Goal: Task Accomplishment & Management: Complete application form

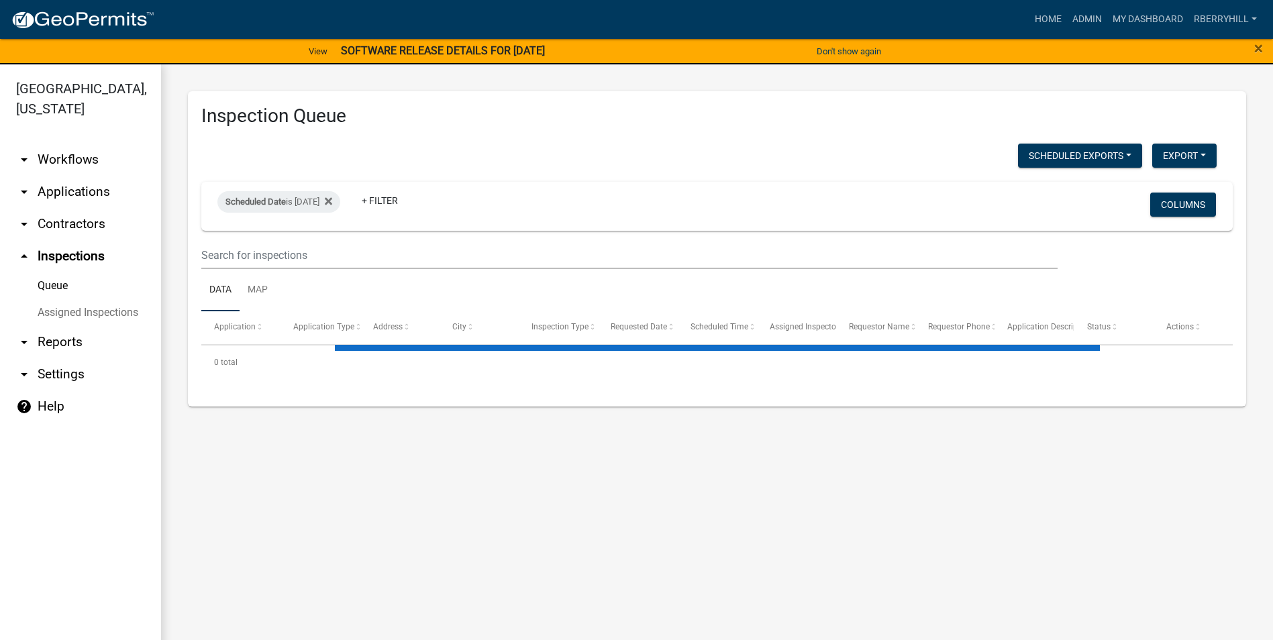
select select "1: 25"
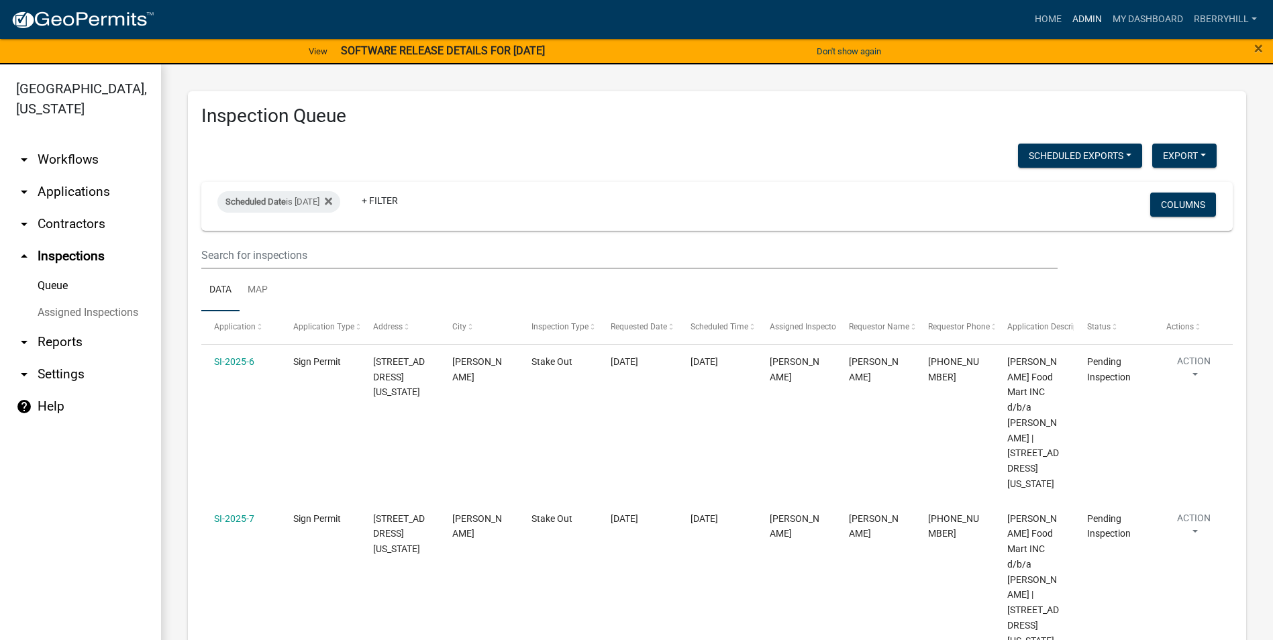
click at [1087, 20] on link "Admin" at bounding box center [1087, 19] width 40 height 25
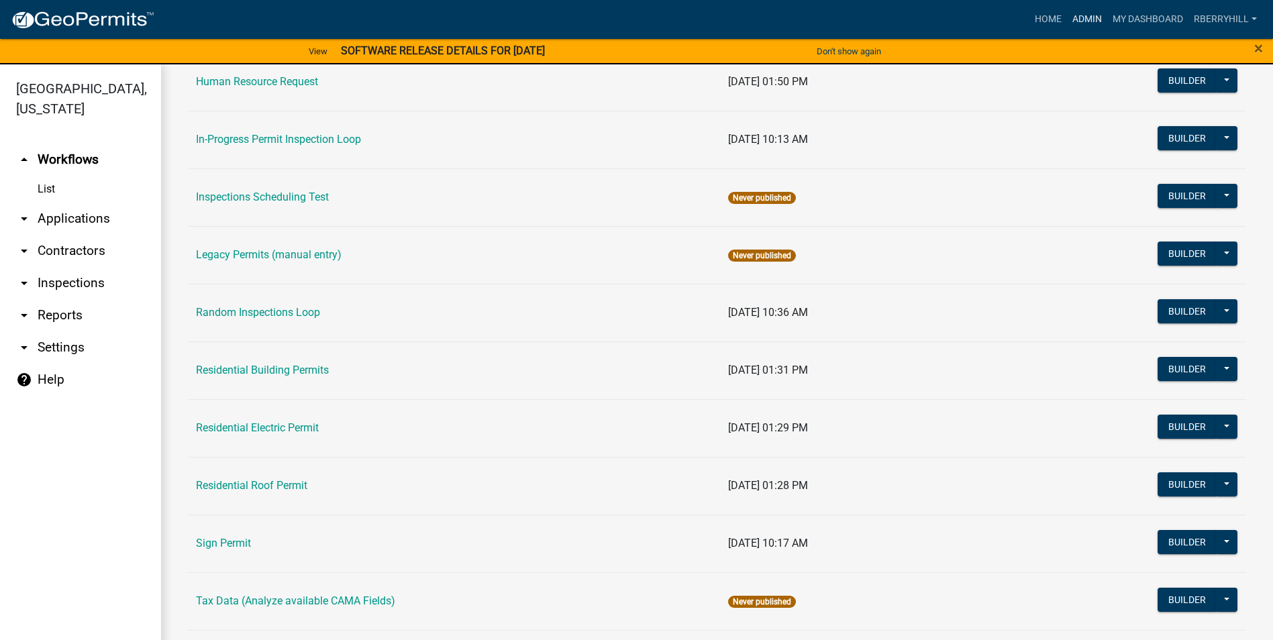
scroll to position [1139, 0]
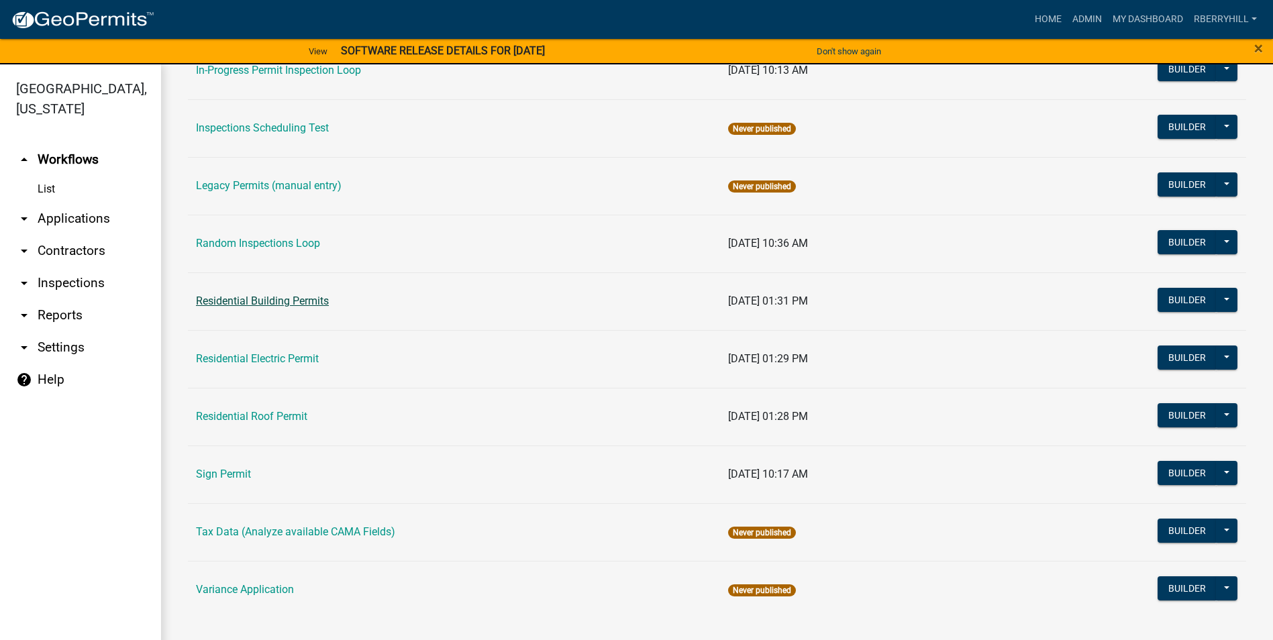
click at [273, 301] on link "Residential Building Permits" at bounding box center [262, 300] width 133 height 13
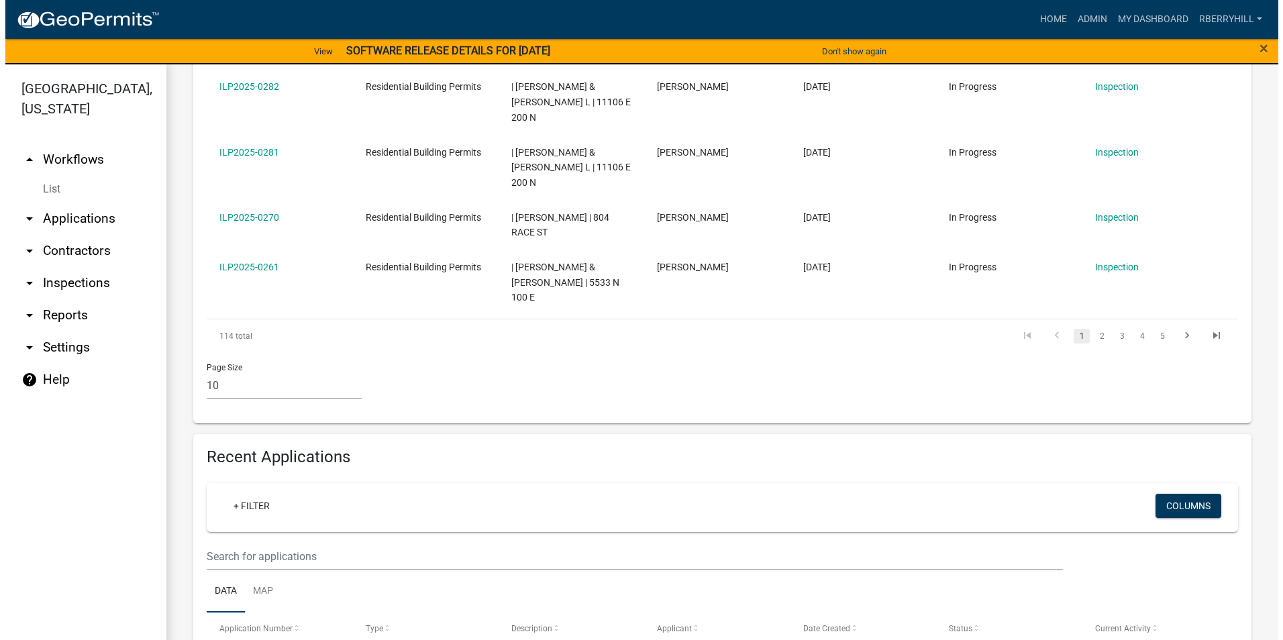
scroll to position [939, 0]
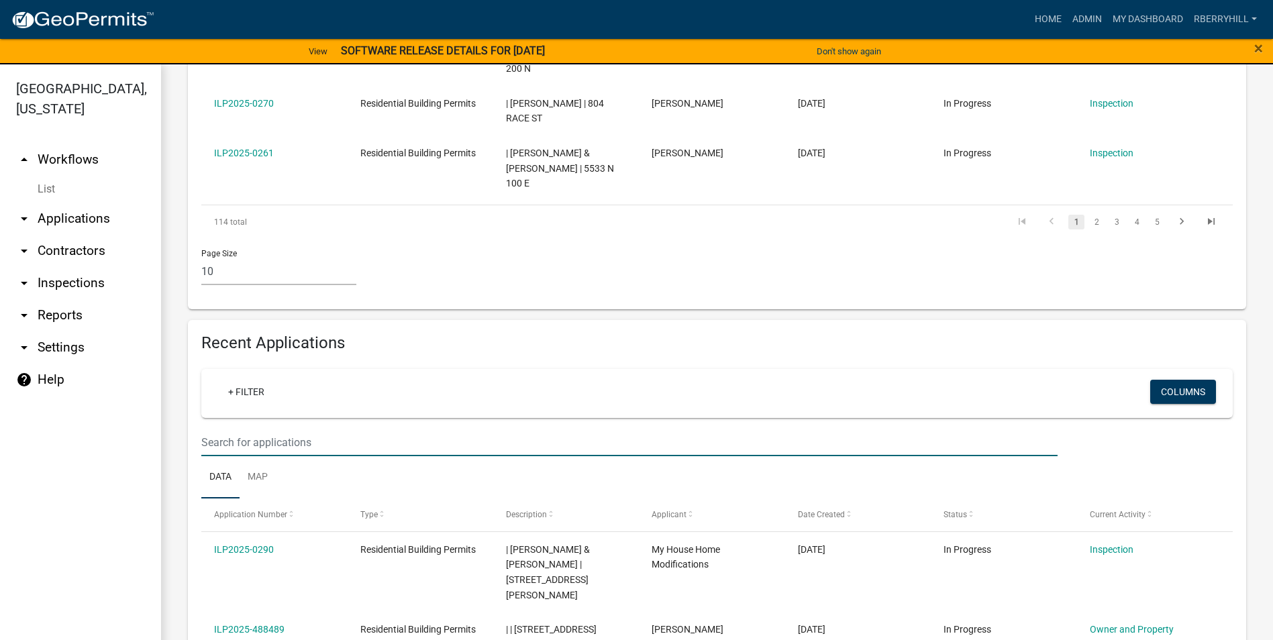
click at [221, 429] on input "text" at bounding box center [629, 443] width 856 height 28
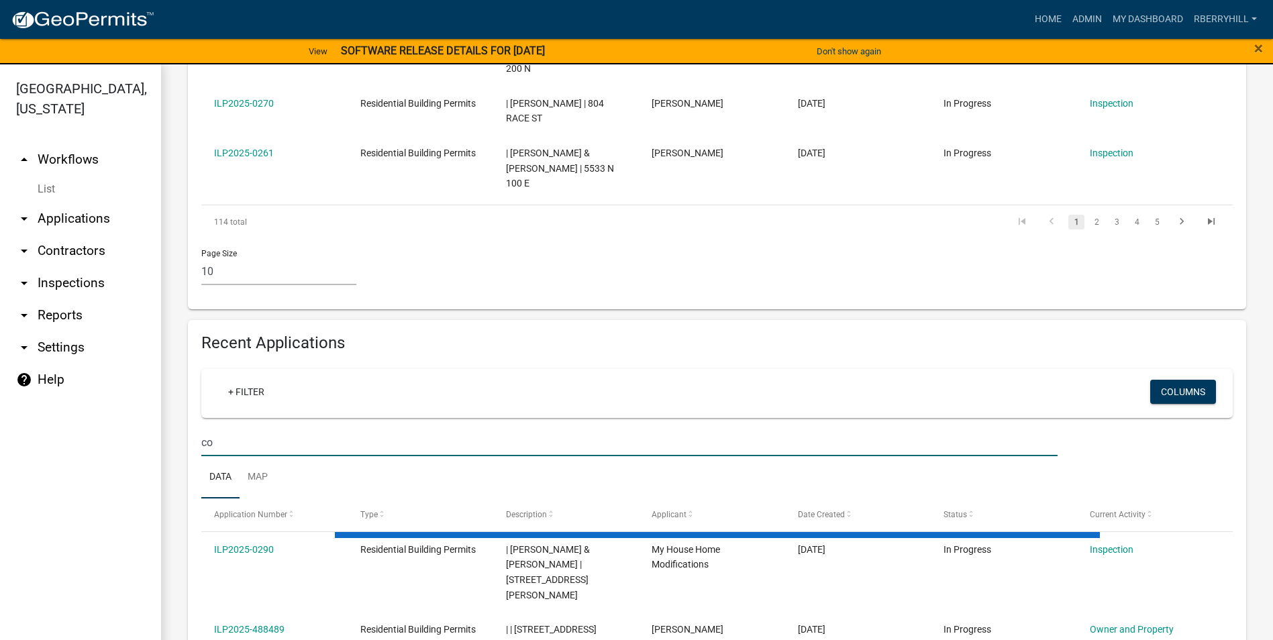
type input "c"
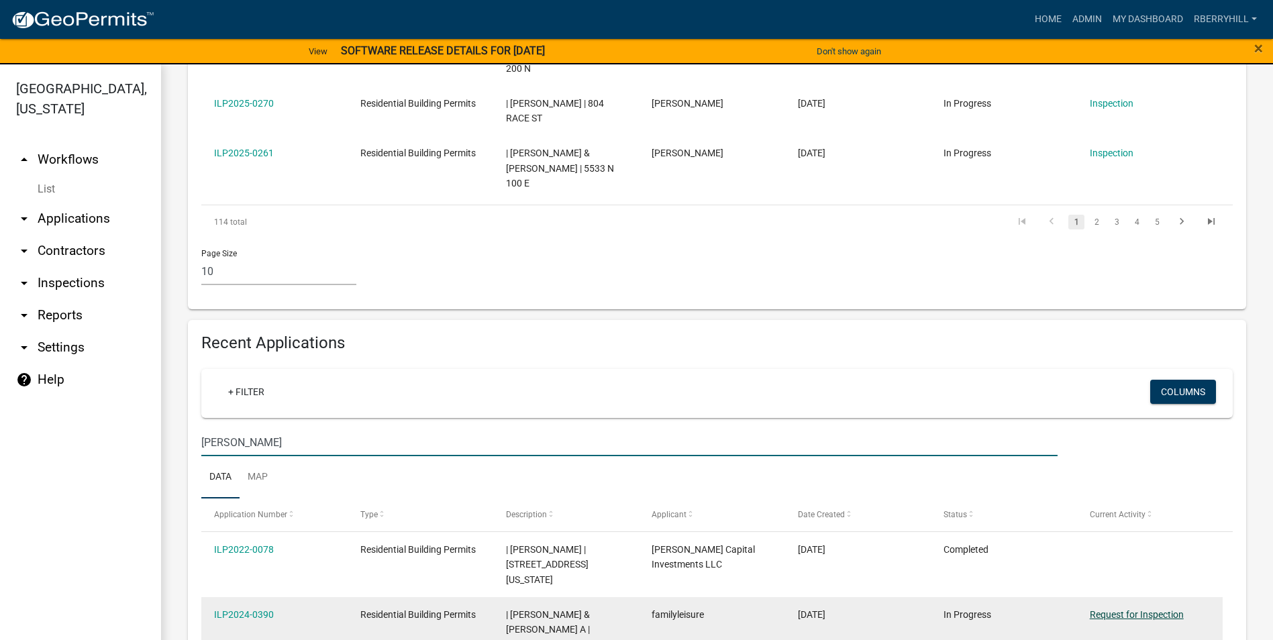
type input "[PERSON_NAME]"
click at [1128, 609] on link "Request for Inspection" at bounding box center [1136, 614] width 94 height 11
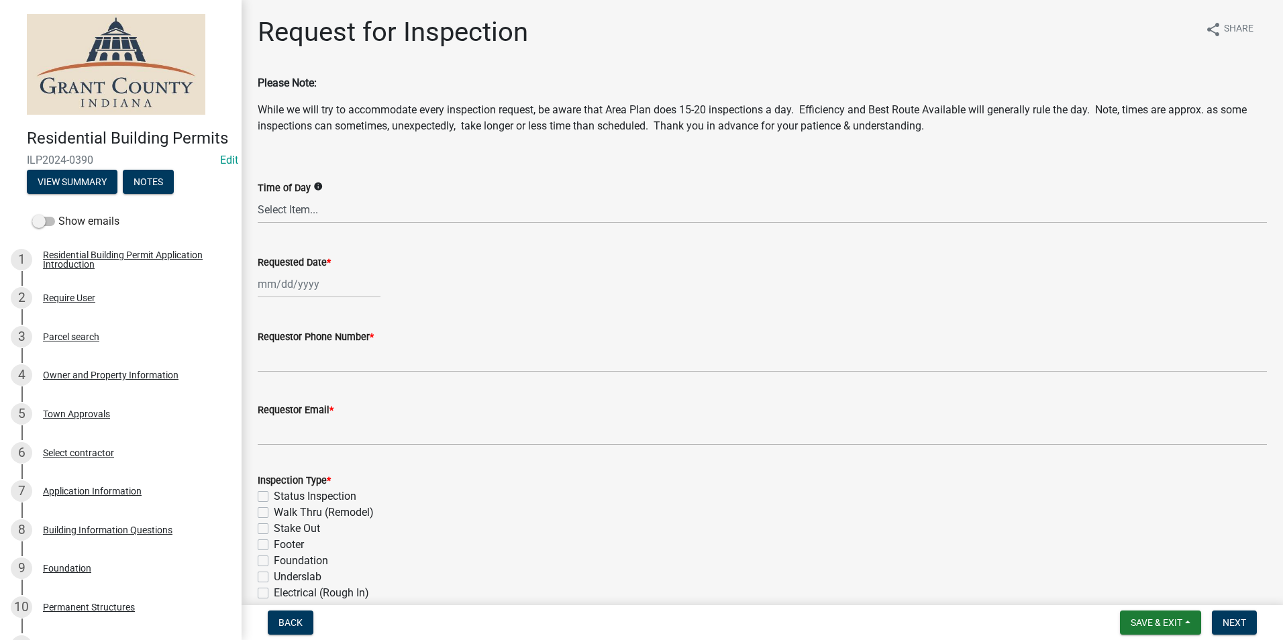
select select "10"
select select "2025"
click at [294, 288] on div "[PERSON_NAME] Feb Mar Apr [PERSON_NAME][DATE] Oct Nov [DATE] 1526 1527 1528 152…" at bounding box center [319, 284] width 123 height 28
click at [265, 375] on div "6" at bounding box center [270, 376] width 21 height 21
type input "[DATE]"
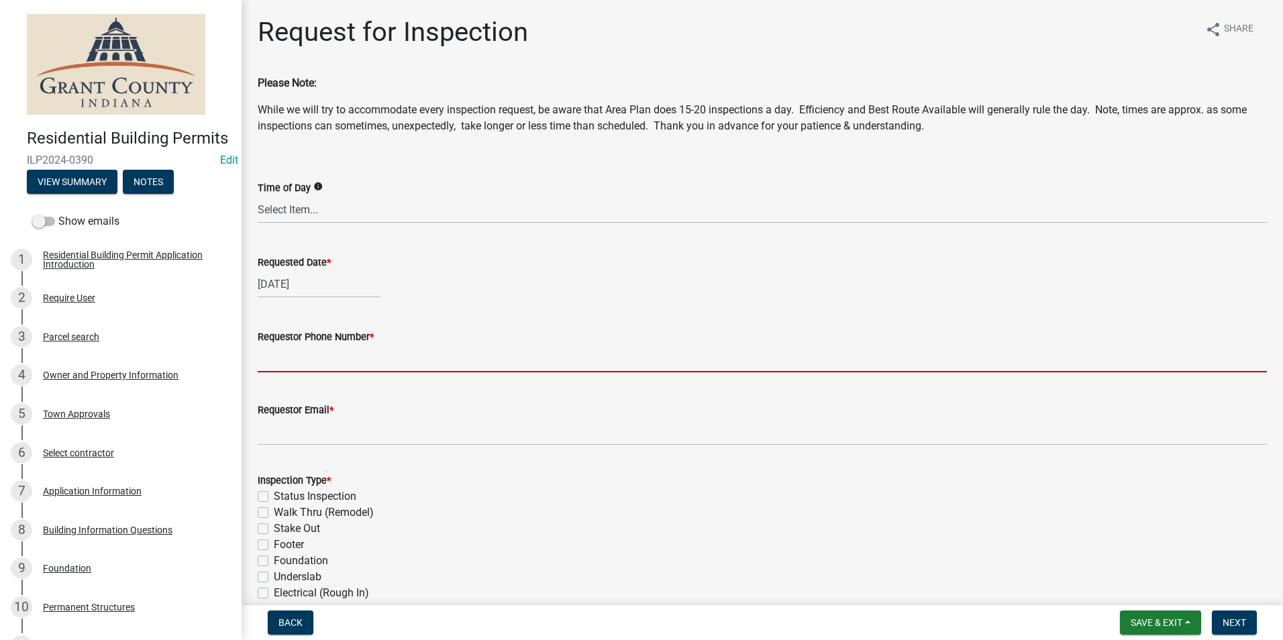
click at [276, 369] on input "Requestor Phone Number *" at bounding box center [762, 359] width 1009 height 28
type input "7656684765"
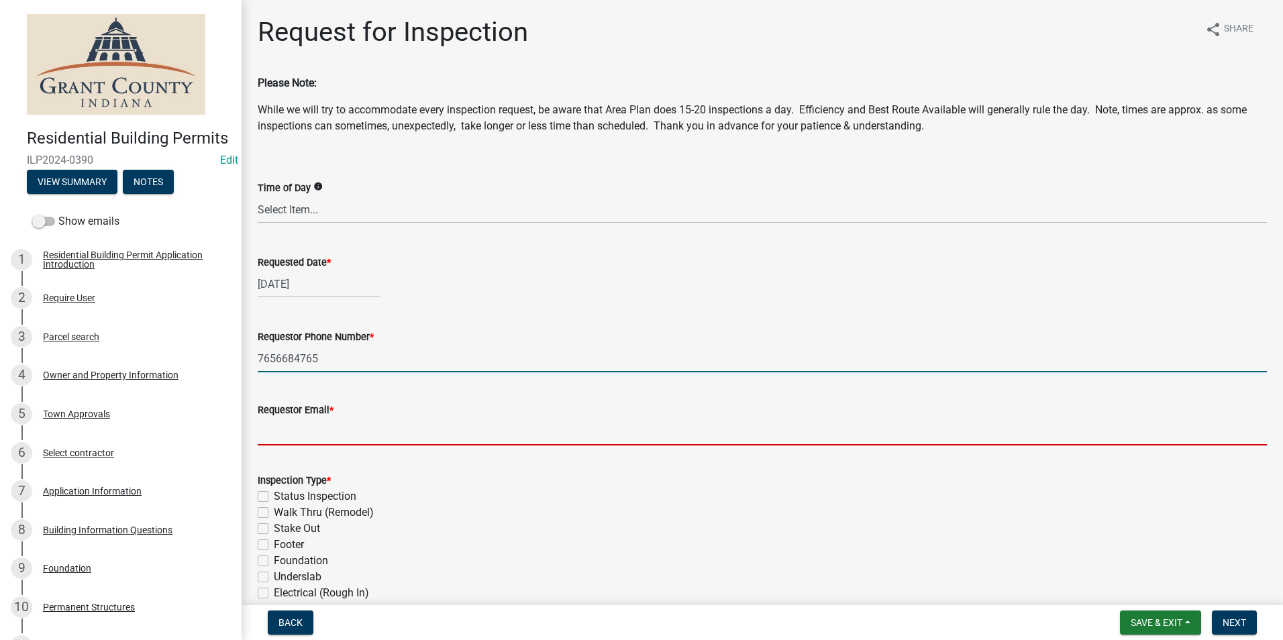
type input "[EMAIL_ADDRESS][DOMAIN_NAME]"
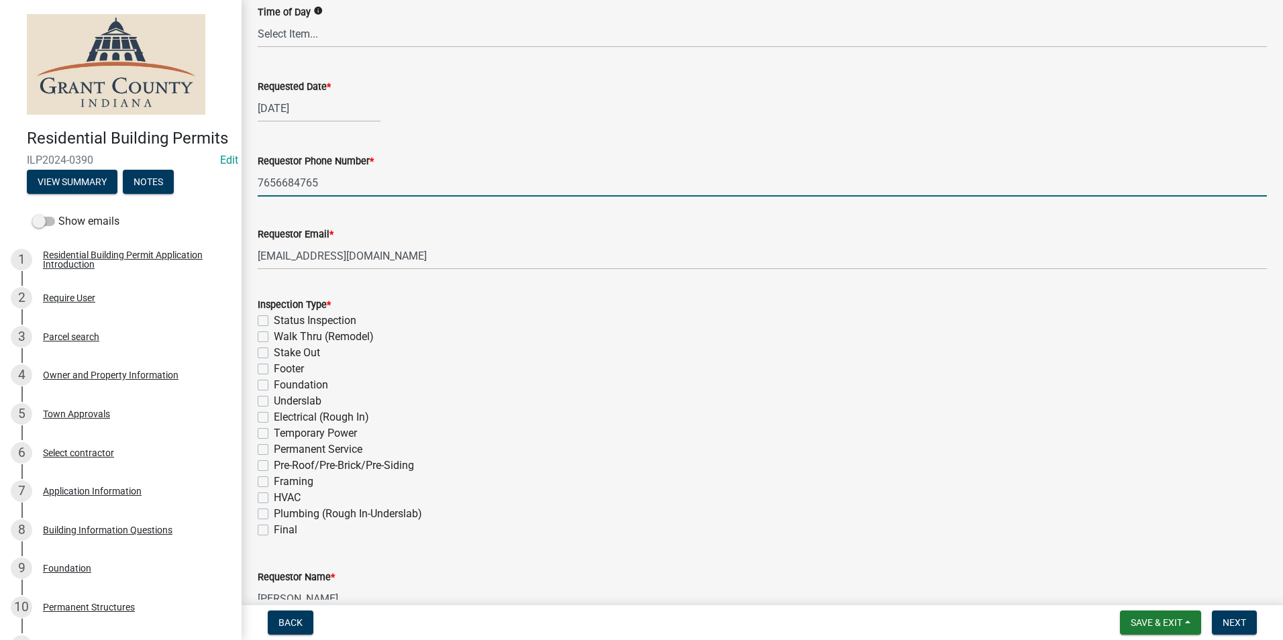
scroll to position [201, 0]
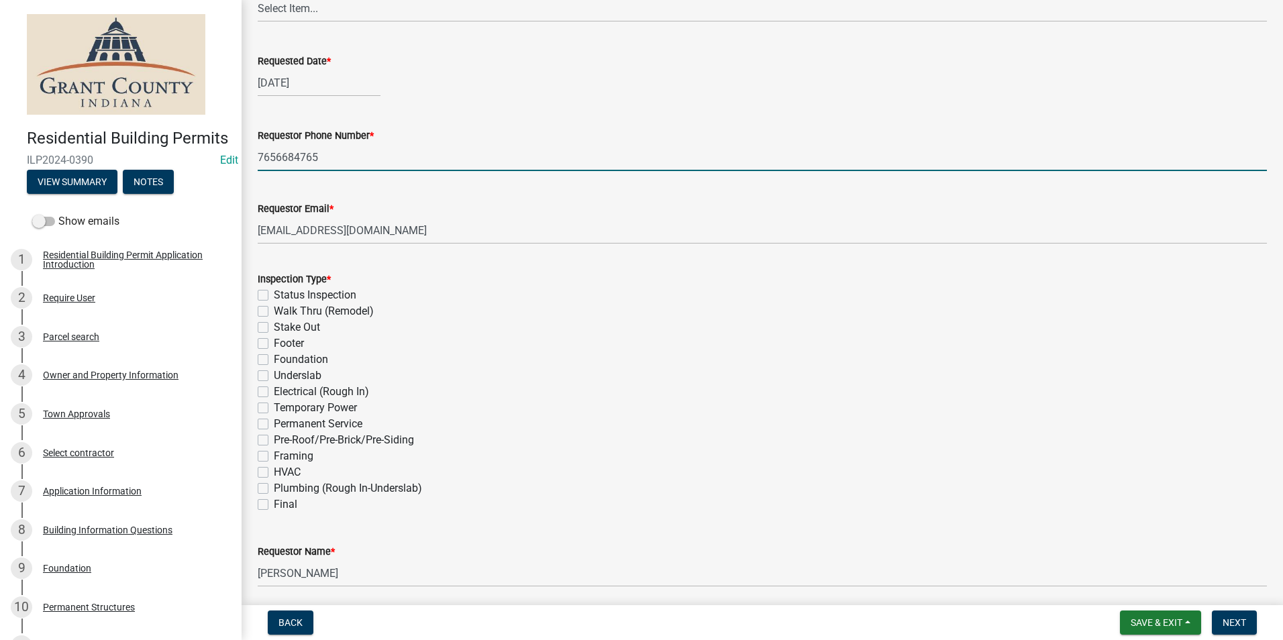
click at [274, 455] on label "Framing" at bounding box center [294, 456] width 40 height 16
click at [274, 455] on input "Framing" at bounding box center [278, 452] width 9 height 9
checkbox input "true"
checkbox input "false"
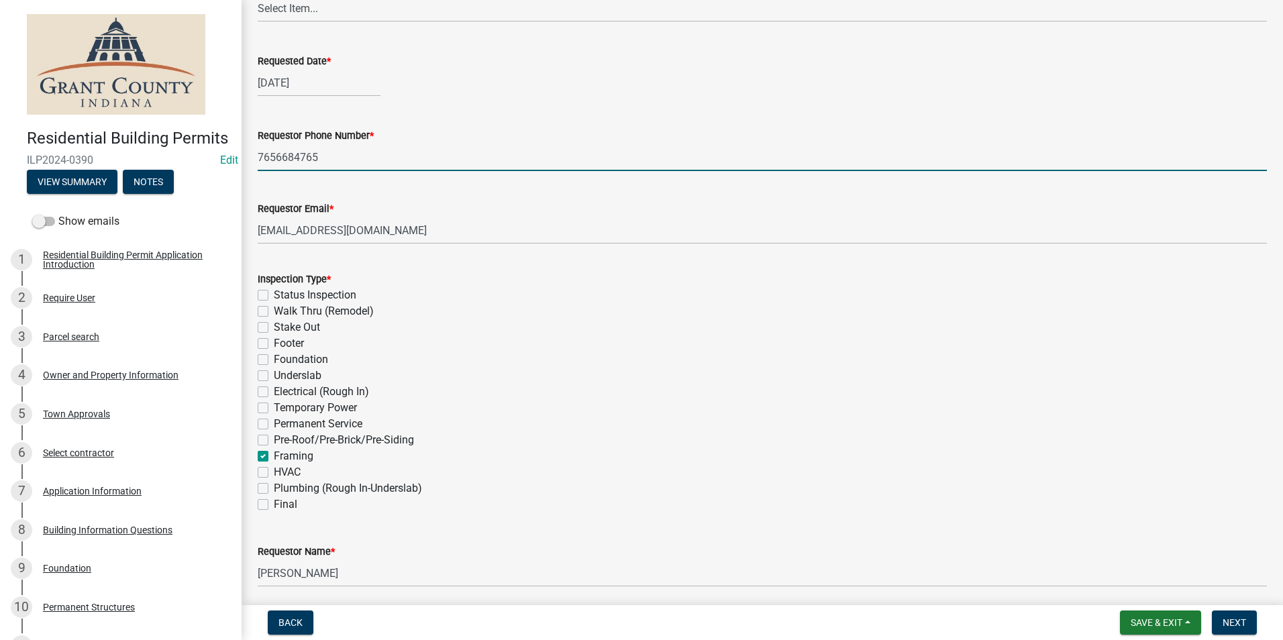
checkbox input "false"
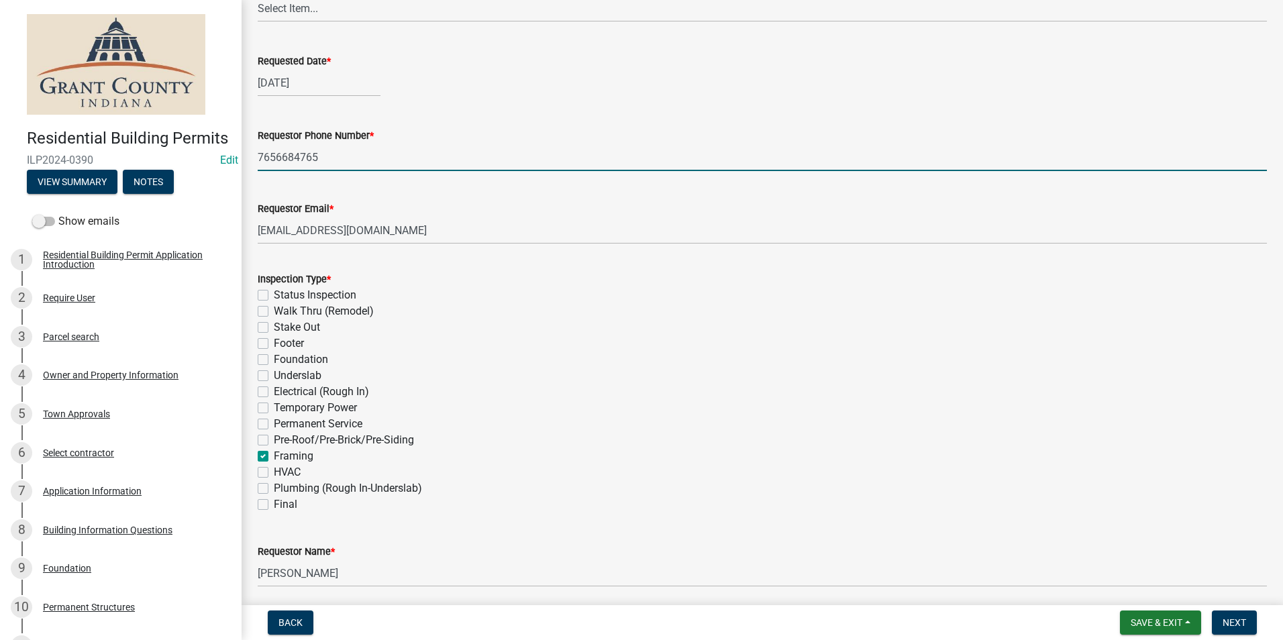
checkbox input "false"
checkbox input "true"
checkbox input "false"
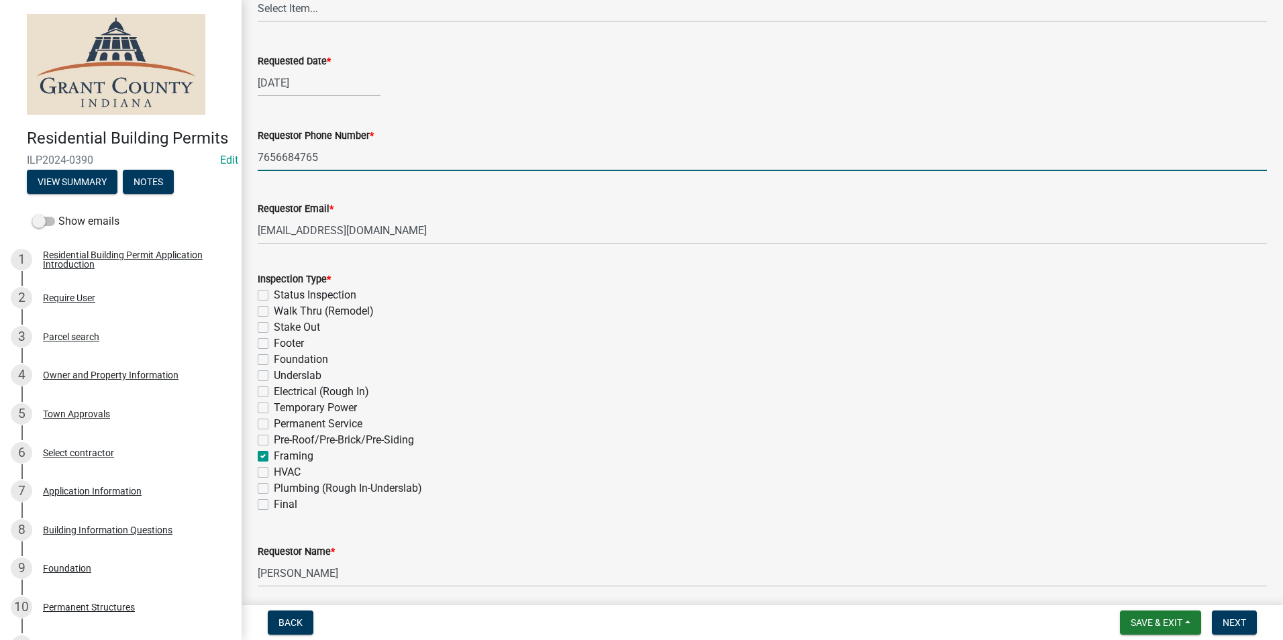
checkbox input "false"
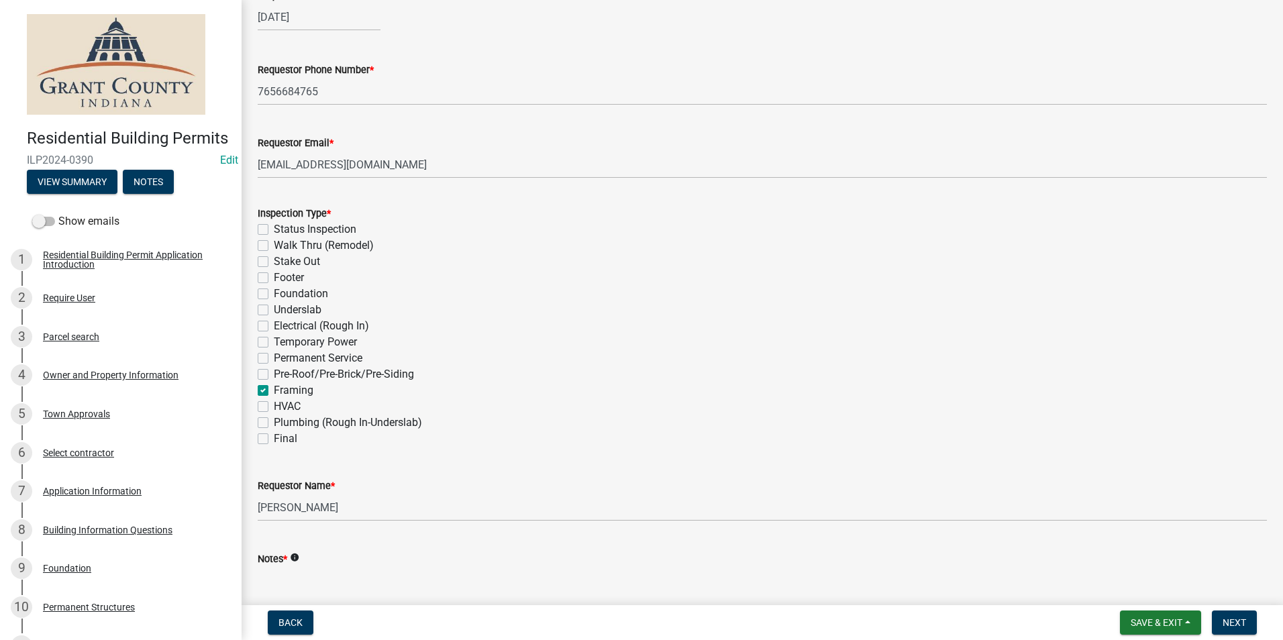
scroll to position [376, 0]
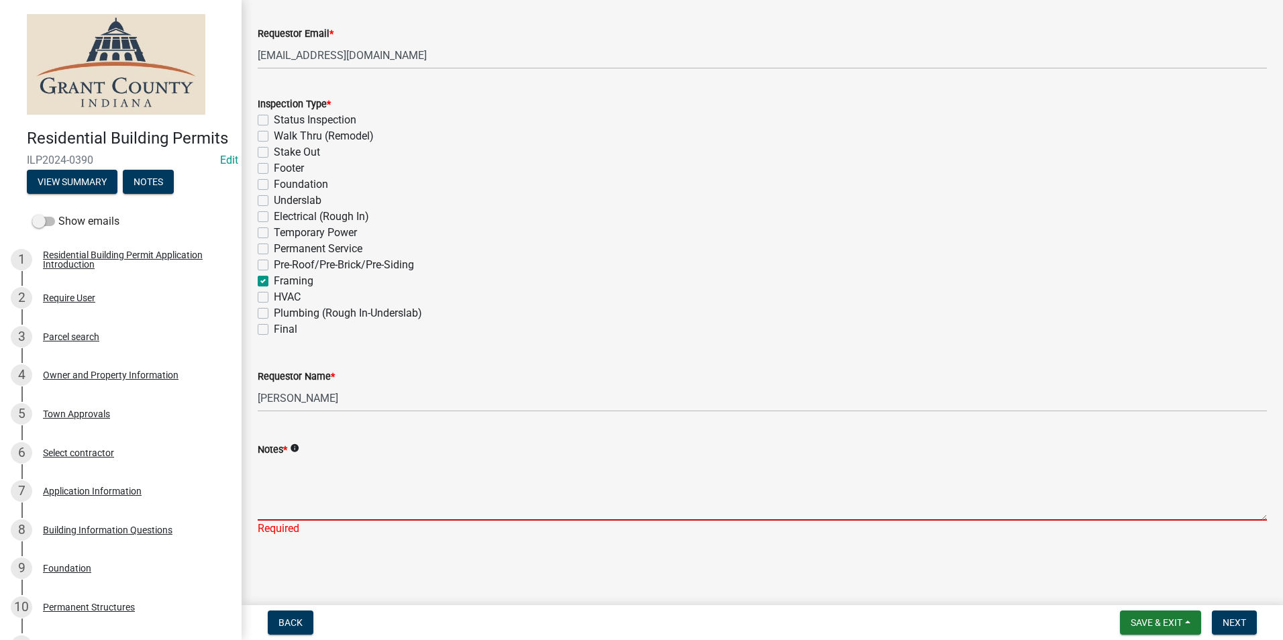
click at [278, 484] on textarea "Notes *" at bounding box center [762, 489] width 1009 height 63
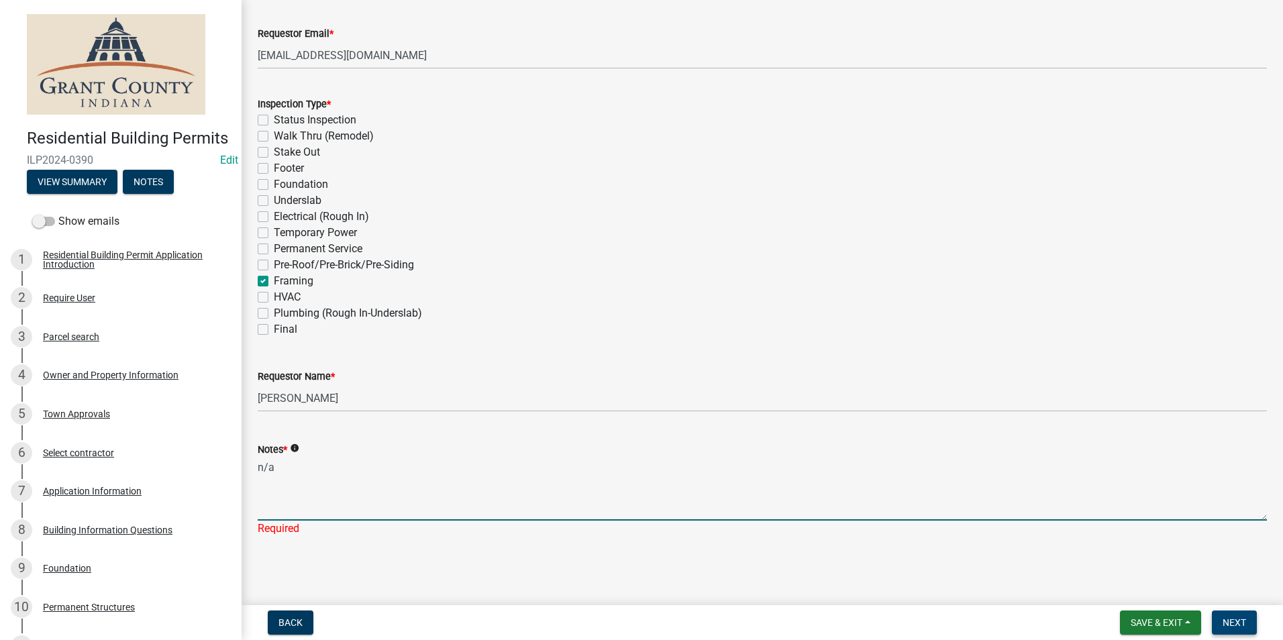
type textarea "n/a"
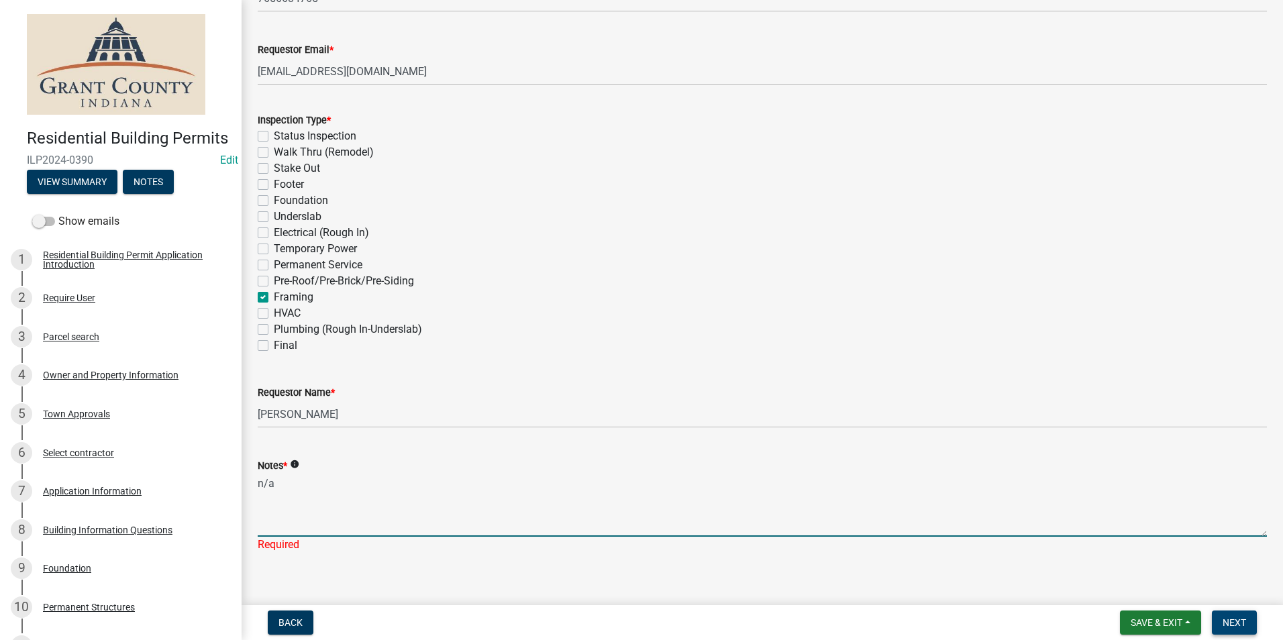
click at [1240, 619] on span "Next" at bounding box center [1233, 622] width 23 height 11
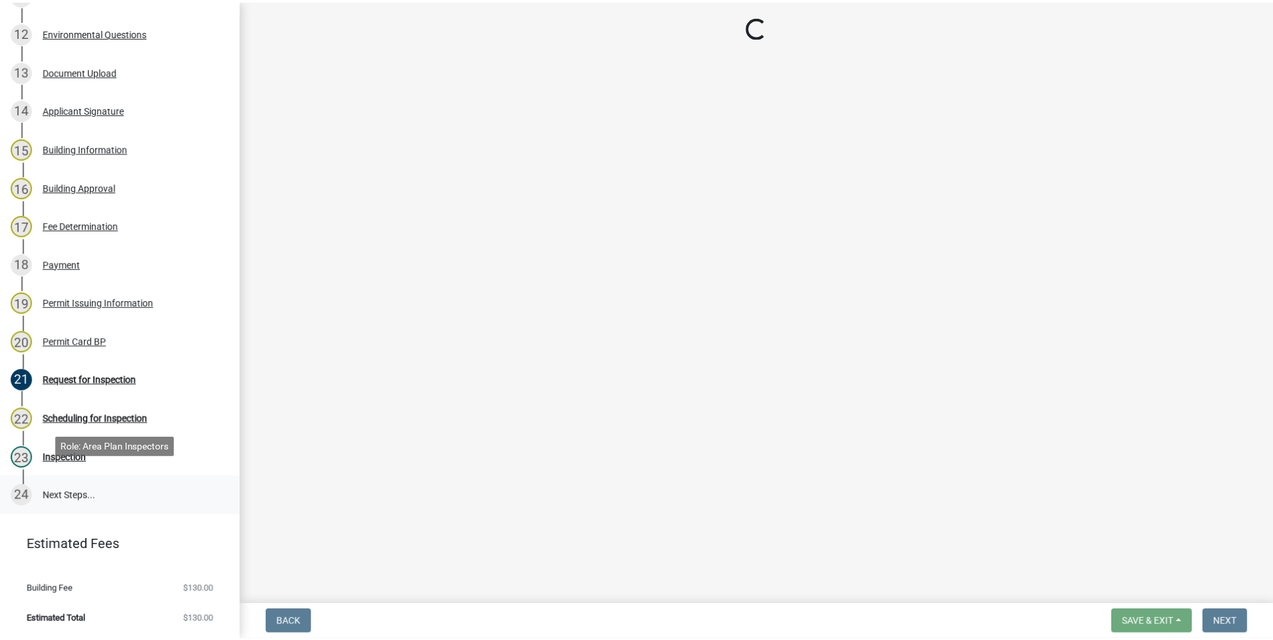
scroll to position [671, 0]
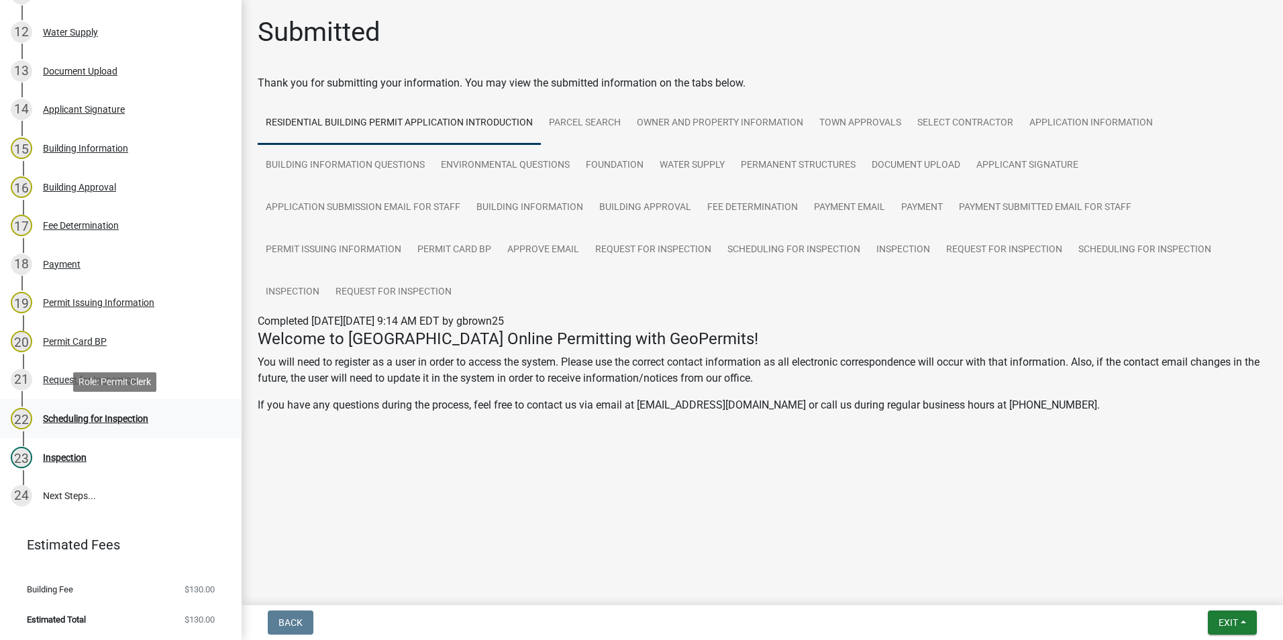
click at [143, 418] on div "Scheduling for Inspection" at bounding box center [95, 418] width 105 height 9
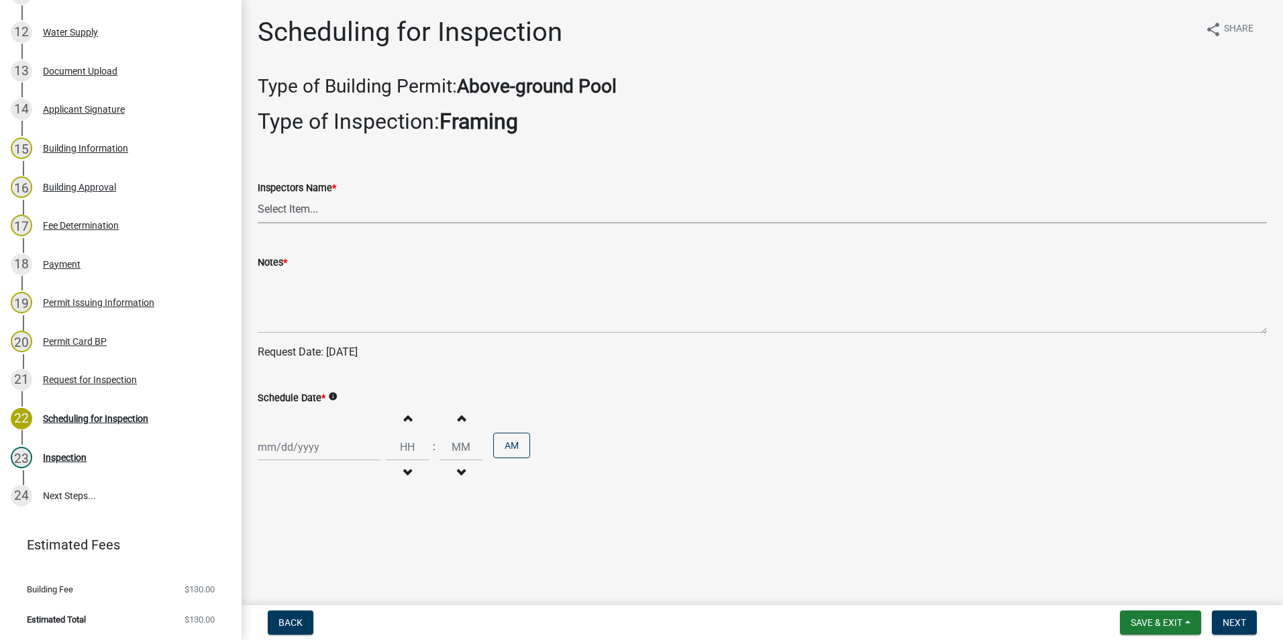
click at [292, 208] on select "Select Item... rberryhill ([PERSON_NAME]) [PERSON_NAME] ([PERSON_NAME]) [PERSON…" at bounding box center [762, 210] width 1009 height 28
select select "d7f9a44a-d2ea-4d3c-83b3-1aa71c950bd5"
click at [258, 196] on select "Select Item... rberryhill ([PERSON_NAME]) [PERSON_NAME] ([PERSON_NAME]) [PERSON…" at bounding box center [762, 210] width 1009 height 28
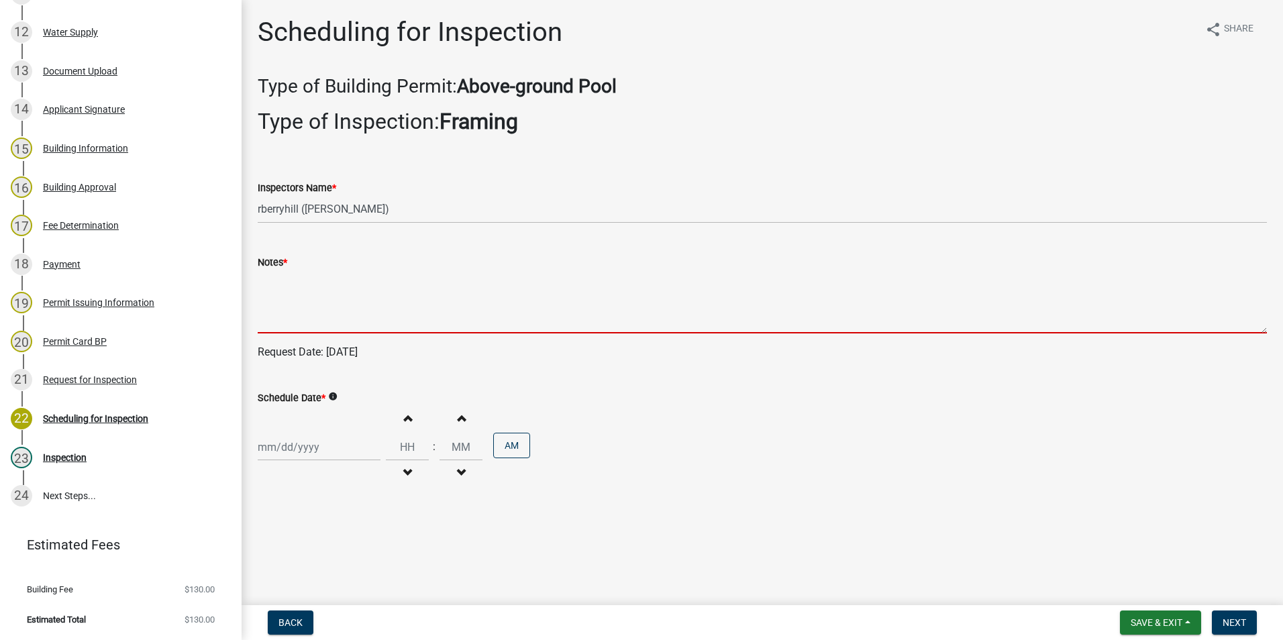
click at [261, 313] on textarea "Notes *" at bounding box center [762, 301] width 1009 height 63
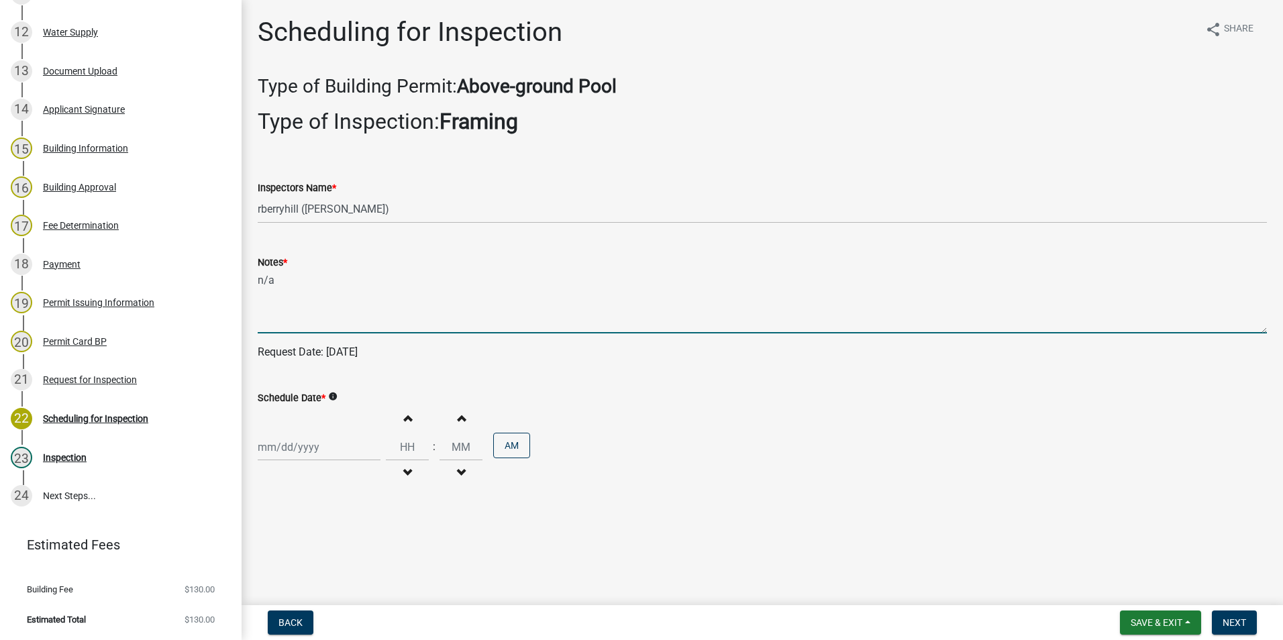
type textarea "n/a"
click at [290, 447] on div at bounding box center [319, 447] width 123 height 28
select select "10"
select select "2025"
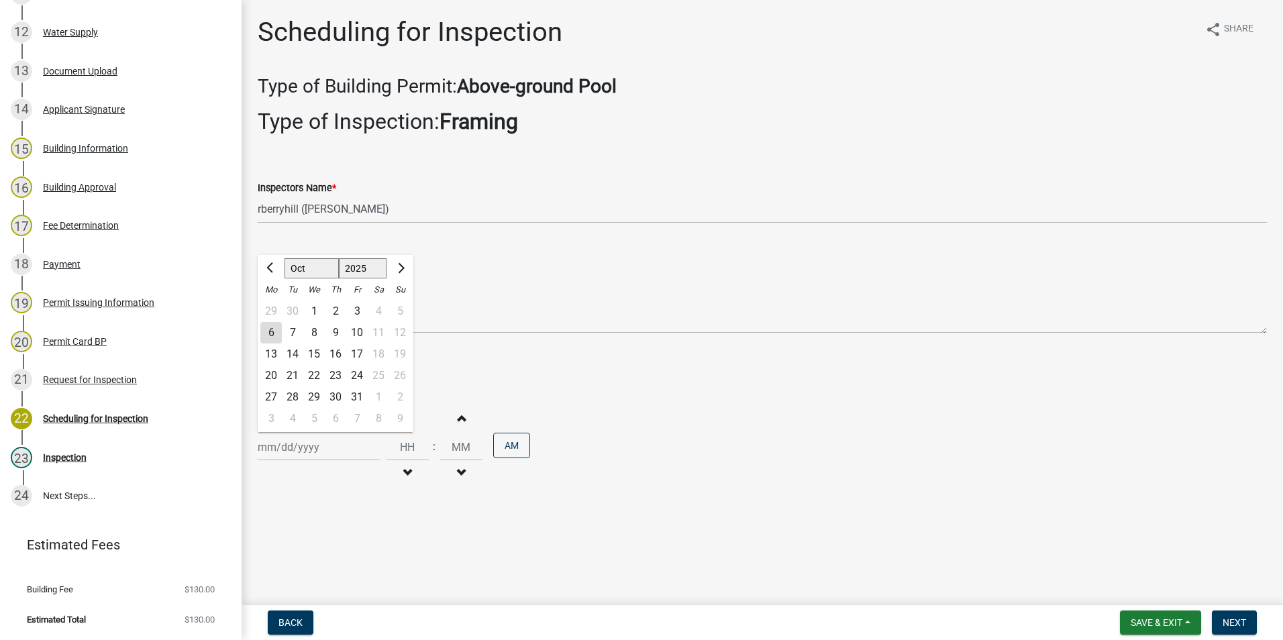
click at [275, 330] on div "6" at bounding box center [270, 332] width 21 height 21
type input "[DATE]"
click at [1239, 620] on span "Next" at bounding box center [1233, 622] width 23 height 11
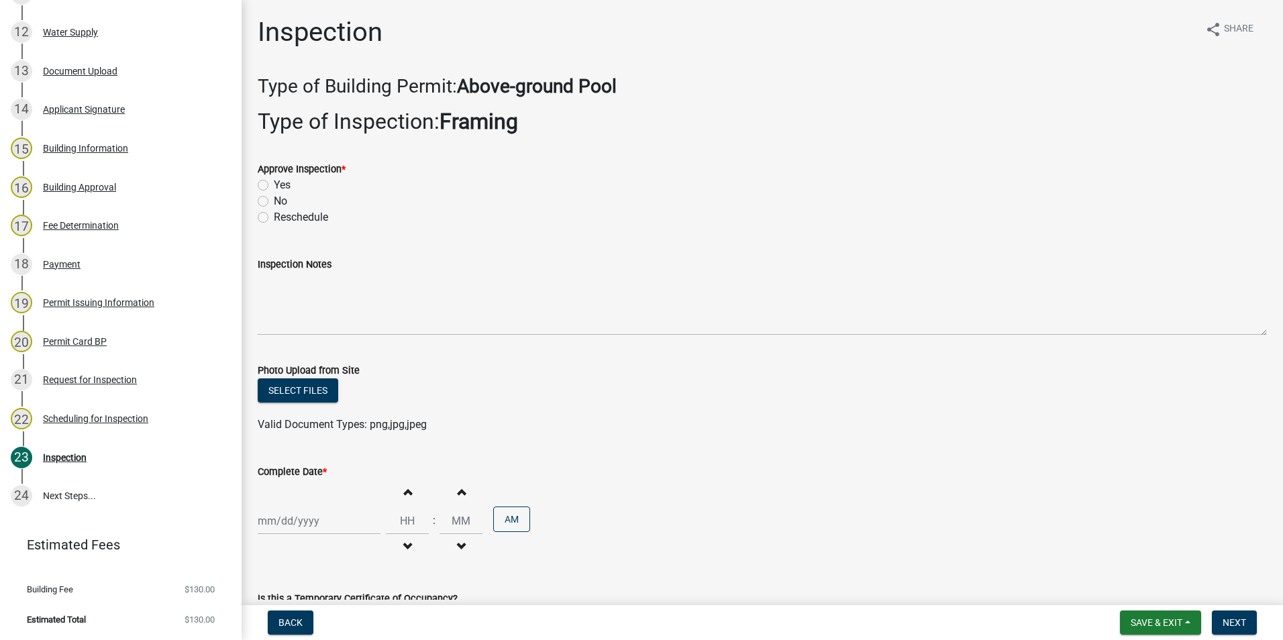
click at [274, 184] on label "Yes" at bounding box center [282, 185] width 17 height 16
click at [274, 184] on input "Yes" at bounding box center [278, 181] width 9 height 9
radio input "true"
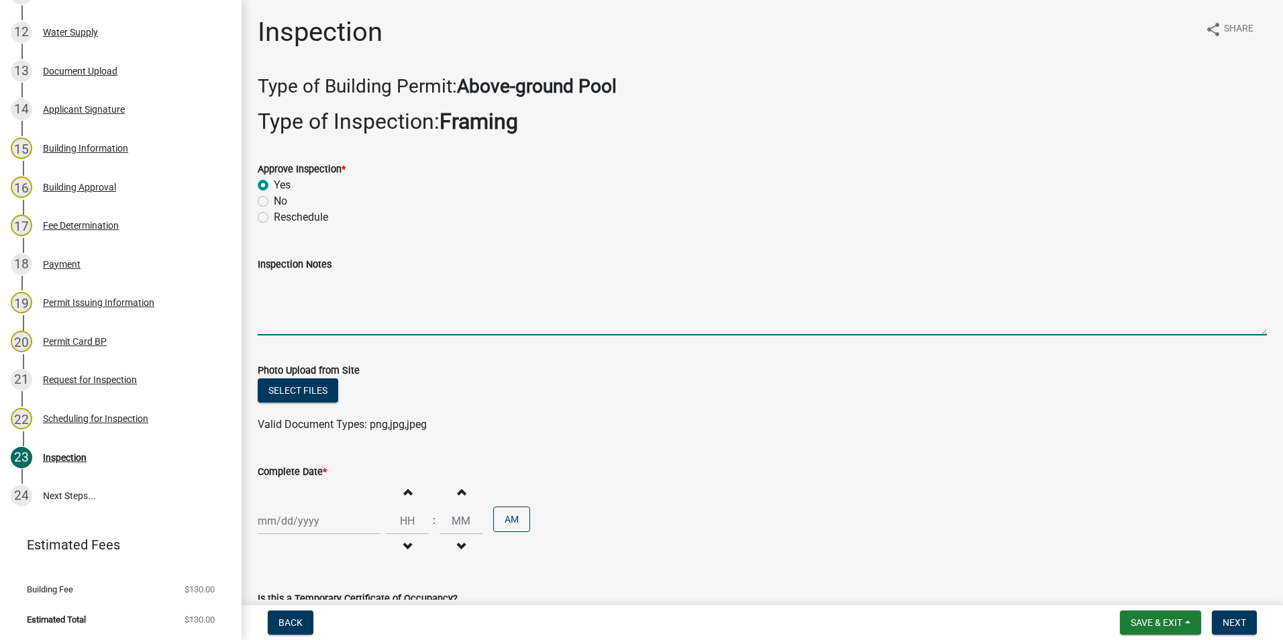
click at [260, 284] on textarea "Inspection Notes" at bounding box center [762, 303] width 1009 height 63
type textarea "Framing exceeds code requirement."
select select "10"
select select "2025"
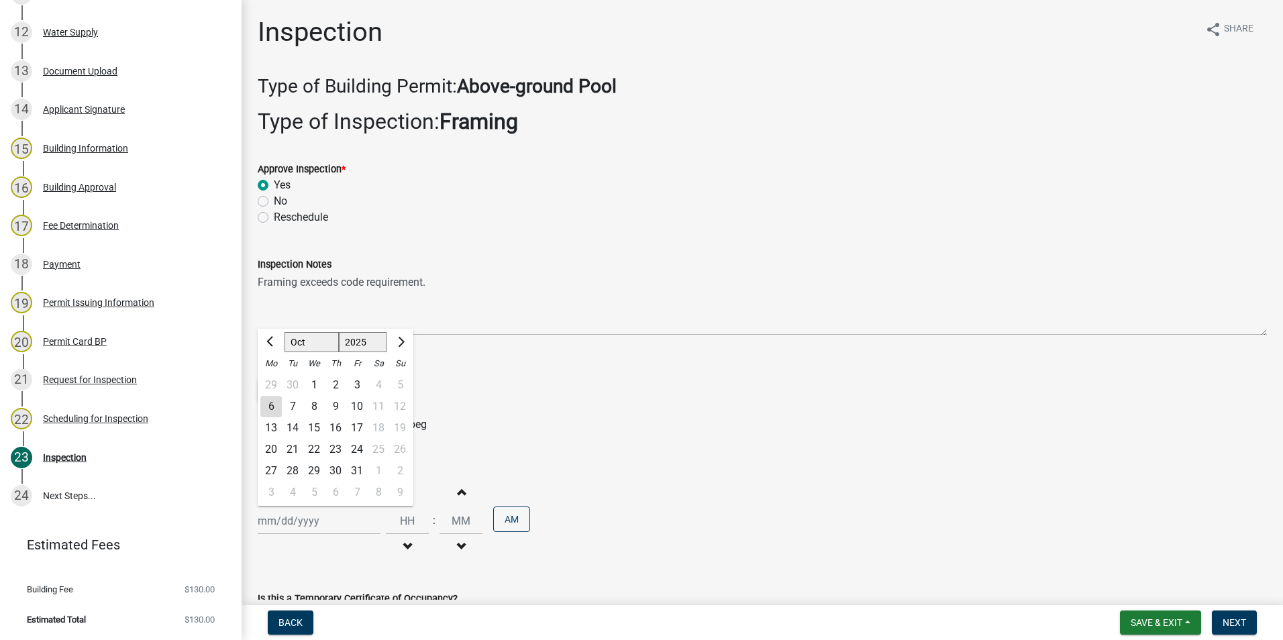
click at [285, 521] on div "[PERSON_NAME] Feb Mar Apr [PERSON_NAME][DATE] Oct Nov [DATE] 1526 1527 1528 152…" at bounding box center [319, 521] width 123 height 28
drag, startPoint x: 267, startPoint y: 407, endPoint x: 332, endPoint y: 424, distance: 67.4
click at [268, 406] on div "6" at bounding box center [270, 406] width 21 height 21
type input "[DATE]"
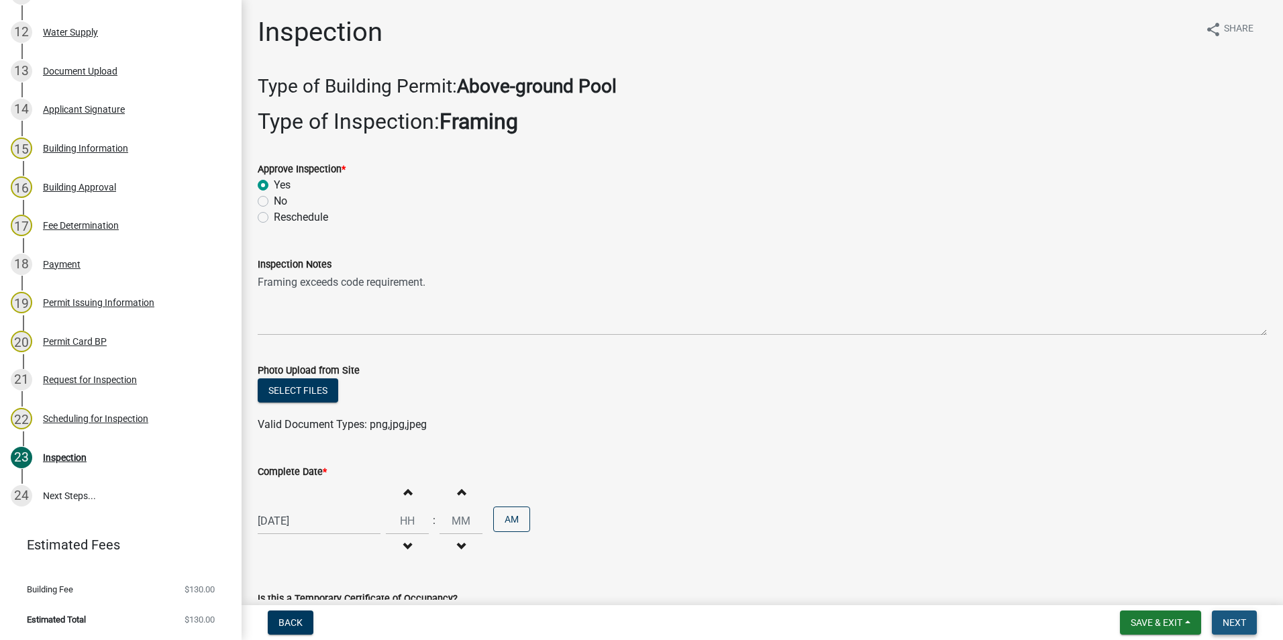
click at [1238, 624] on span "Next" at bounding box center [1233, 622] width 23 height 11
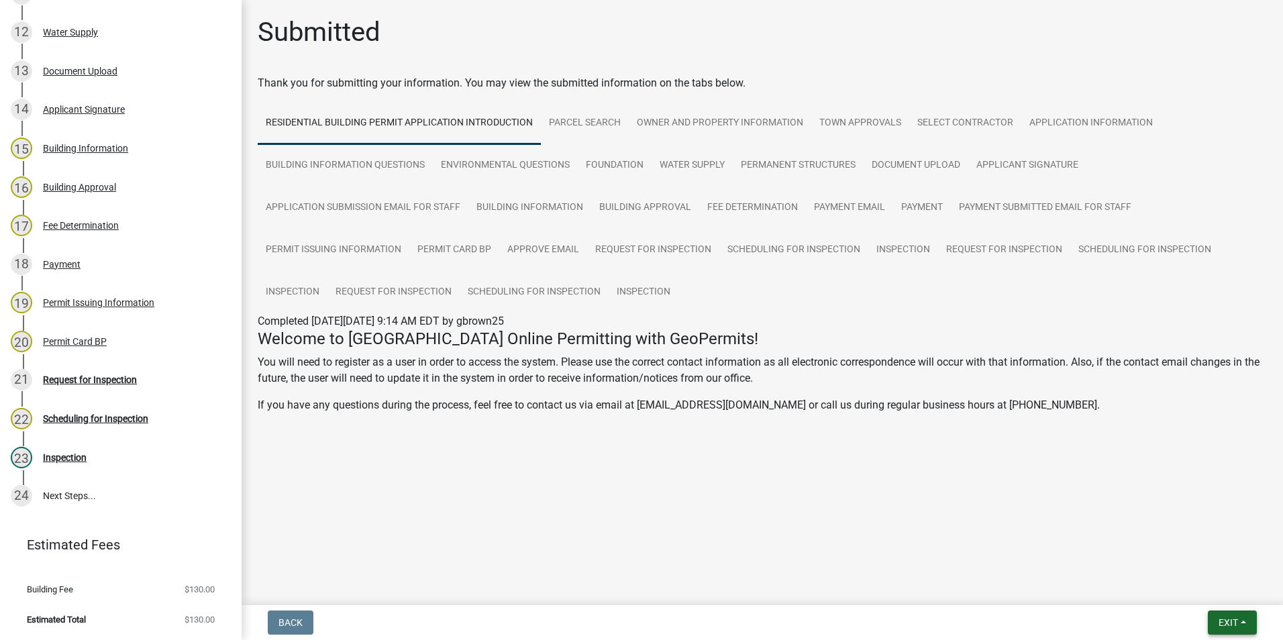
click at [1222, 623] on span "Exit" at bounding box center [1227, 622] width 19 height 11
click at [1190, 583] on button "Save & Exit" at bounding box center [1202, 588] width 107 height 32
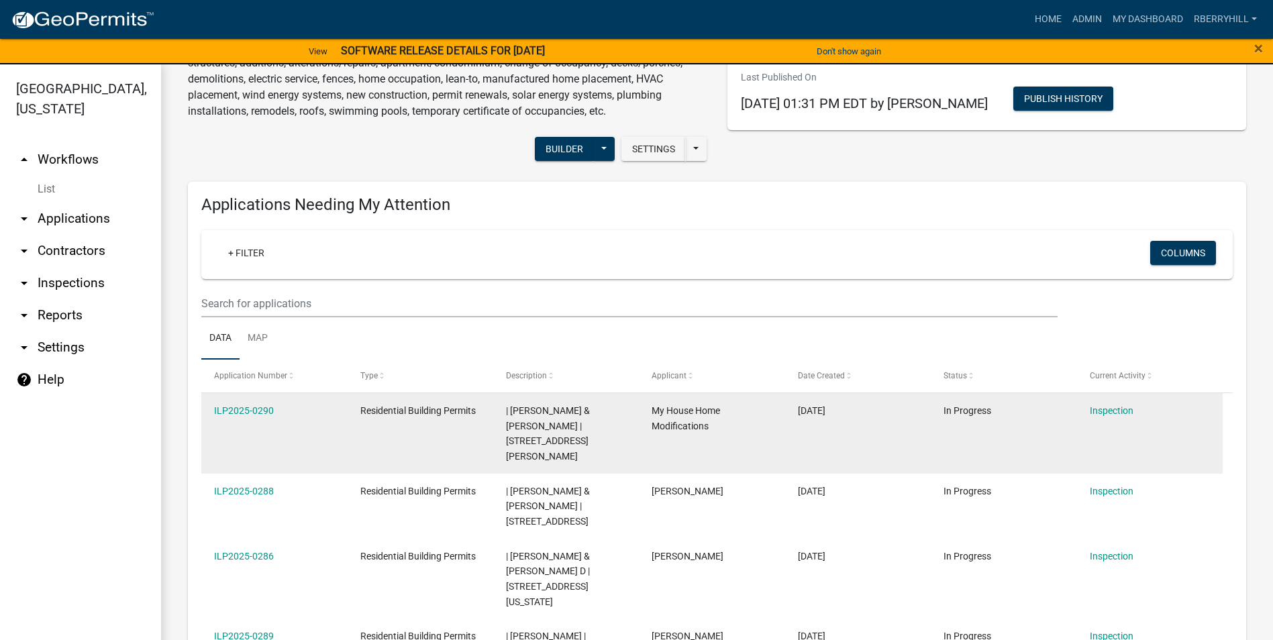
scroll to position [268, 0]
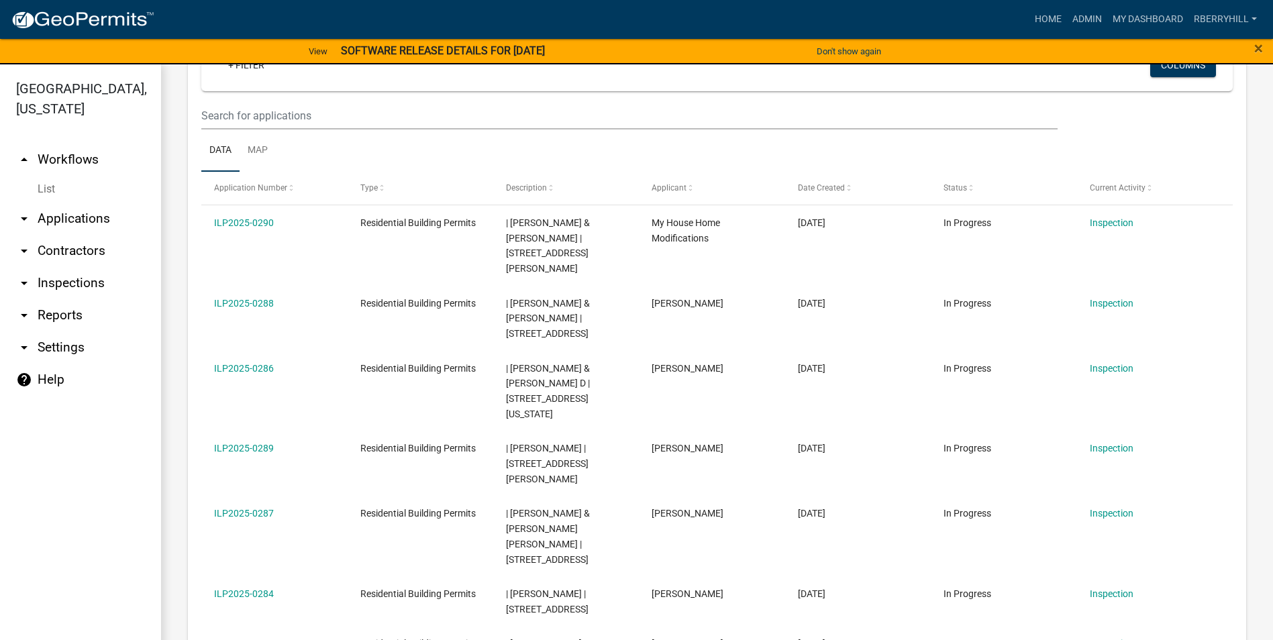
click at [95, 267] on link "arrow_drop_down Inspections" at bounding box center [80, 283] width 161 height 32
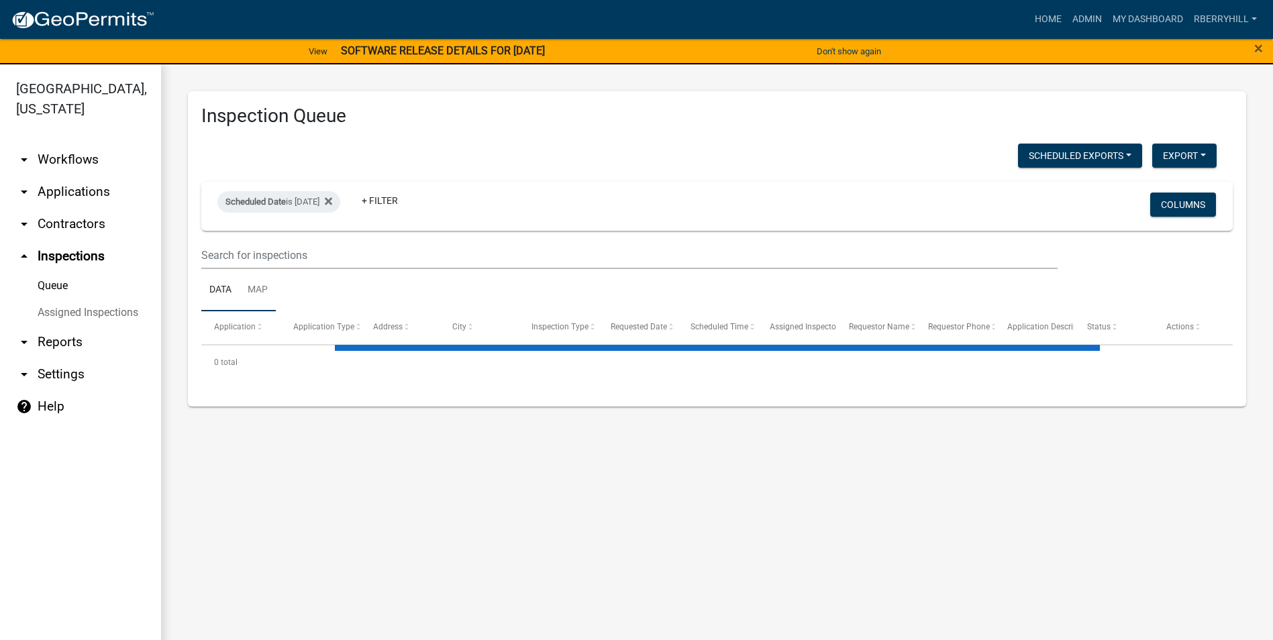
select select "1: 25"
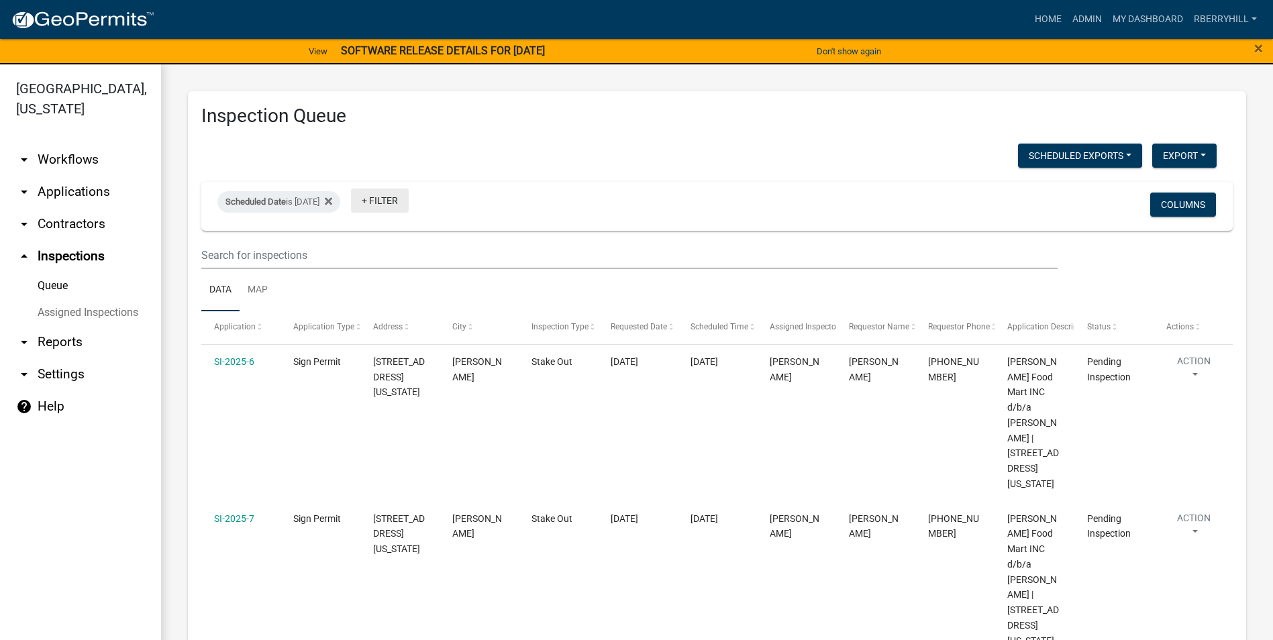
click at [397, 199] on link "+ Filter" at bounding box center [380, 201] width 58 height 24
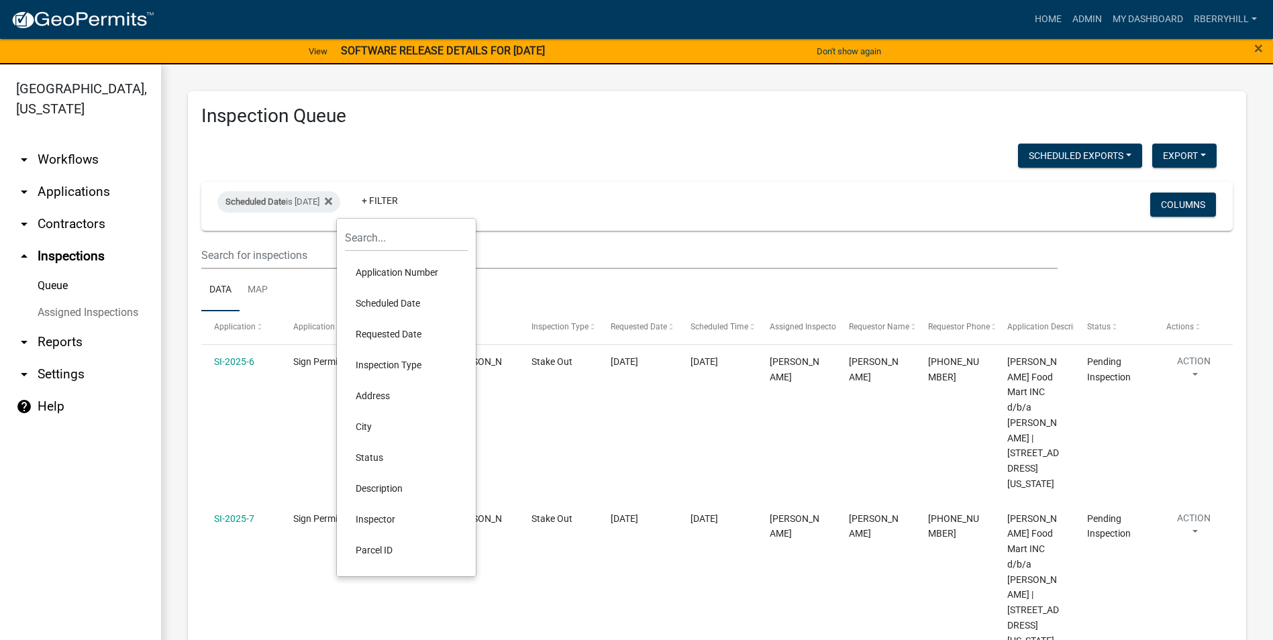
click at [398, 303] on li "Scheduled Date" at bounding box center [406, 303] width 123 height 31
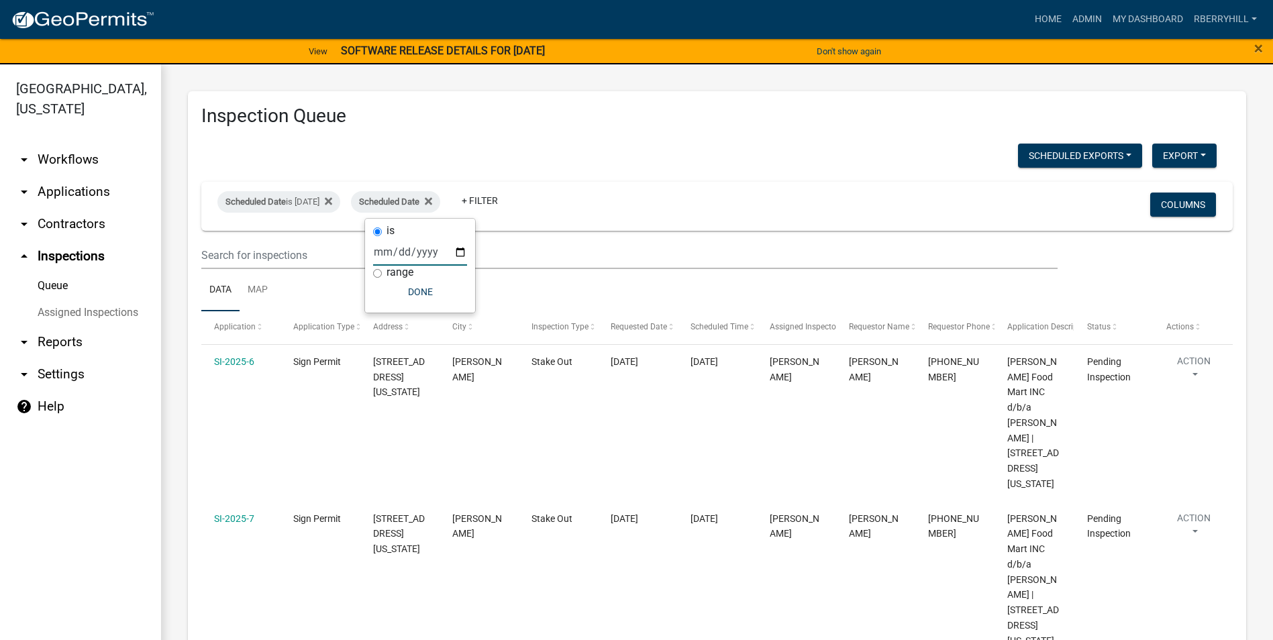
click at [462, 253] on input "date" at bounding box center [420, 252] width 94 height 28
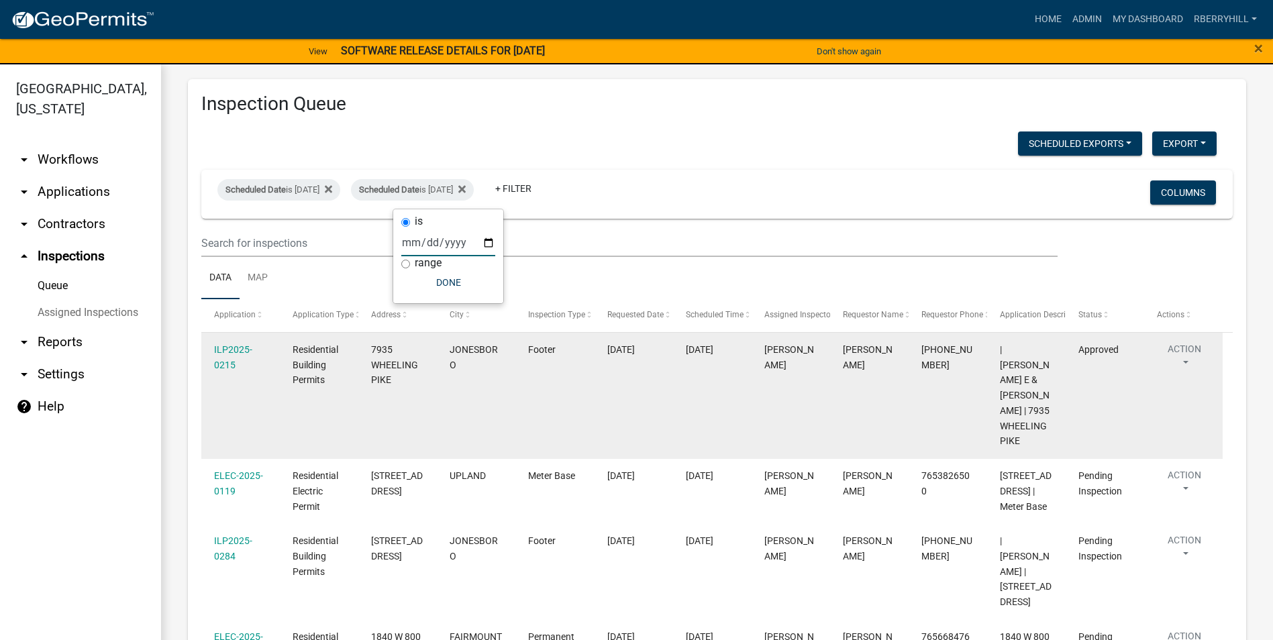
scroll to position [9, 0]
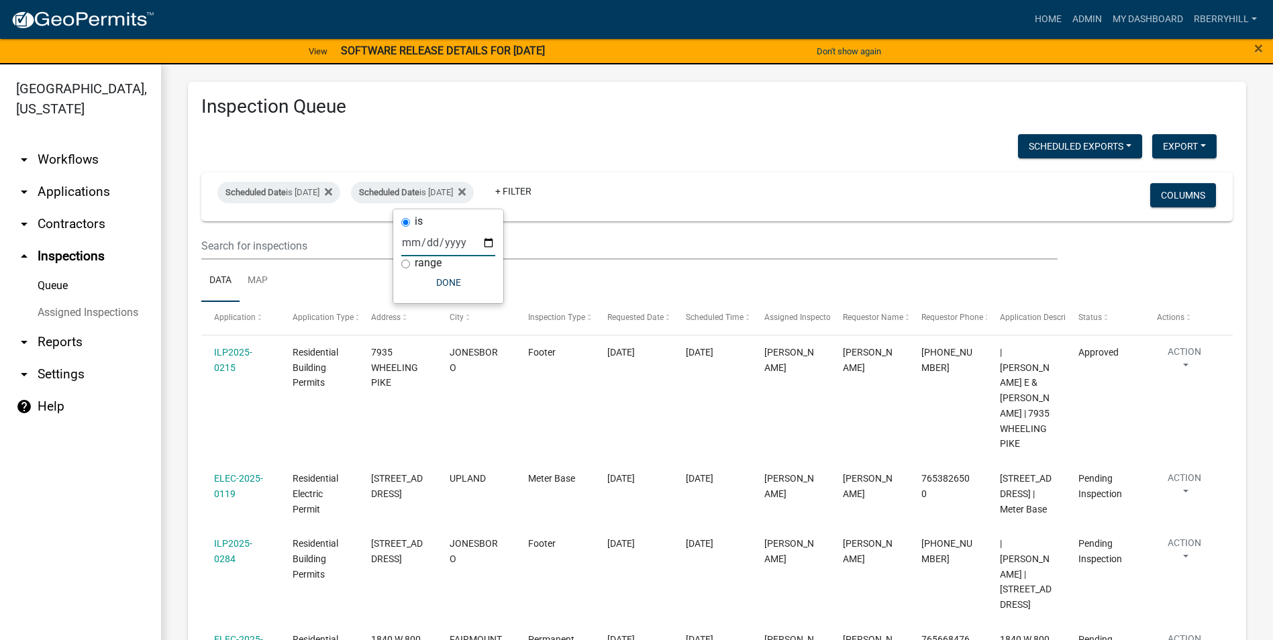
click at [488, 241] on input "[DATE]" at bounding box center [448, 243] width 94 height 28
type input "[DATE]"
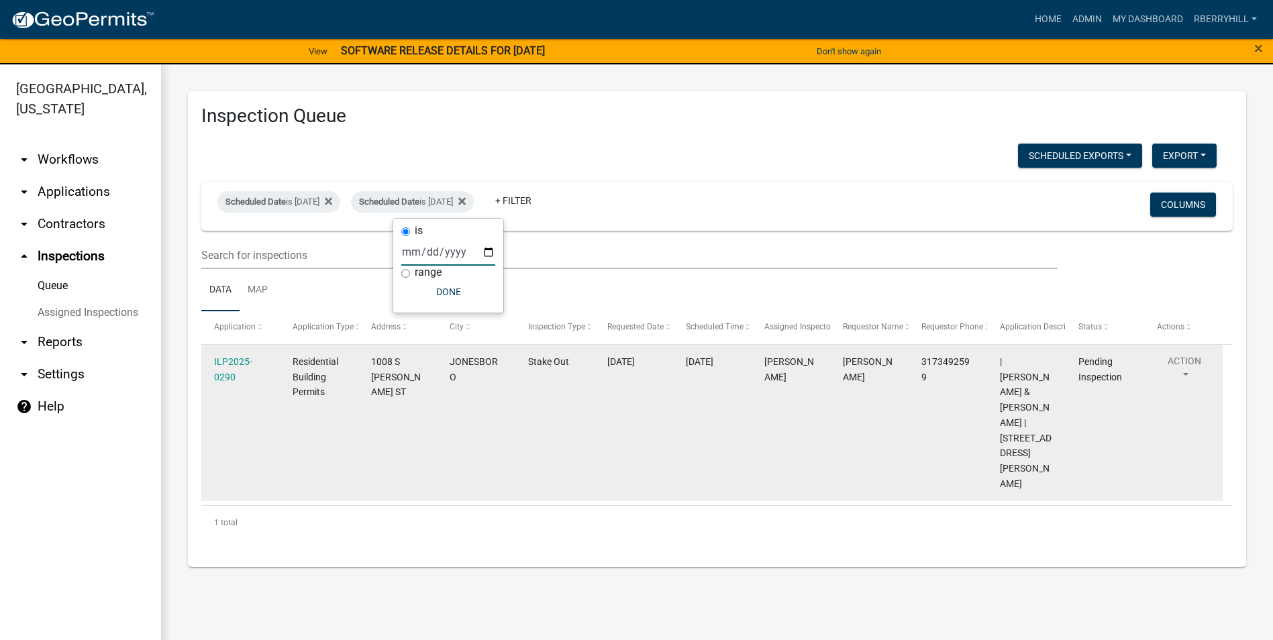
scroll to position [0, 0]
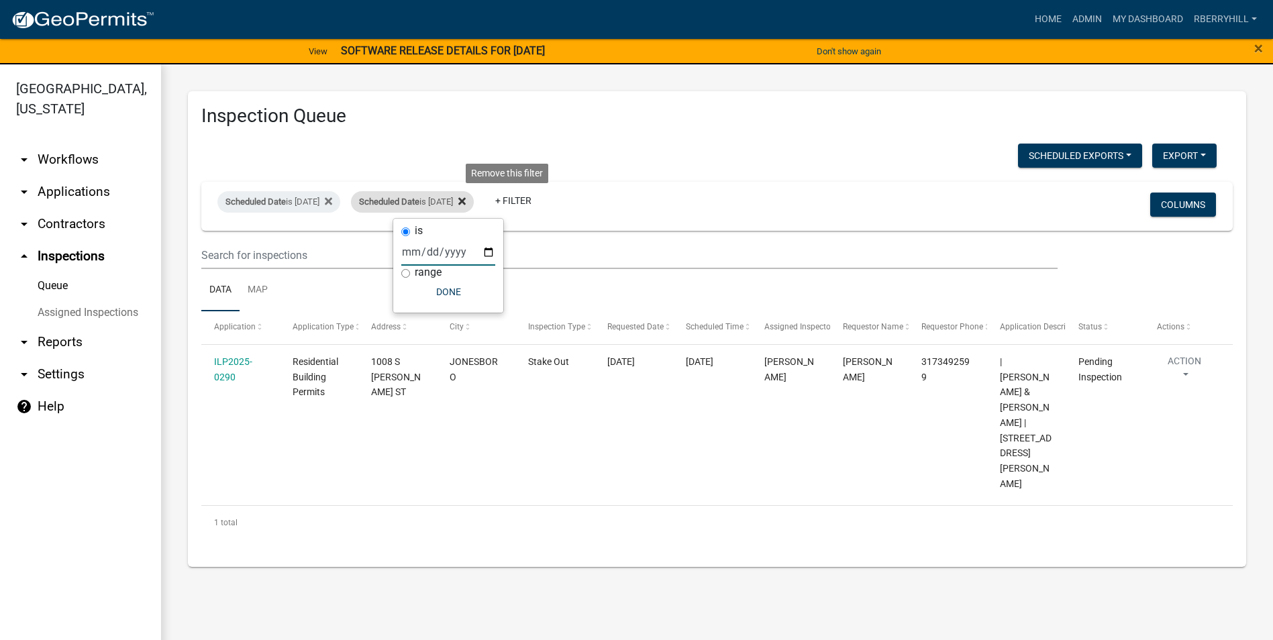
click at [466, 202] on icon at bounding box center [461, 201] width 7 height 7
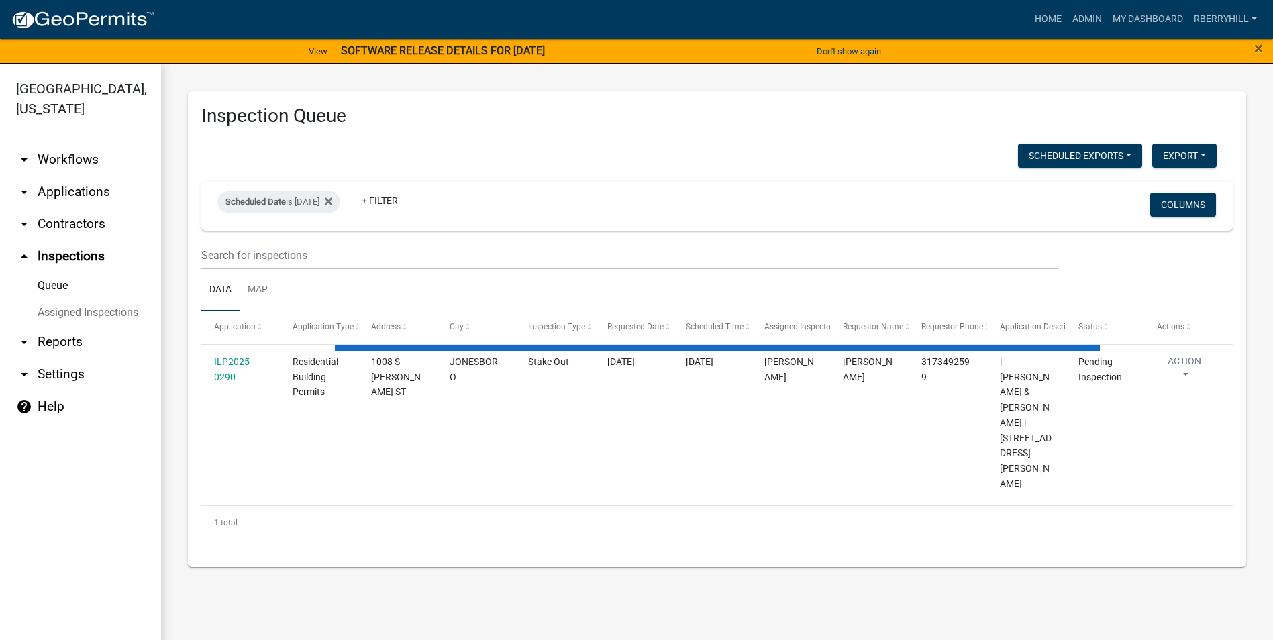
select select "1: 25"
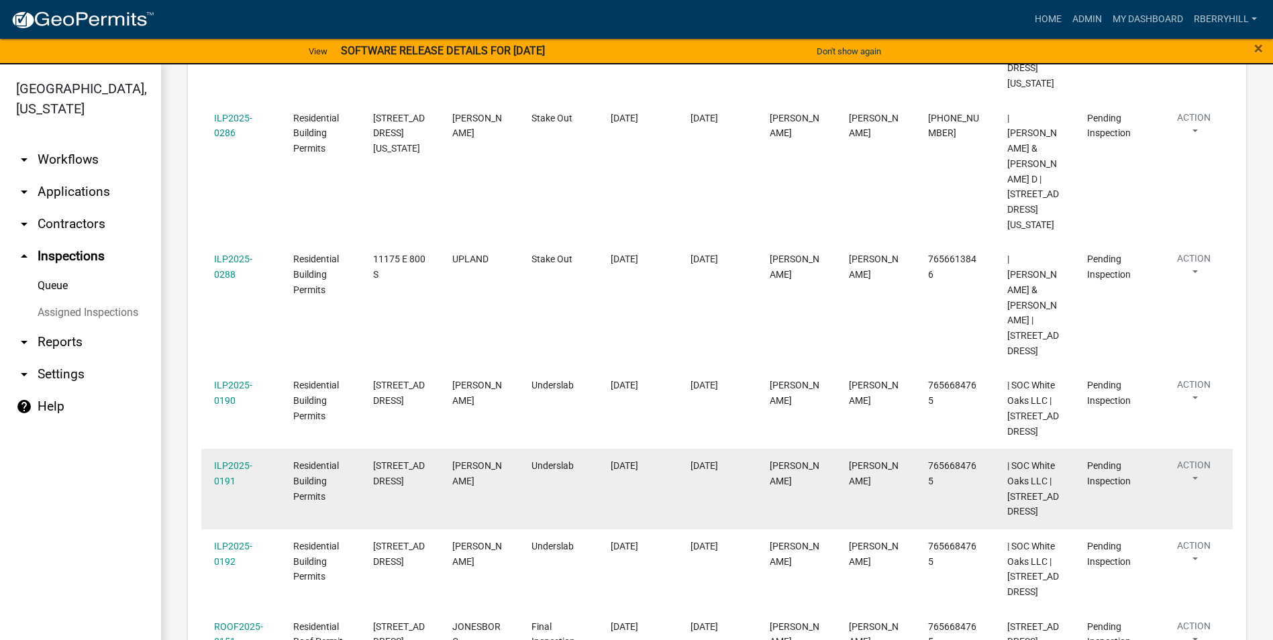
scroll to position [642, 0]
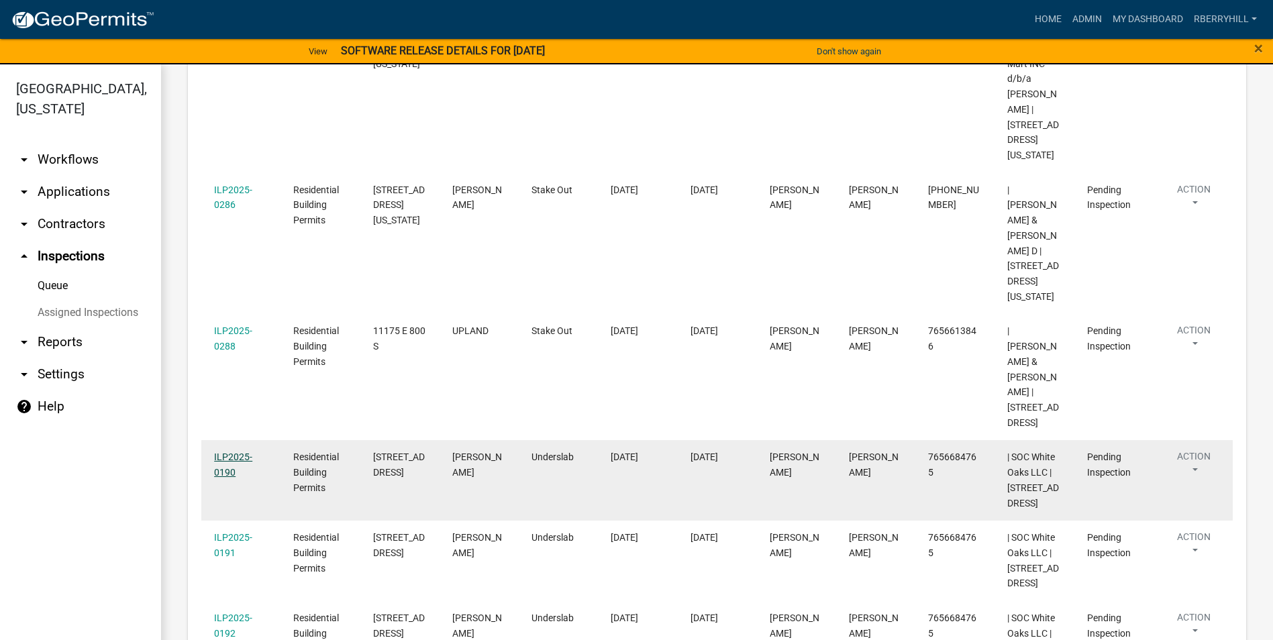
click at [234, 451] on link "ILP2025-0190" at bounding box center [233, 464] width 38 height 26
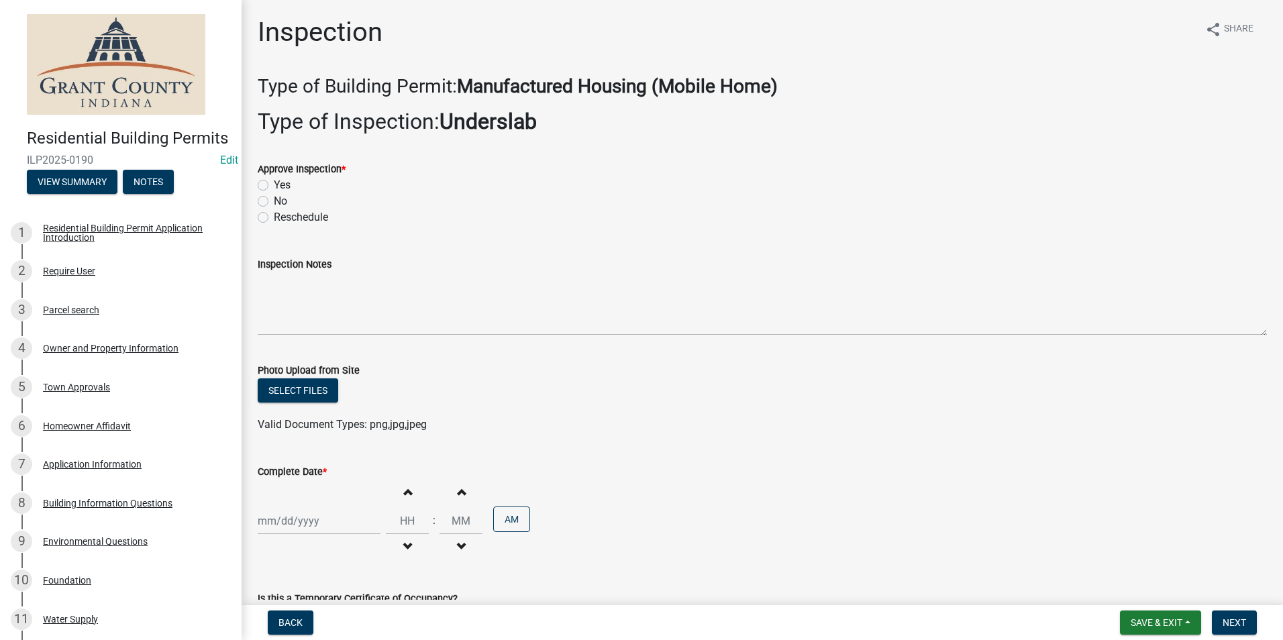
click at [274, 185] on label "Yes" at bounding box center [282, 185] width 17 height 16
click at [274, 185] on input "Yes" at bounding box center [278, 181] width 9 height 9
radio input "true"
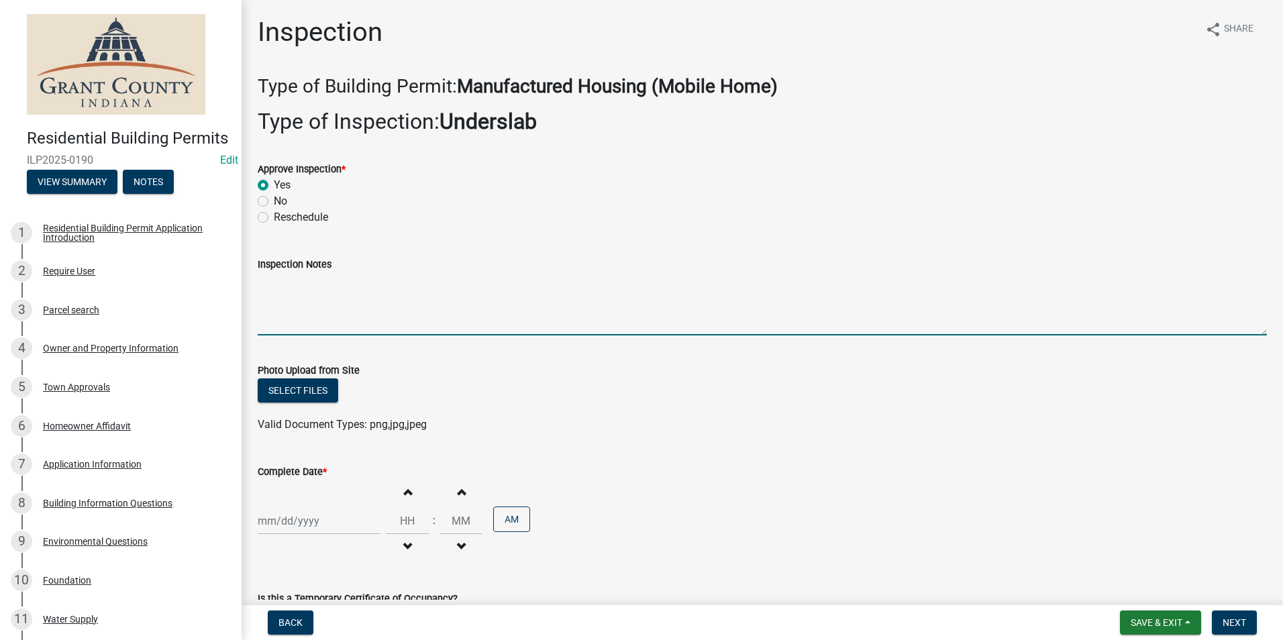
click at [267, 288] on textarea "Inspection Notes" at bounding box center [762, 303] width 1009 height 63
type textarea "Anchored to code."
select select "10"
select select "2025"
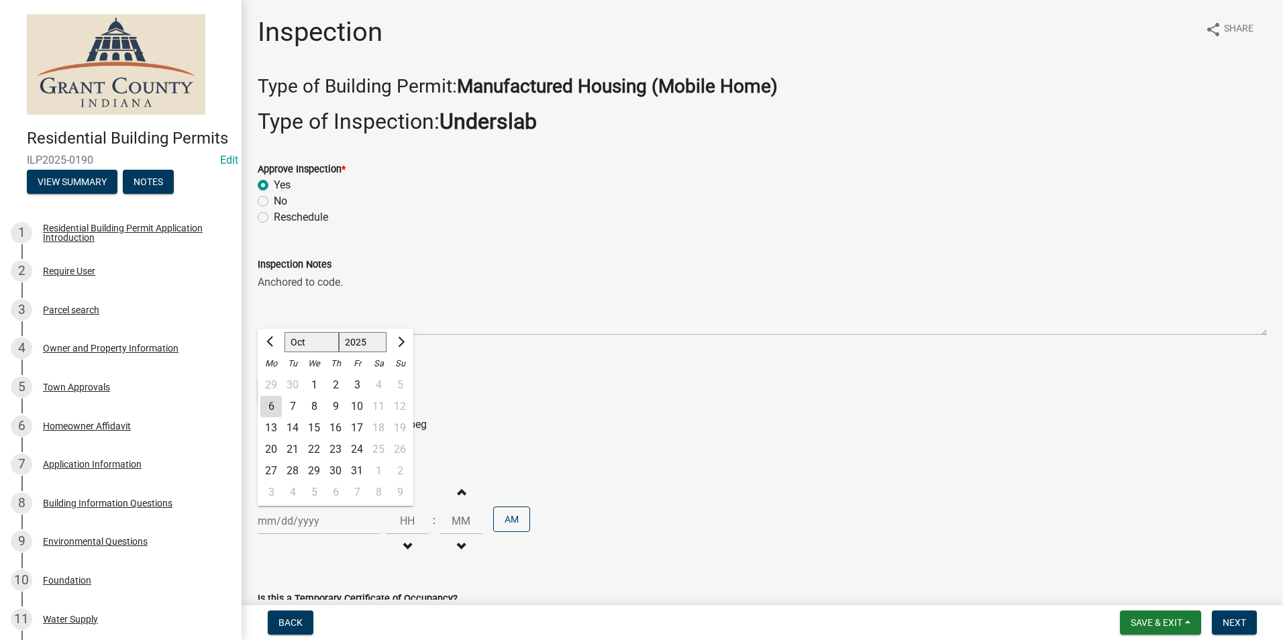
click at [295, 519] on div "[PERSON_NAME] Feb Mar Apr [PERSON_NAME][DATE] Oct Nov [DATE] 1526 1527 1528 152…" at bounding box center [319, 521] width 123 height 28
drag, startPoint x: 273, startPoint y: 411, endPoint x: 384, endPoint y: 434, distance: 113.7
click at [273, 411] on div "6" at bounding box center [270, 406] width 21 height 21
type input "[DATE]"
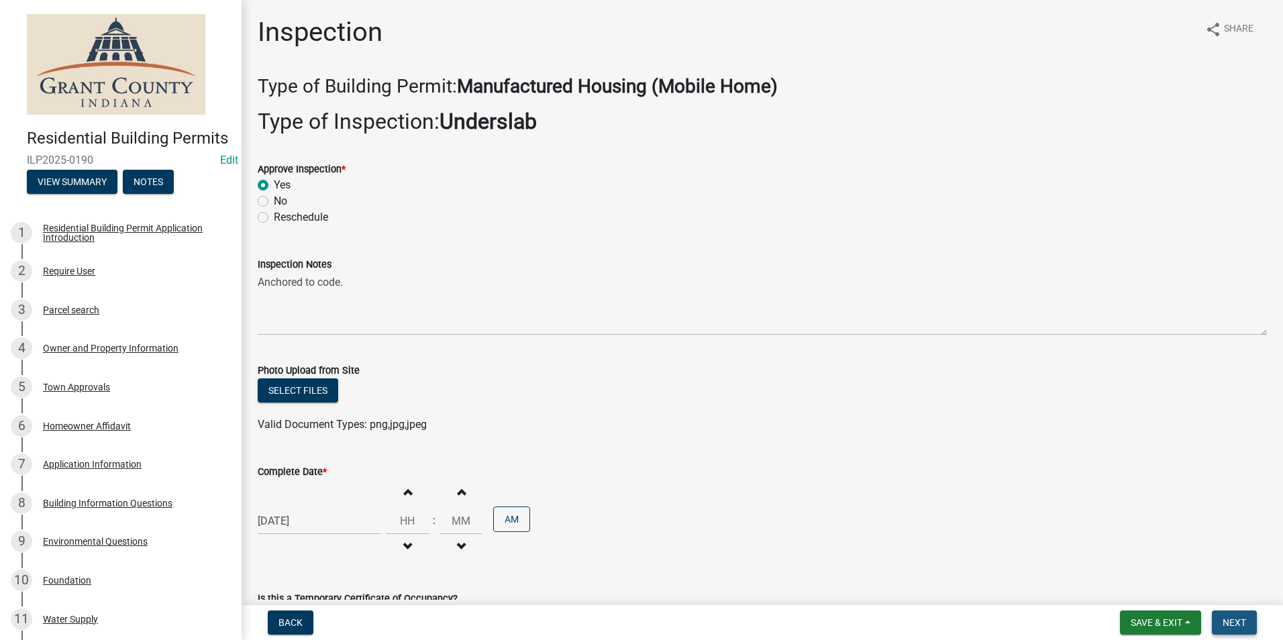
click at [1231, 625] on span "Next" at bounding box center [1233, 622] width 23 height 11
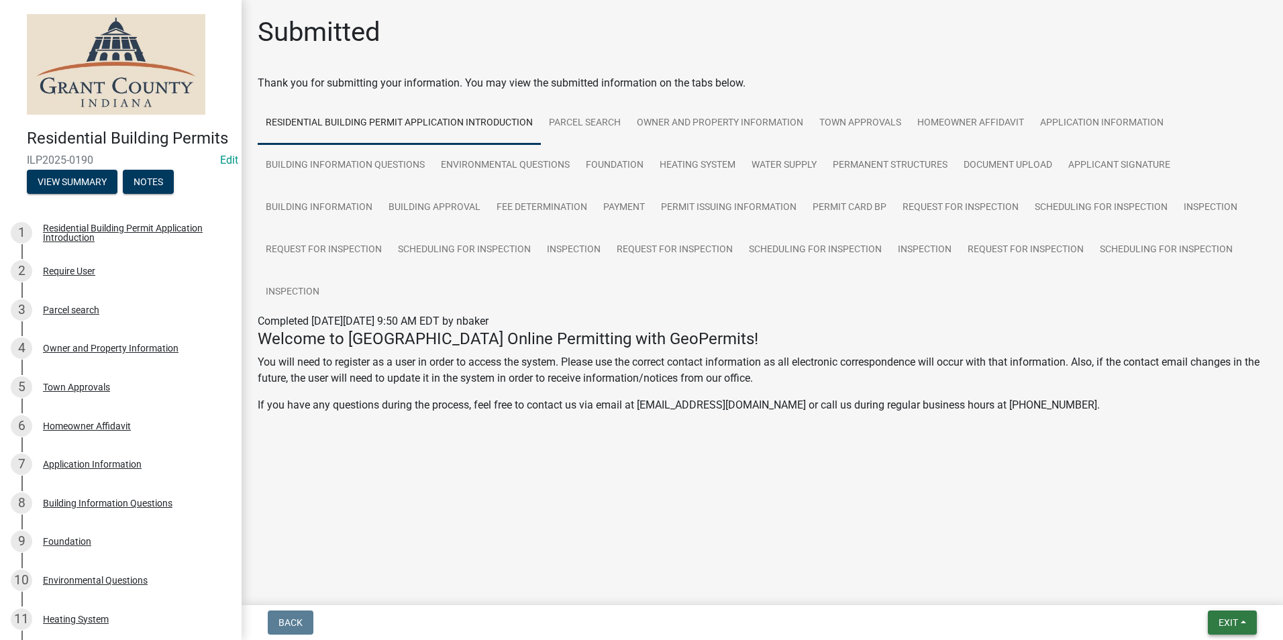
drag, startPoint x: 1240, startPoint y: 619, endPoint x: 1232, endPoint y: 608, distance: 13.0
click at [1239, 619] on button "Exit" at bounding box center [1231, 622] width 49 height 24
click at [1223, 593] on button "Save & Exit" at bounding box center [1202, 588] width 107 height 32
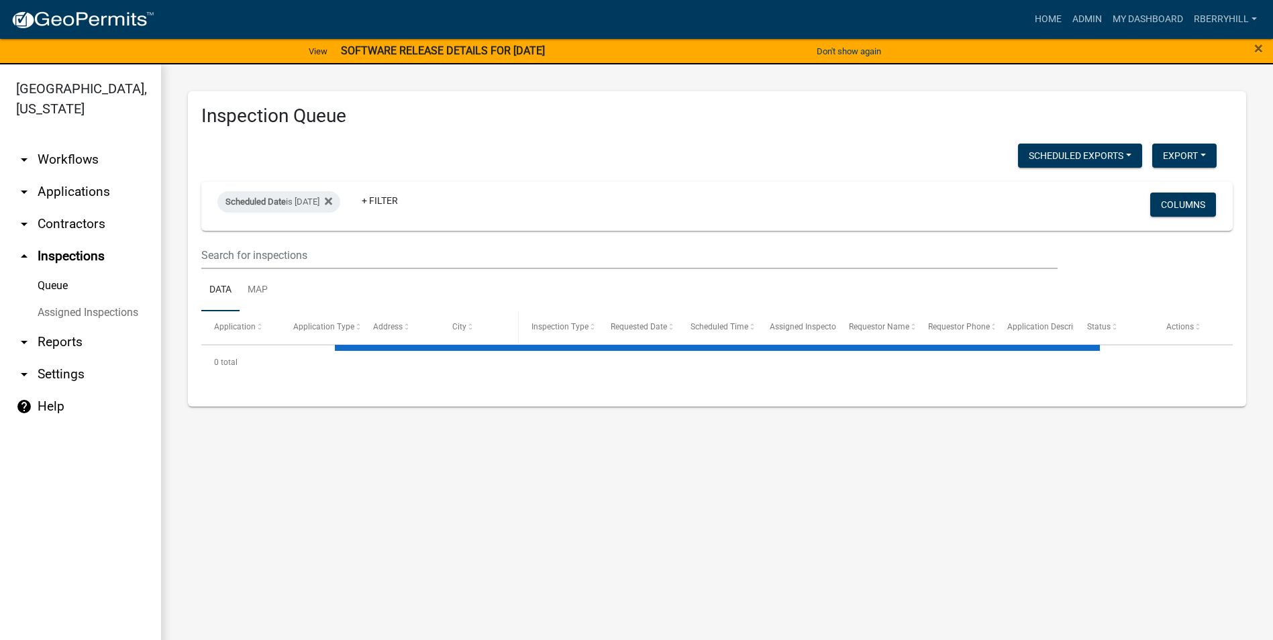
select select "1: 25"
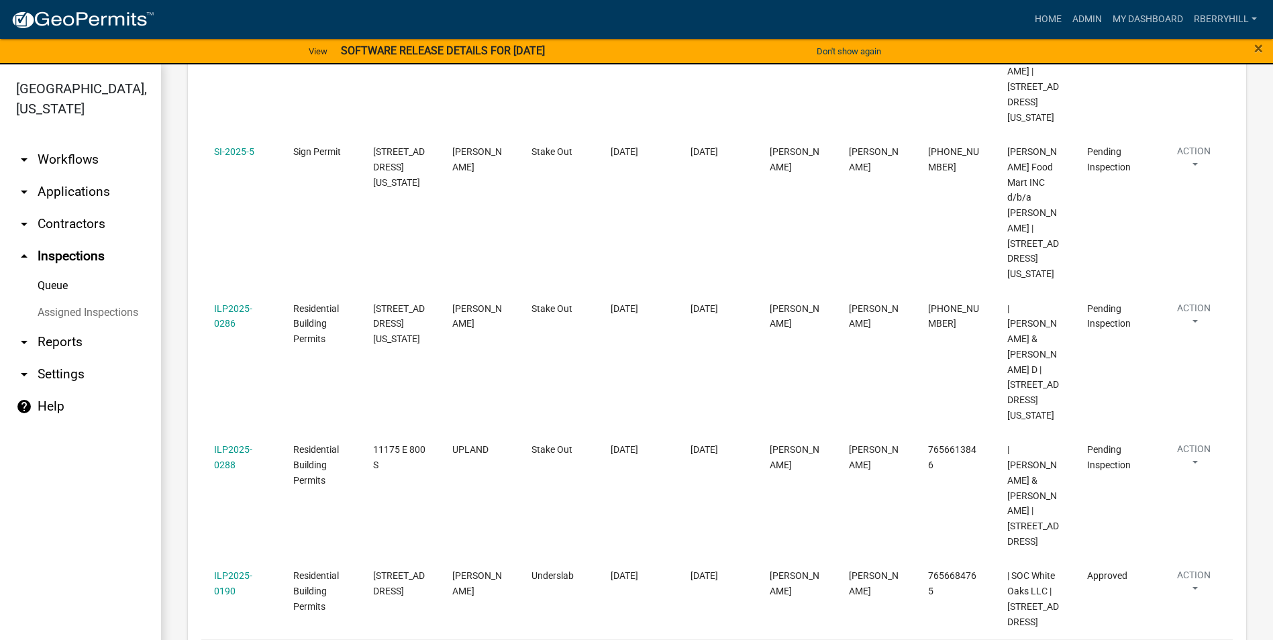
scroll to position [671, 0]
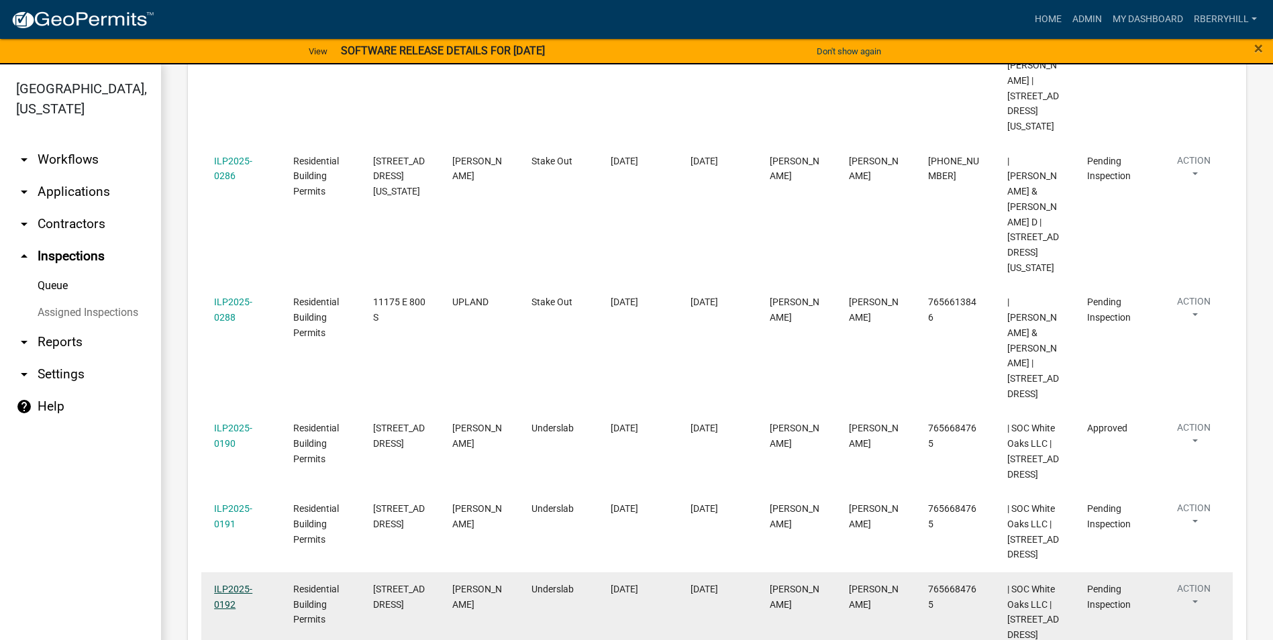
click at [237, 584] on link "ILP2025-0192" at bounding box center [233, 597] width 38 height 26
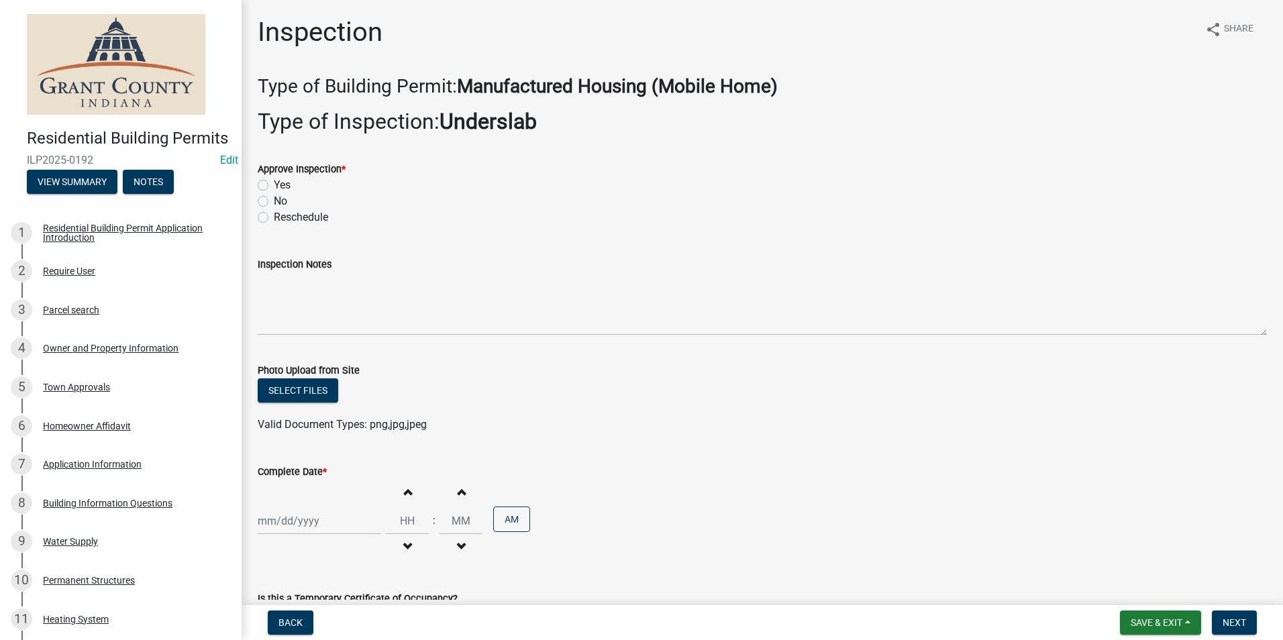
click at [274, 184] on label "Yes" at bounding box center [282, 185] width 17 height 16
click at [274, 184] on input "Yes" at bounding box center [278, 181] width 9 height 9
radio input "true"
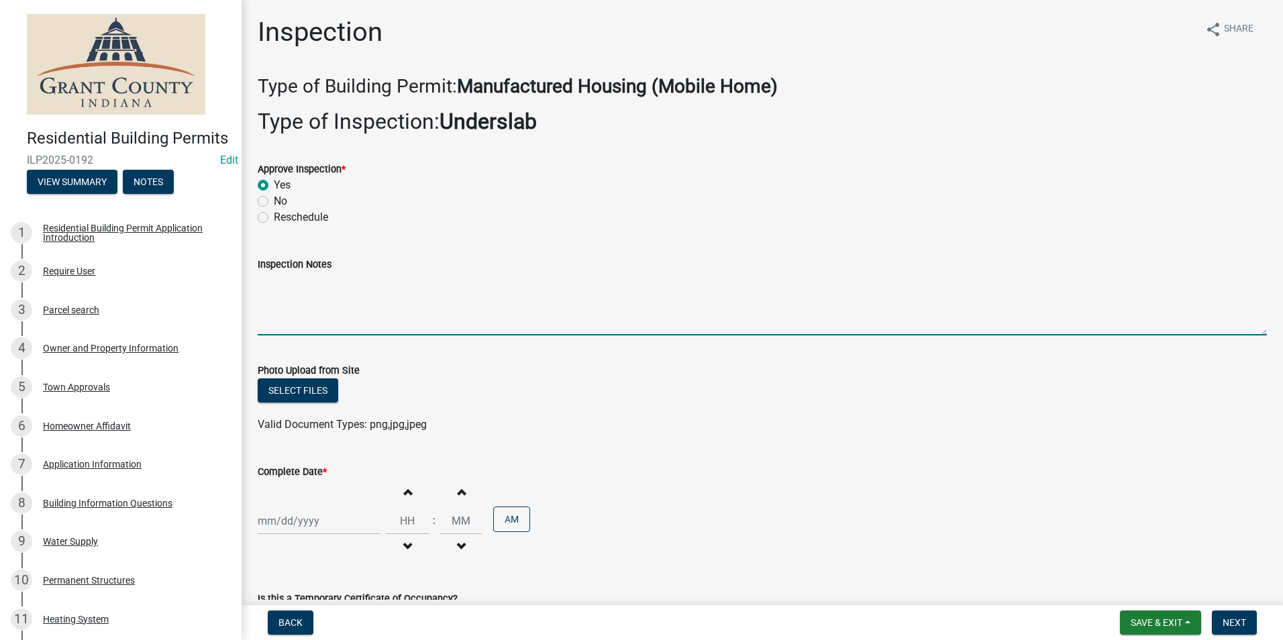
click at [272, 286] on textarea "Inspection Notes" at bounding box center [762, 303] width 1009 height 63
type textarea "Anchored to code."
click at [292, 520] on div at bounding box center [319, 521] width 123 height 28
select select "10"
select select "2025"
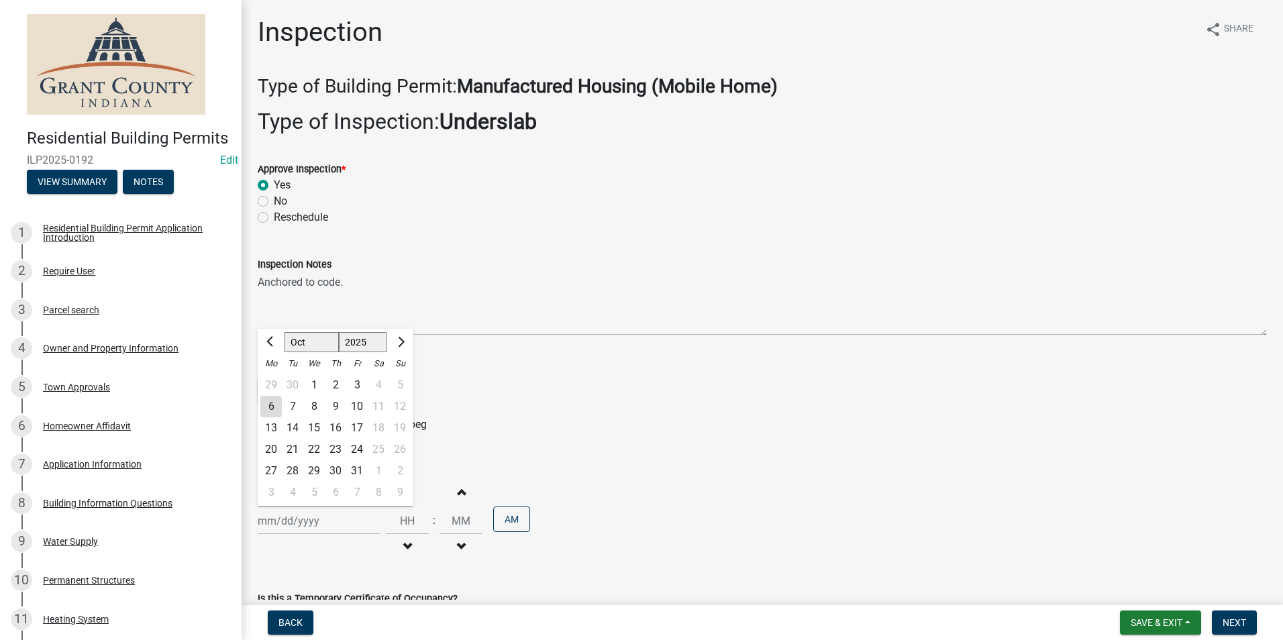
click at [271, 402] on div "6" at bounding box center [270, 406] width 21 height 21
type input "[DATE]"
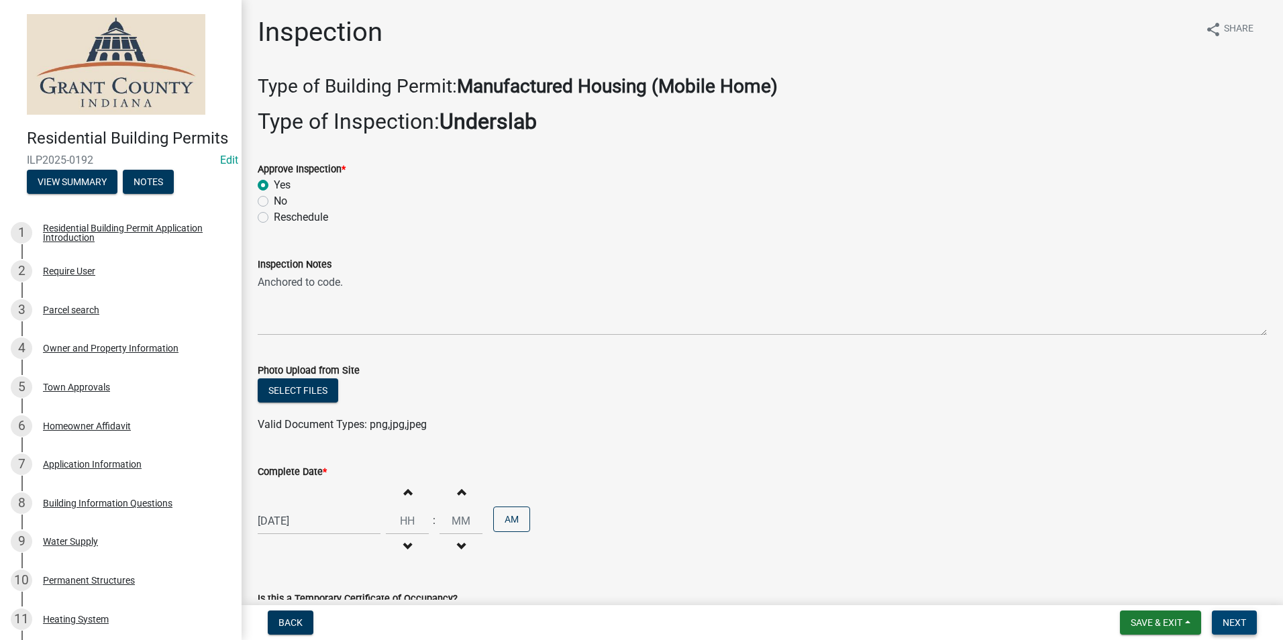
click at [1232, 625] on span "Next" at bounding box center [1233, 622] width 23 height 11
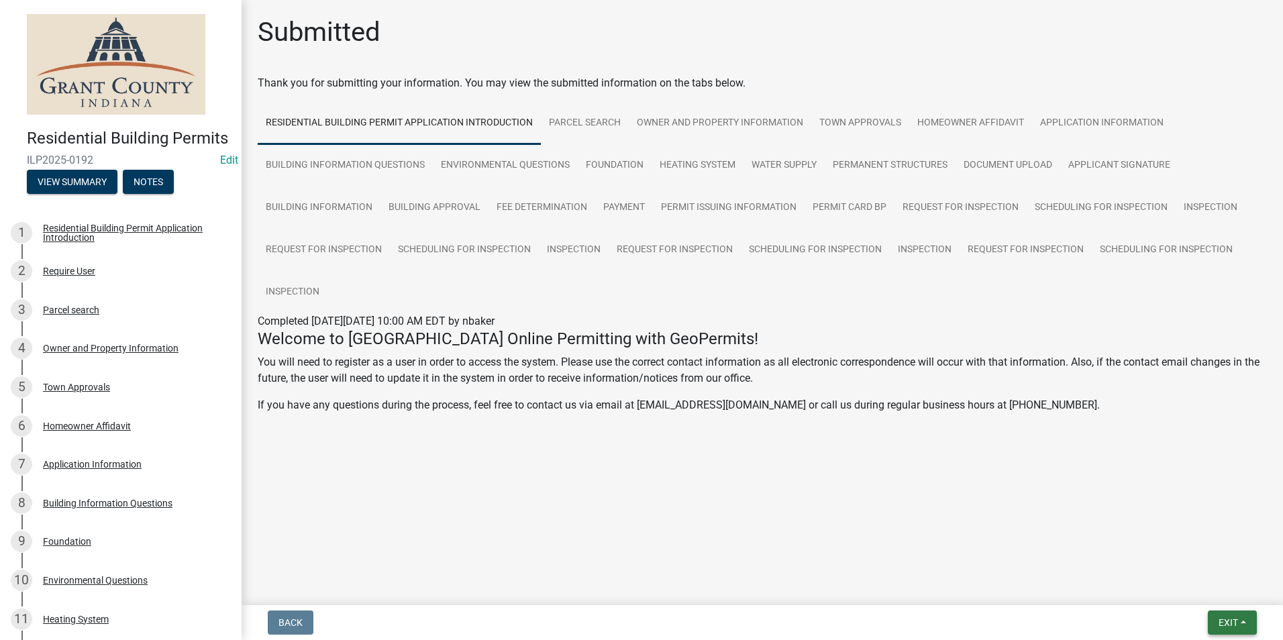
click at [1226, 620] on span "Exit" at bounding box center [1227, 622] width 19 height 11
click at [1214, 596] on button "Save & Exit" at bounding box center [1202, 588] width 107 height 32
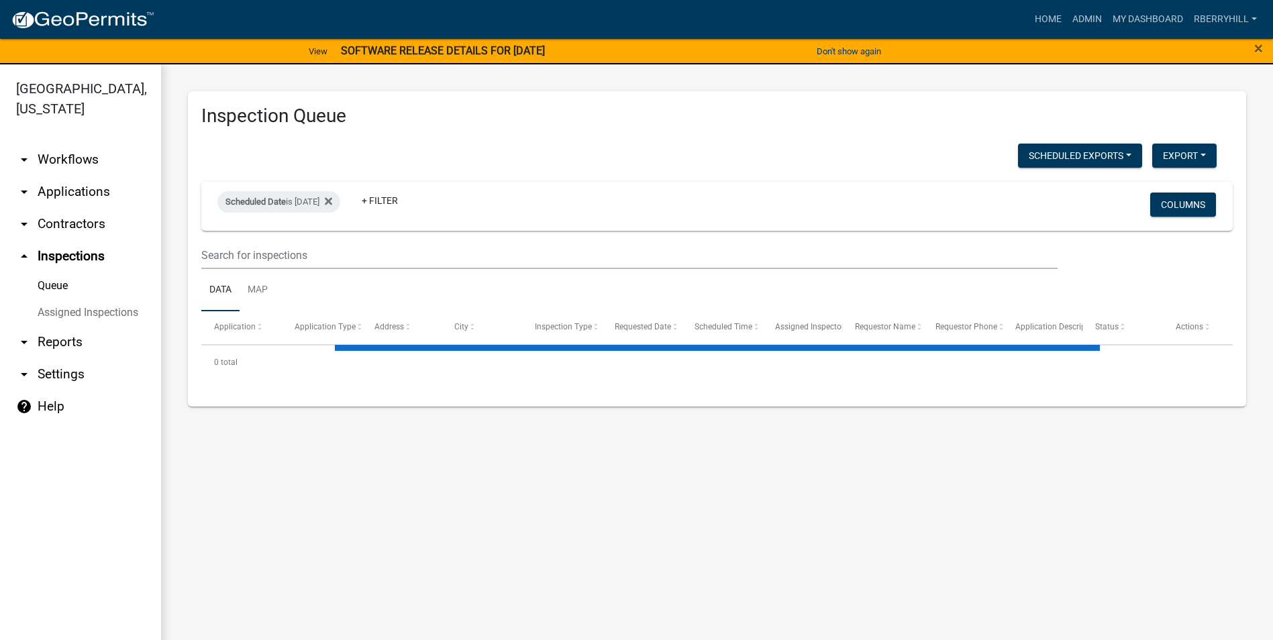
select select "1: 25"
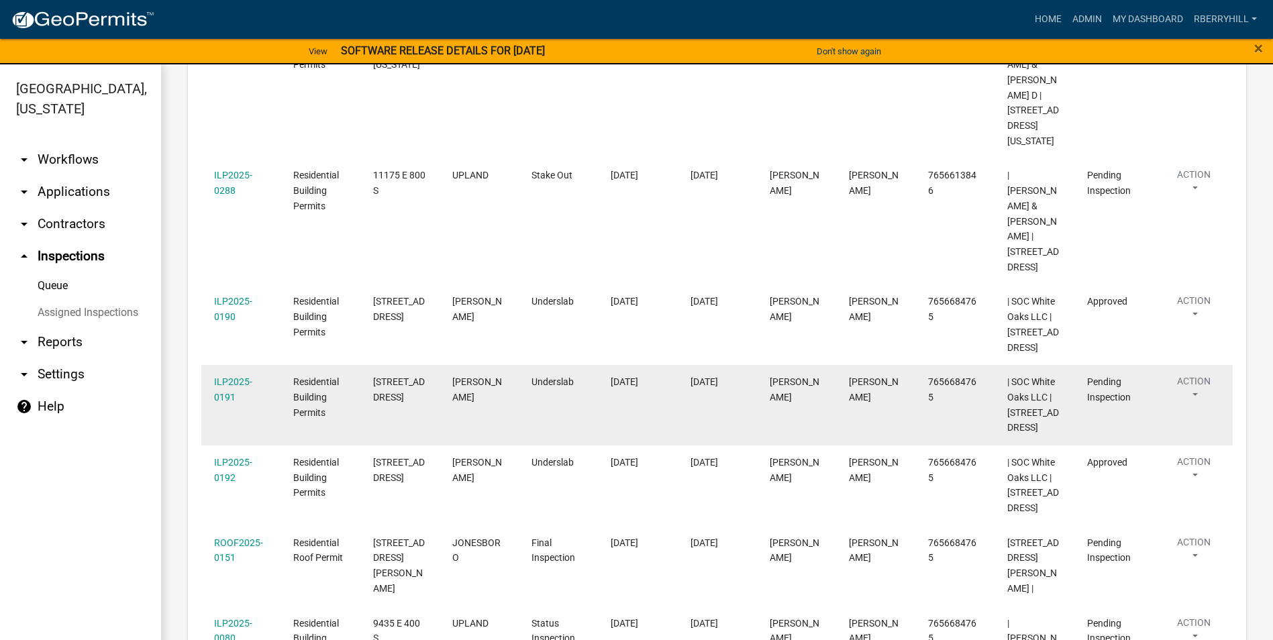
scroll to position [805, 0]
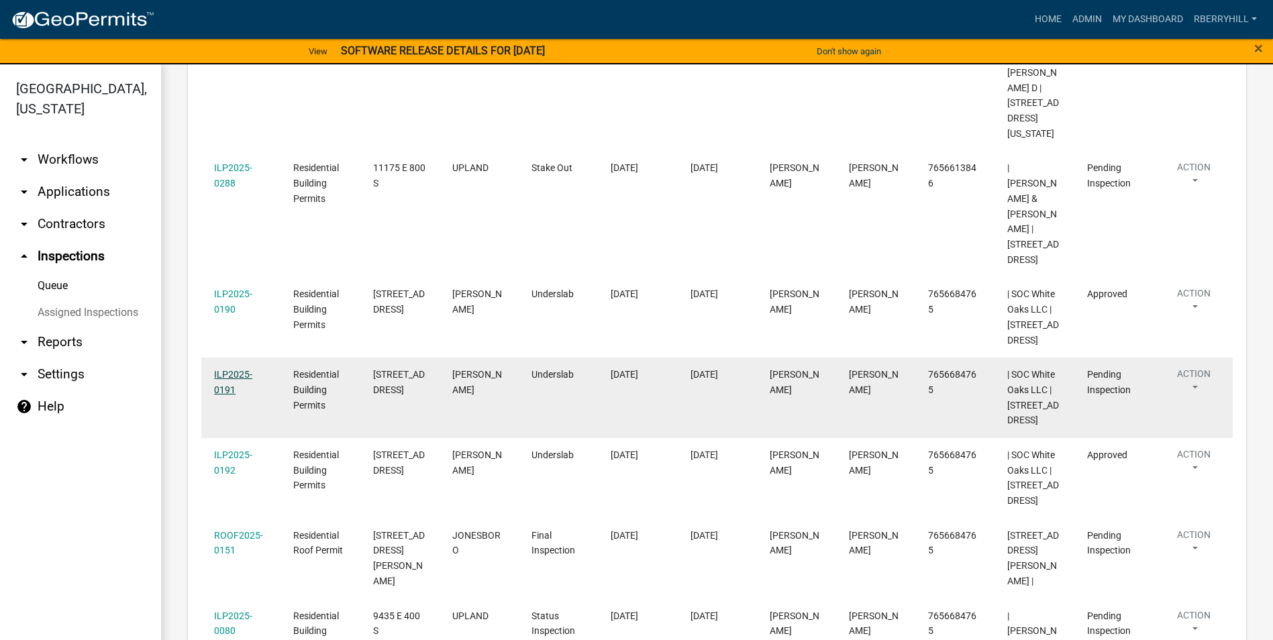
click at [239, 369] on link "ILP2025-0191" at bounding box center [233, 382] width 38 height 26
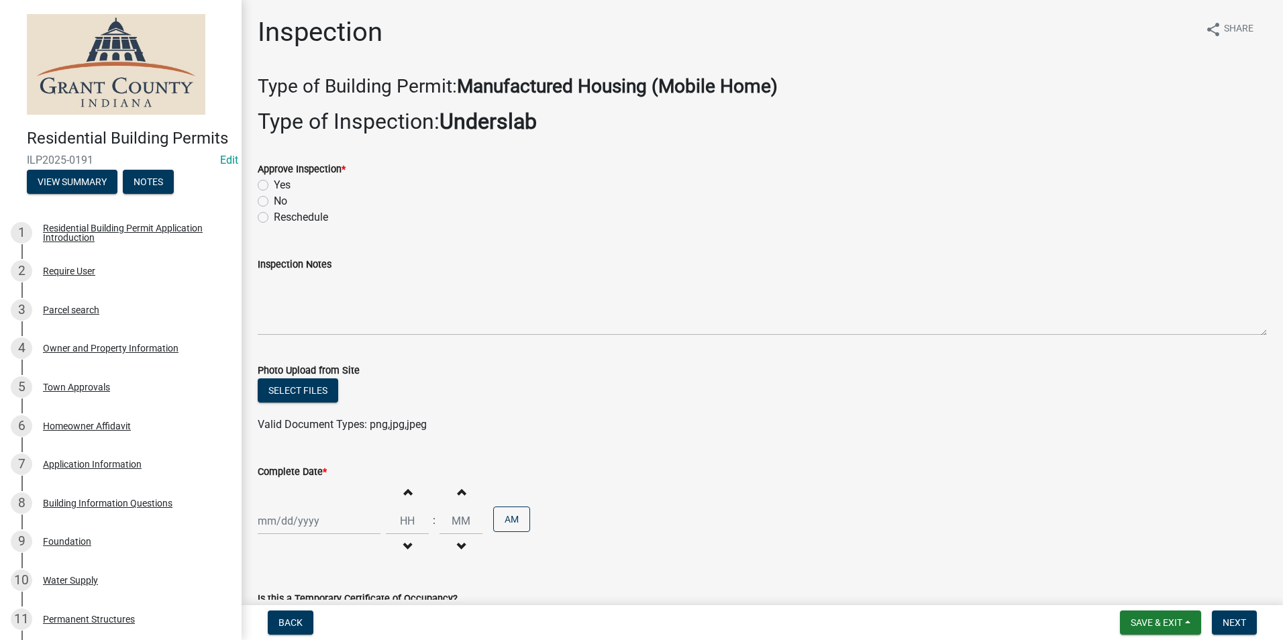
click at [274, 186] on label "Yes" at bounding box center [282, 185] width 17 height 16
click at [274, 186] on input "Yes" at bounding box center [278, 181] width 9 height 9
radio input "true"
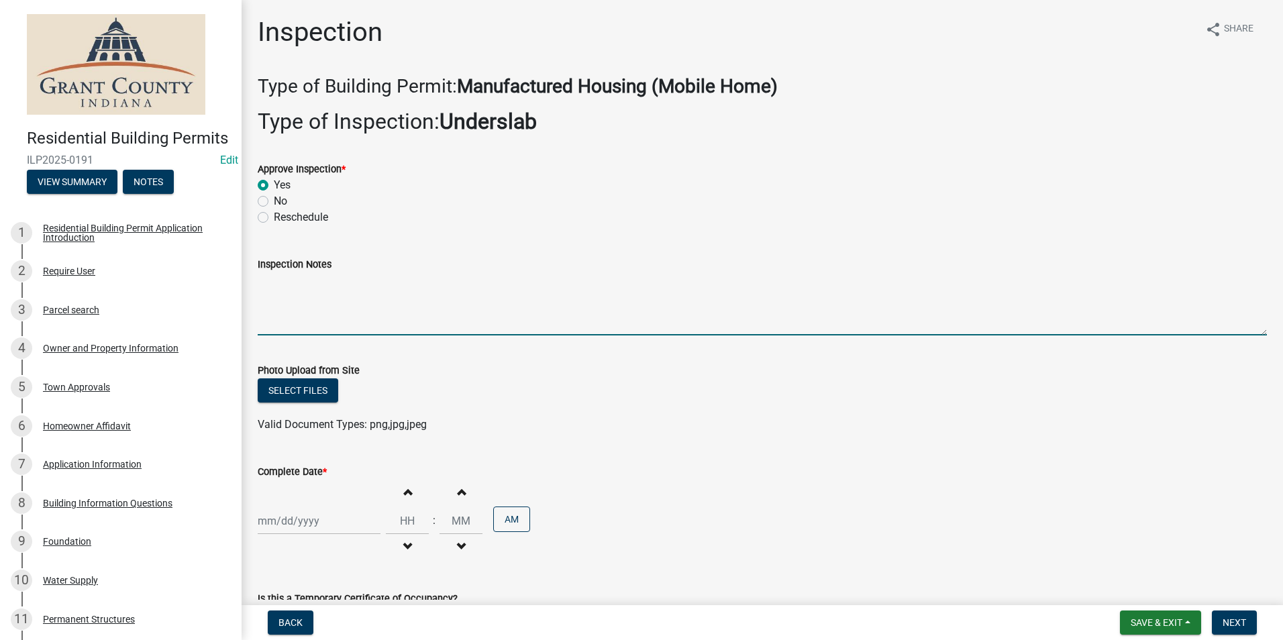
click at [269, 284] on textarea "Inspection Notes" at bounding box center [762, 303] width 1009 height 63
type textarea "Anchored to code."
select select "10"
select select "2025"
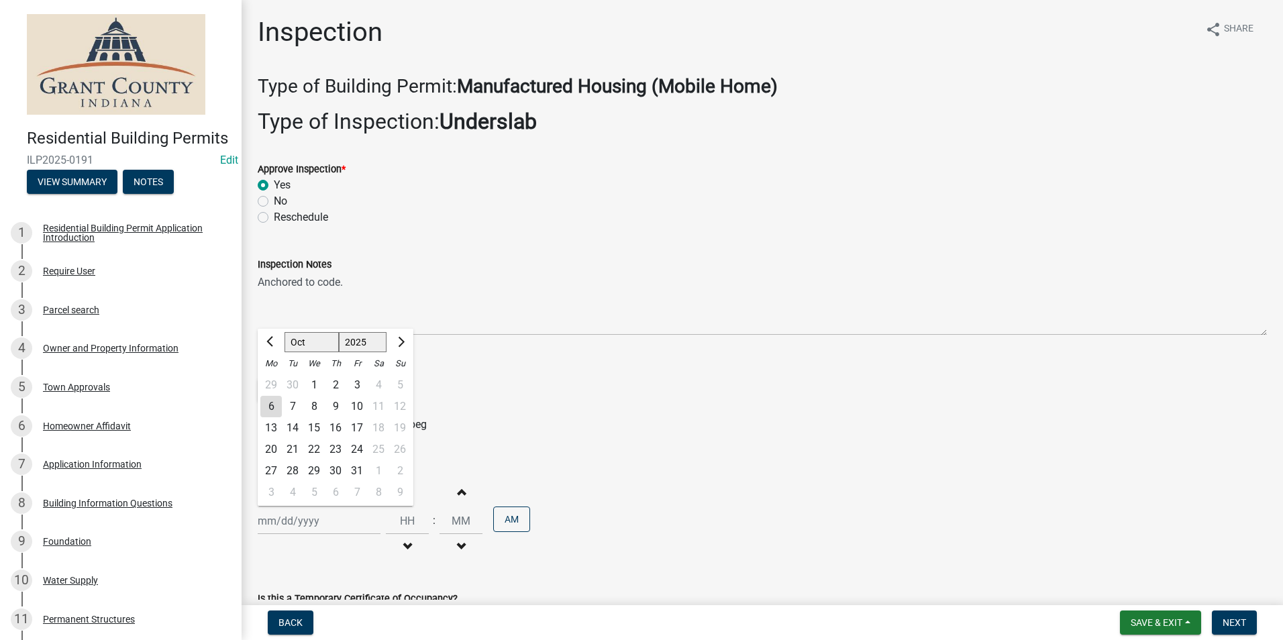
click at [294, 519] on div "[PERSON_NAME] Feb Mar Apr [PERSON_NAME][DATE] Oct Nov [DATE] 1526 1527 1528 152…" at bounding box center [319, 521] width 123 height 28
click at [275, 408] on div "6" at bounding box center [270, 406] width 21 height 21
type input "[DATE]"
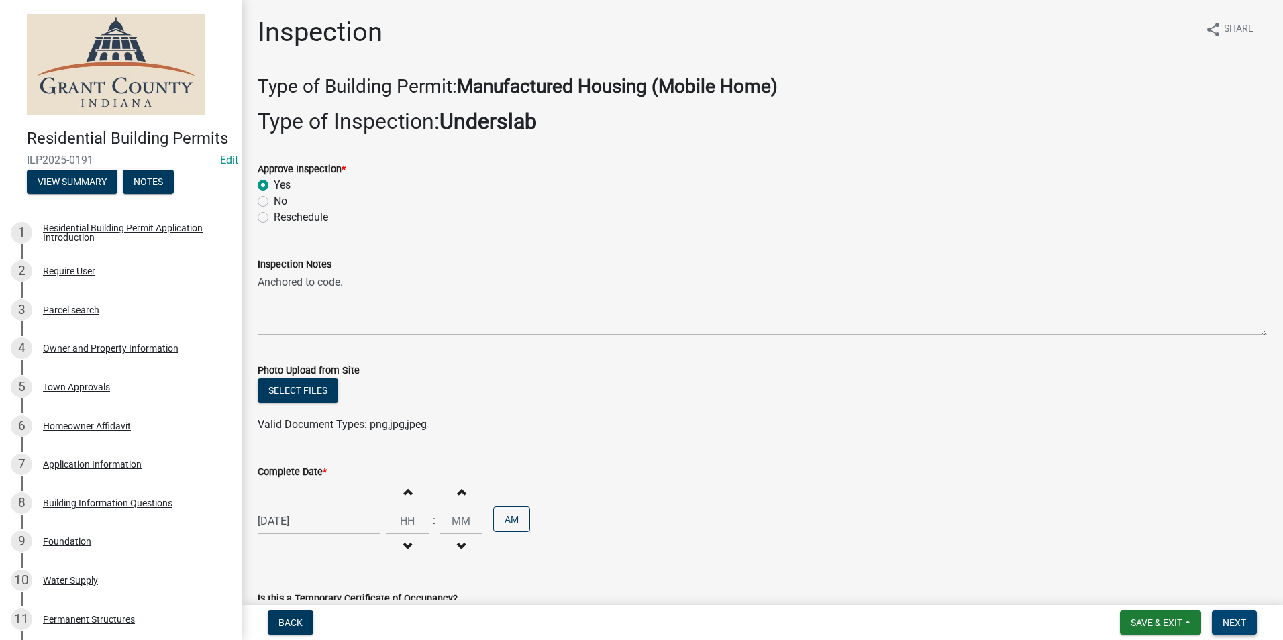
click at [1230, 623] on span "Next" at bounding box center [1233, 622] width 23 height 11
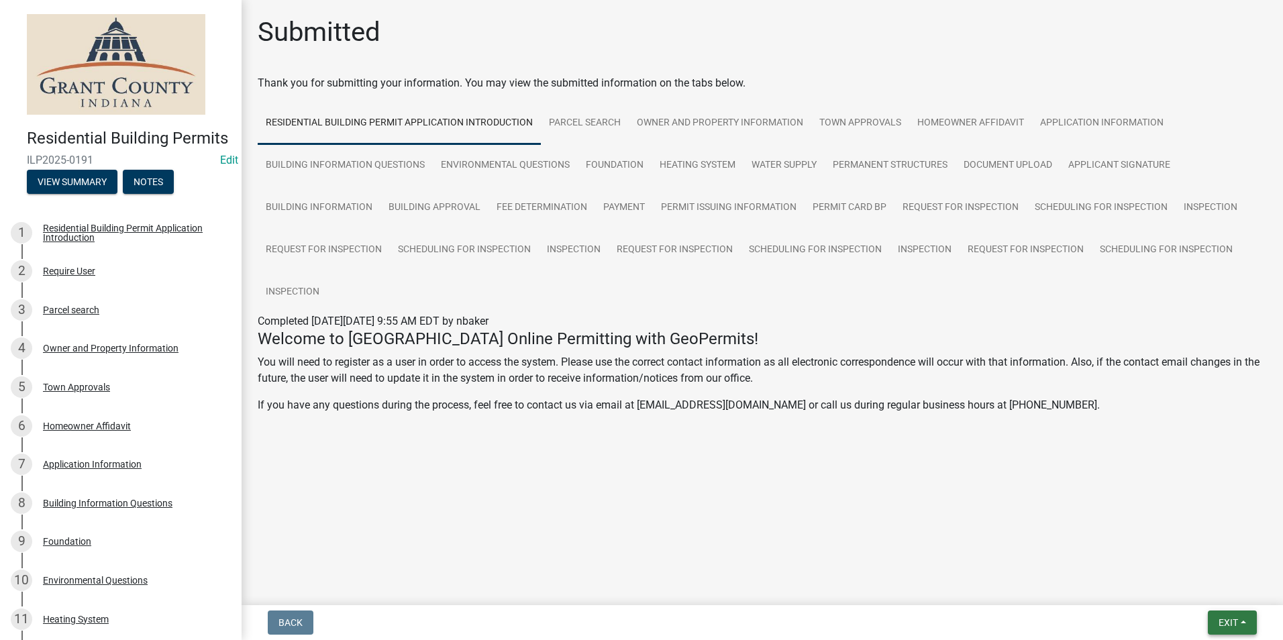
click at [1228, 622] on span "Exit" at bounding box center [1227, 622] width 19 height 11
click at [1193, 586] on button "Save & Exit" at bounding box center [1202, 588] width 107 height 32
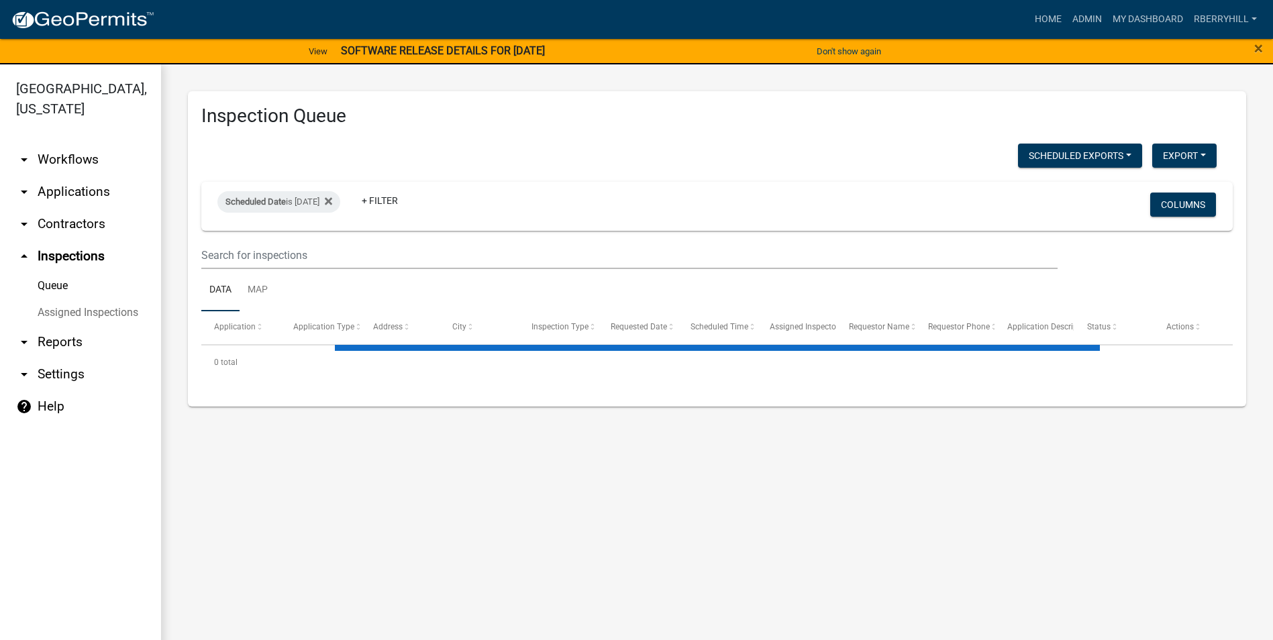
select select "1: 25"
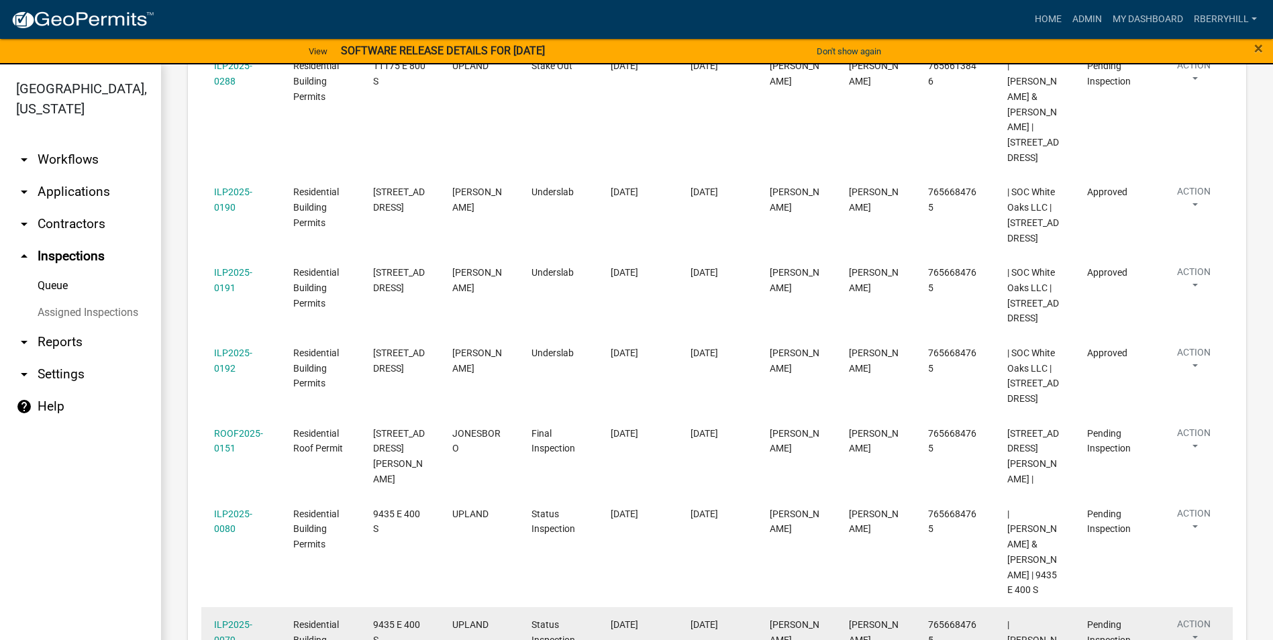
scroll to position [939, 0]
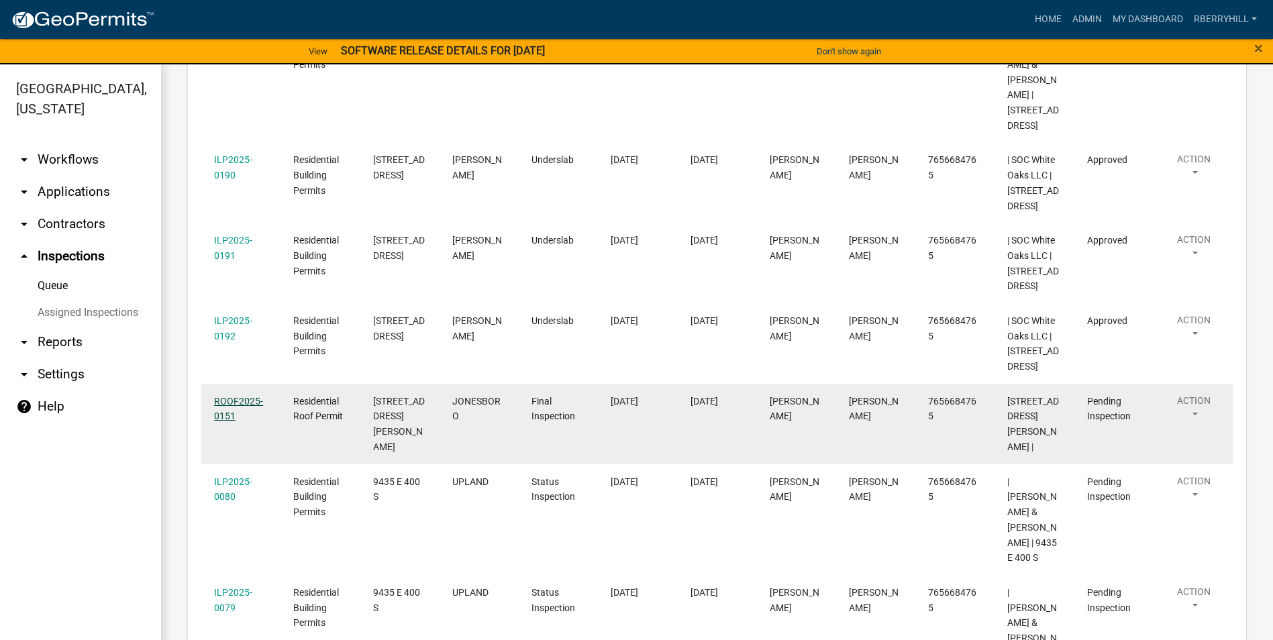
click at [234, 396] on link "ROOF2025-0151" at bounding box center [238, 409] width 49 height 26
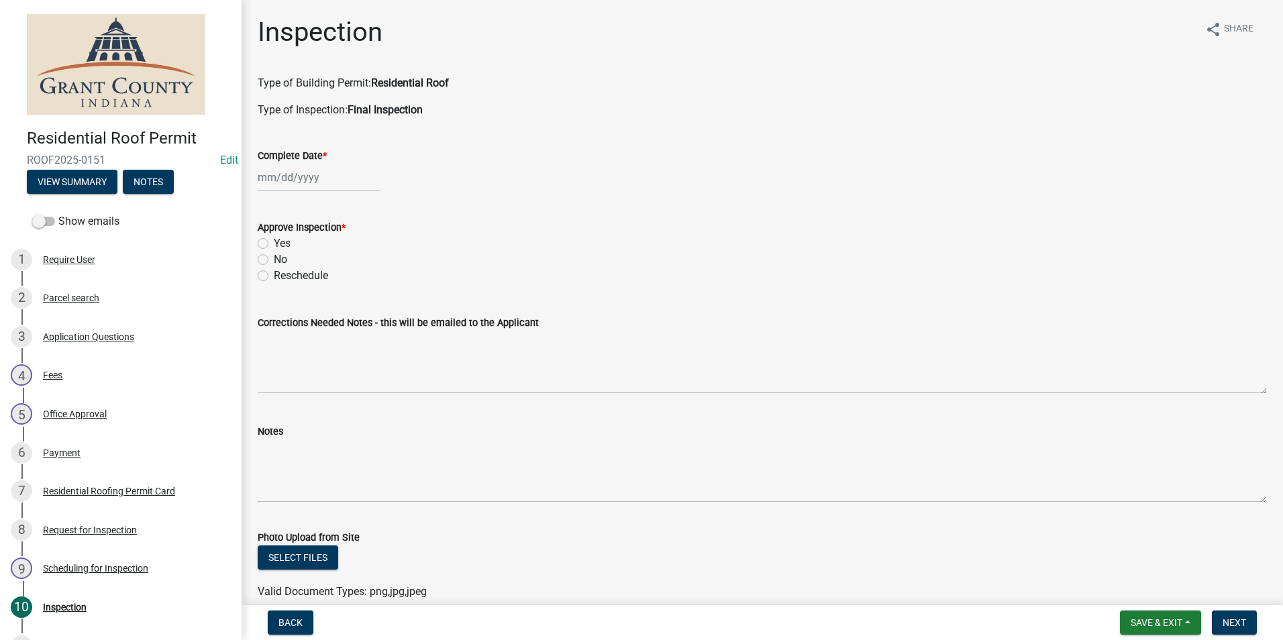
click at [283, 175] on div at bounding box center [319, 178] width 123 height 28
select select "10"
select select "2025"
click at [276, 272] on div "6" at bounding box center [270, 270] width 21 height 21
type input "[DATE]"
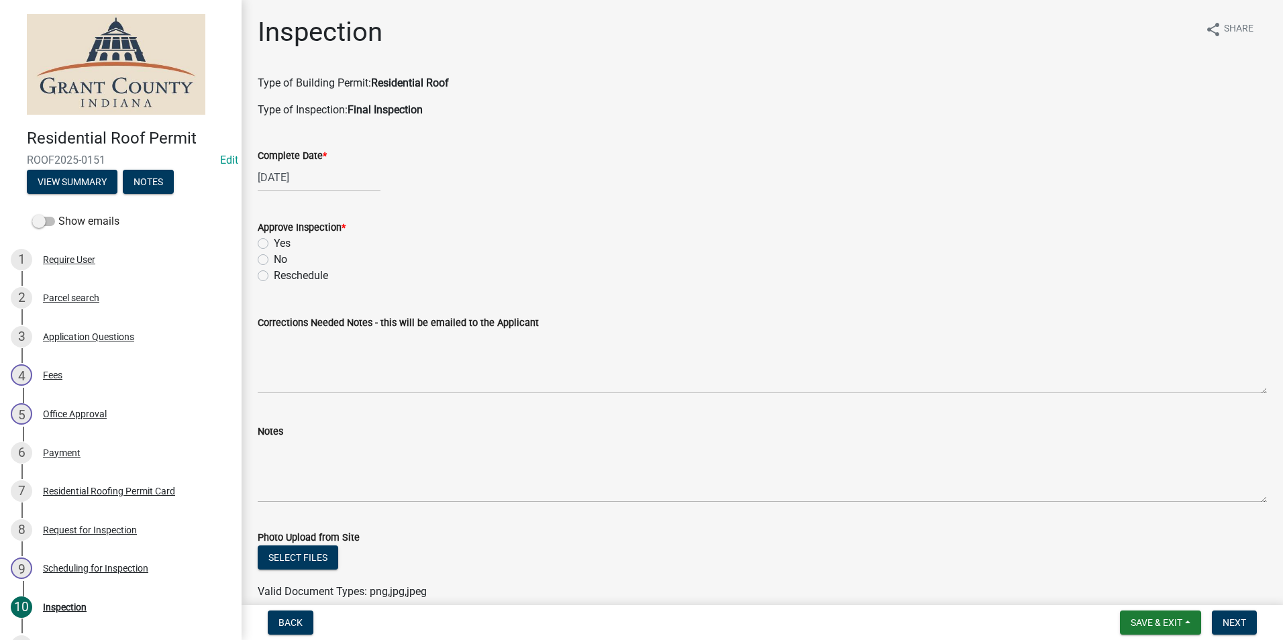
drag, startPoint x: 263, startPoint y: 246, endPoint x: 268, endPoint y: 259, distance: 14.5
click at [274, 246] on label "Yes" at bounding box center [282, 243] width 17 height 16
click at [274, 244] on input "Yes" at bounding box center [278, 239] width 9 height 9
radio input "true"
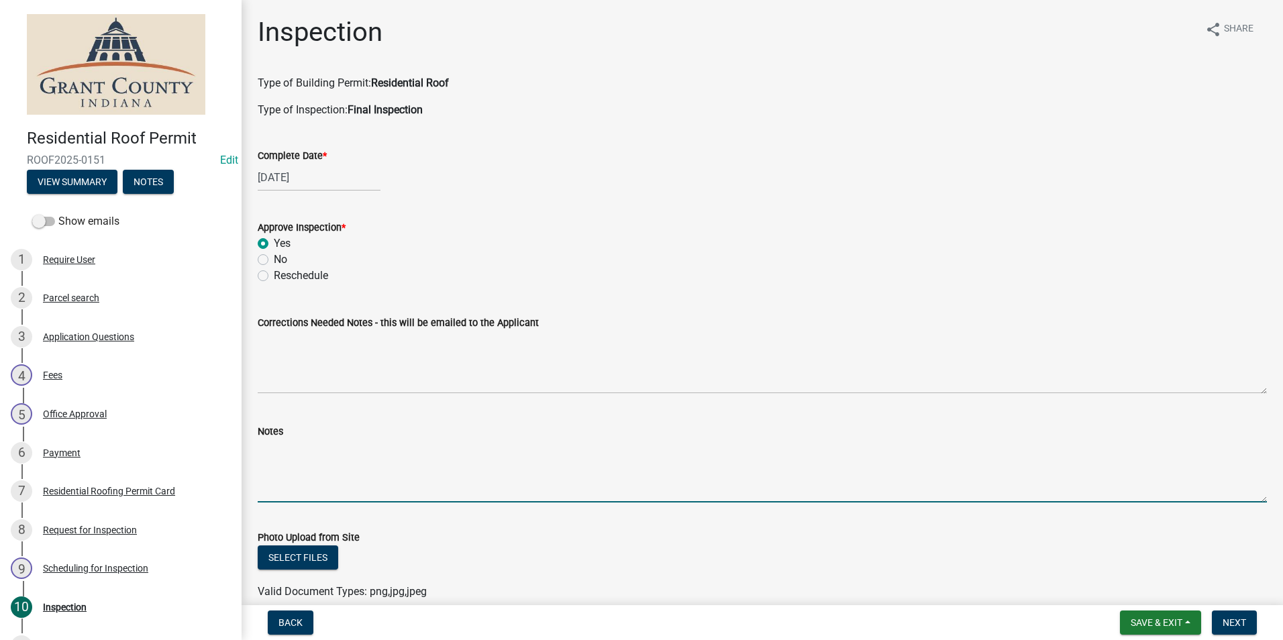
click at [266, 449] on textarea "Notes" at bounding box center [762, 470] width 1009 height 63
type textarea "Appears satisfactory."
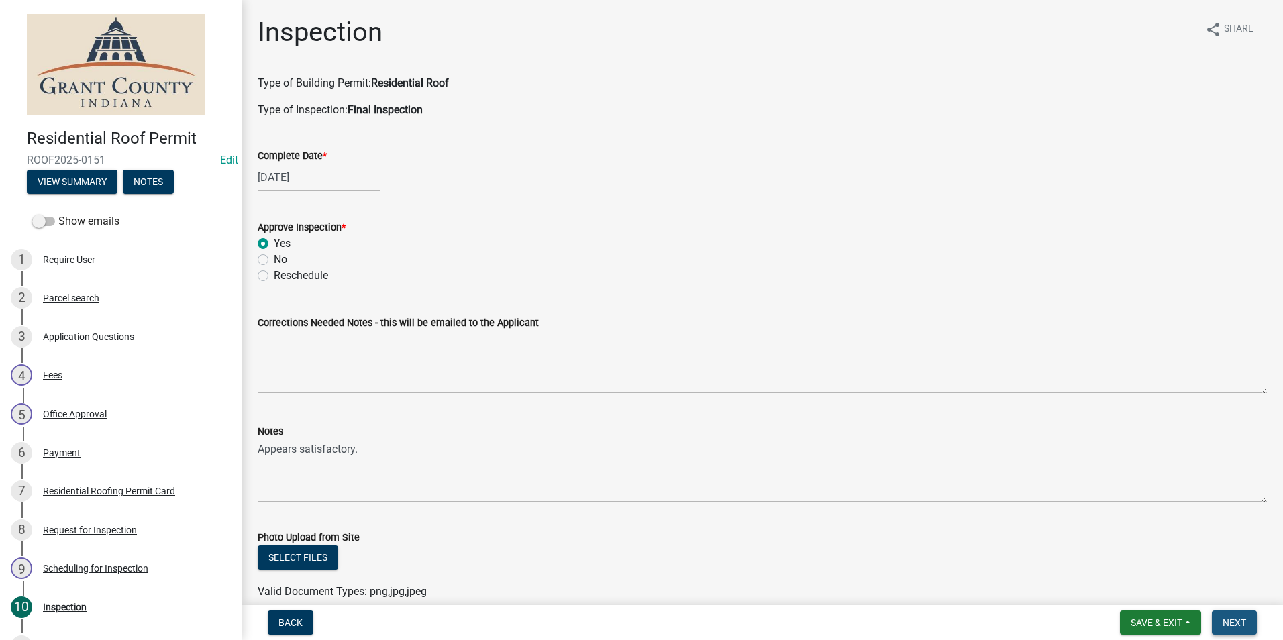
click at [1225, 617] on span "Next" at bounding box center [1233, 622] width 23 height 11
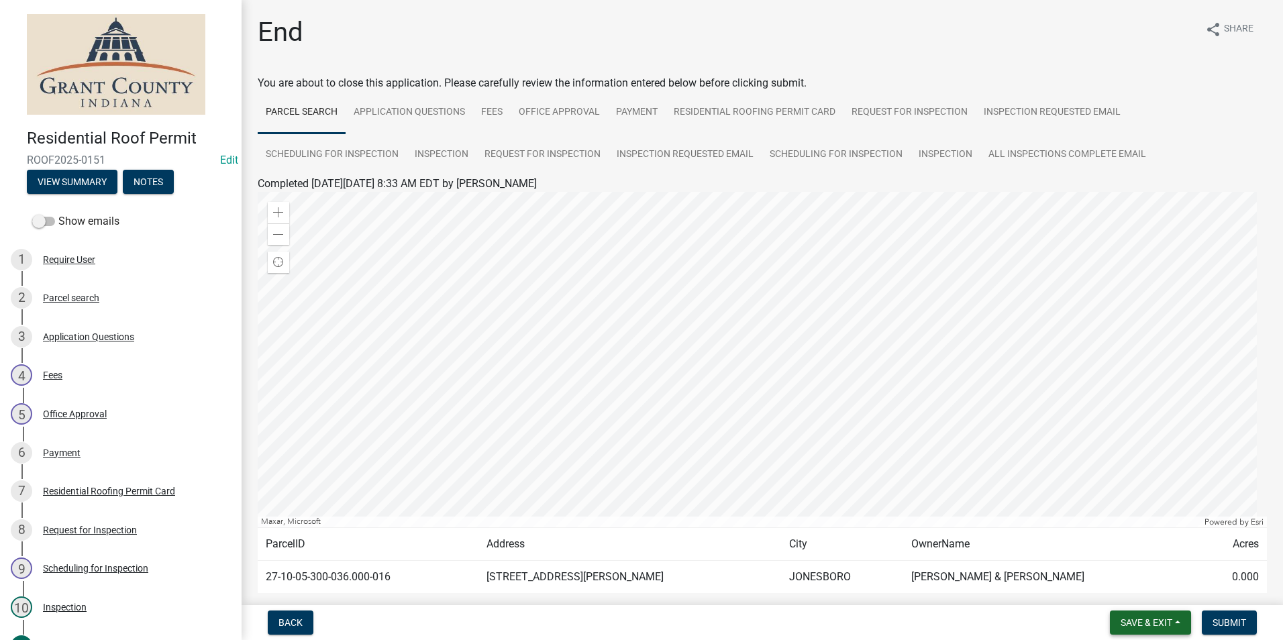
drag, startPoint x: 1157, startPoint y: 621, endPoint x: 1155, endPoint y: 610, distance: 11.1
click at [1157, 621] on span "Save & Exit" at bounding box center [1146, 622] width 52 height 11
click at [1148, 598] on button "Save & Exit" at bounding box center [1136, 588] width 107 height 32
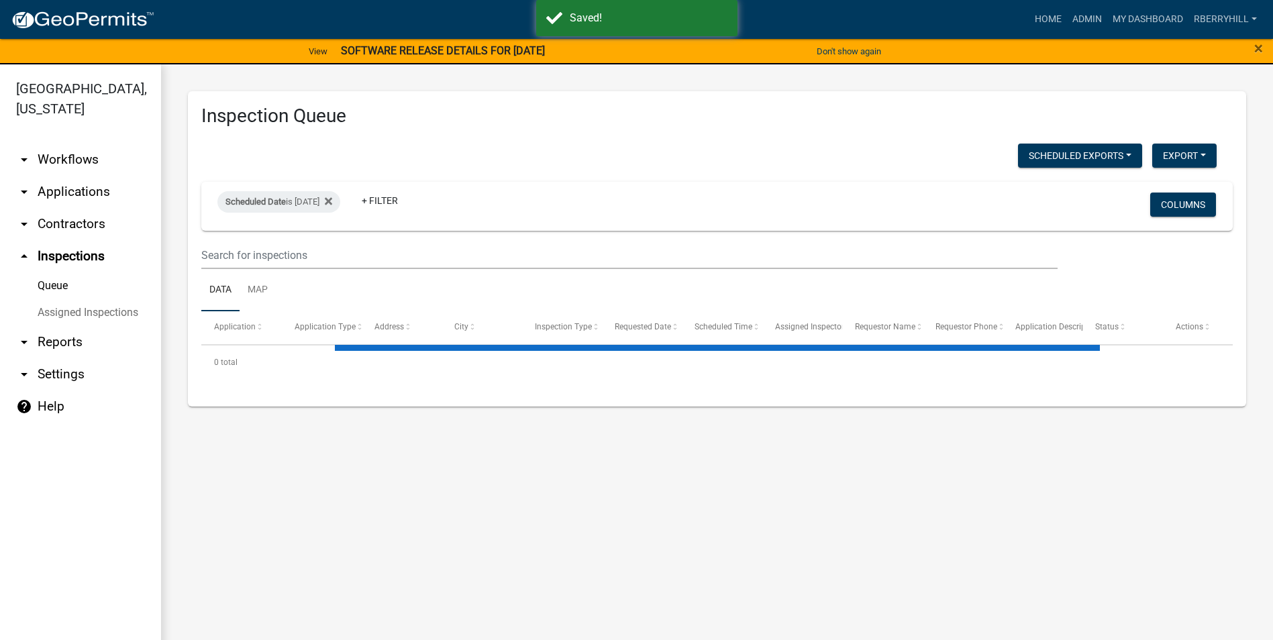
select select "1: 25"
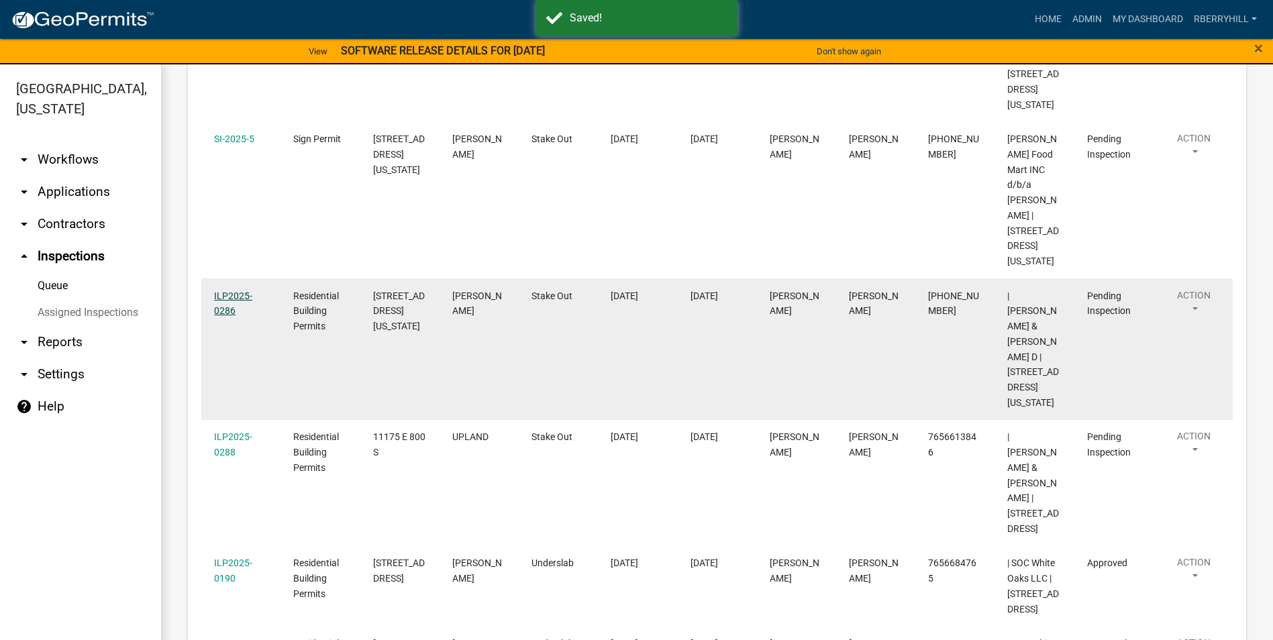
scroll to position [537, 0]
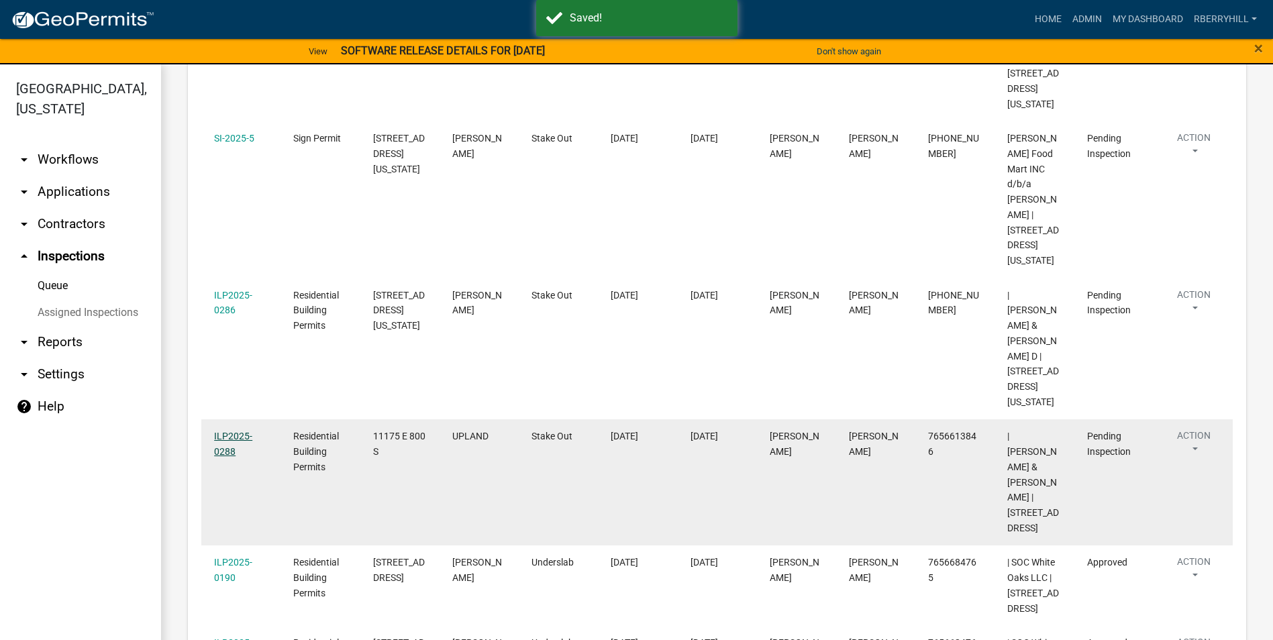
click at [230, 431] on link "ILP2025-0288" at bounding box center [233, 444] width 38 height 26
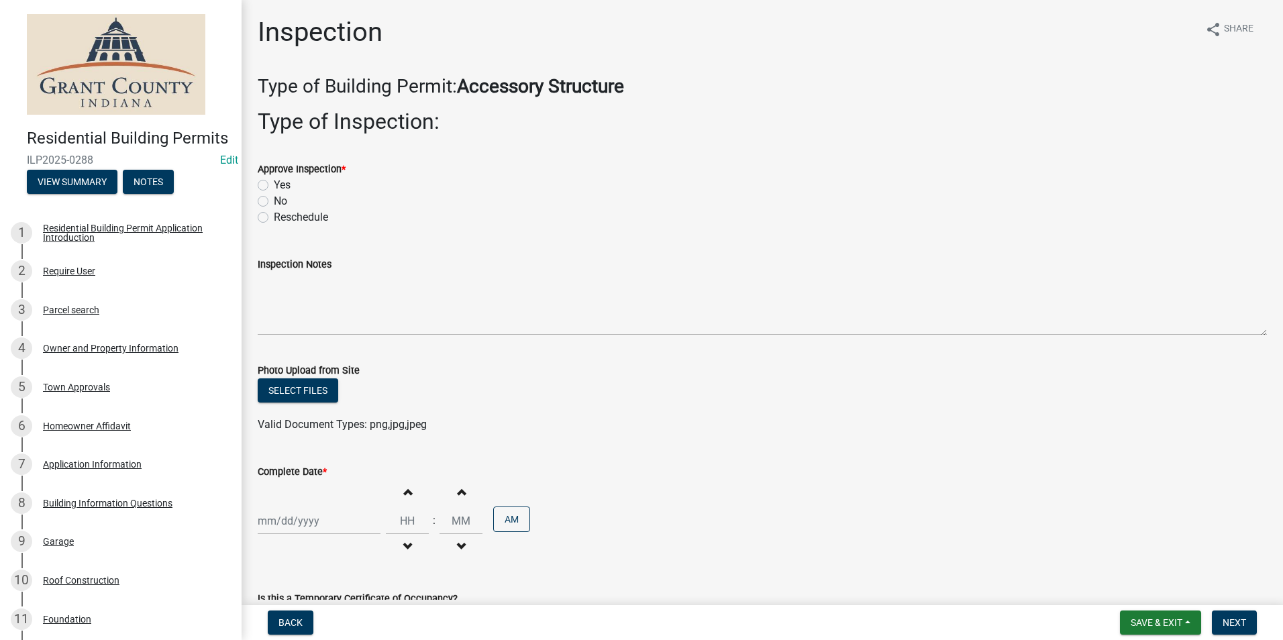
click at [274, 185] on label "Yes" at bounding box center [282, 185] width 17 height 16
click at [274, 185] on input "Yes" at bounding box center [278, 181] width 9 height 9
radio input "true"
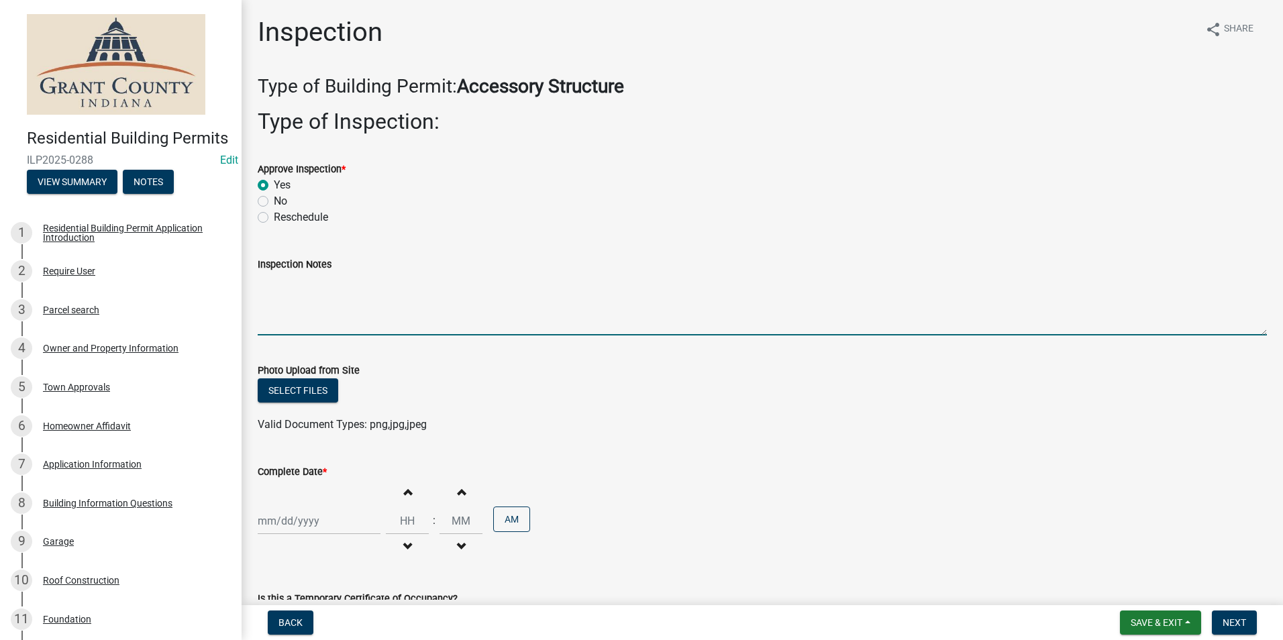
click at [264, 286] on textarea "Inspection Notes" at bounding box center [762, 303] width 1009 height 63
type textarea "Using post that were installed before DNR shut the project down."
click at [298, 520] on div at bounding box center [319, 521] width 123 height 28
select select "10"
select select "2025"
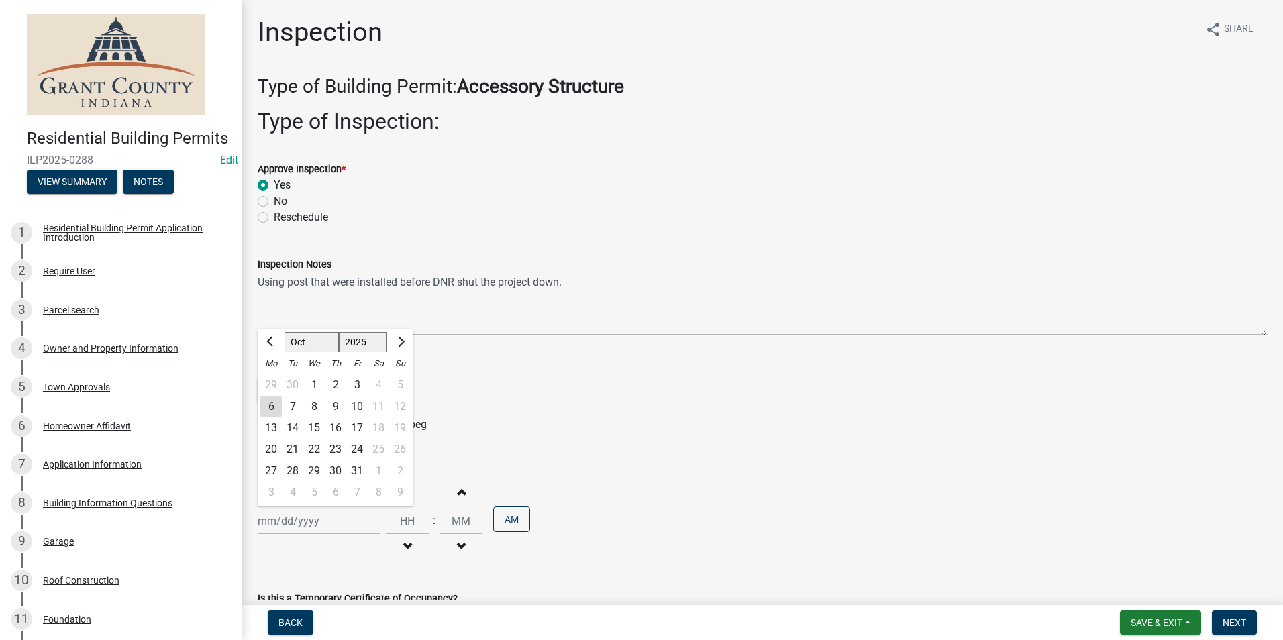
click at [274, 409] on div "6" at bounding box center [270, 406] width 21 height 21
type input "[DATE]"
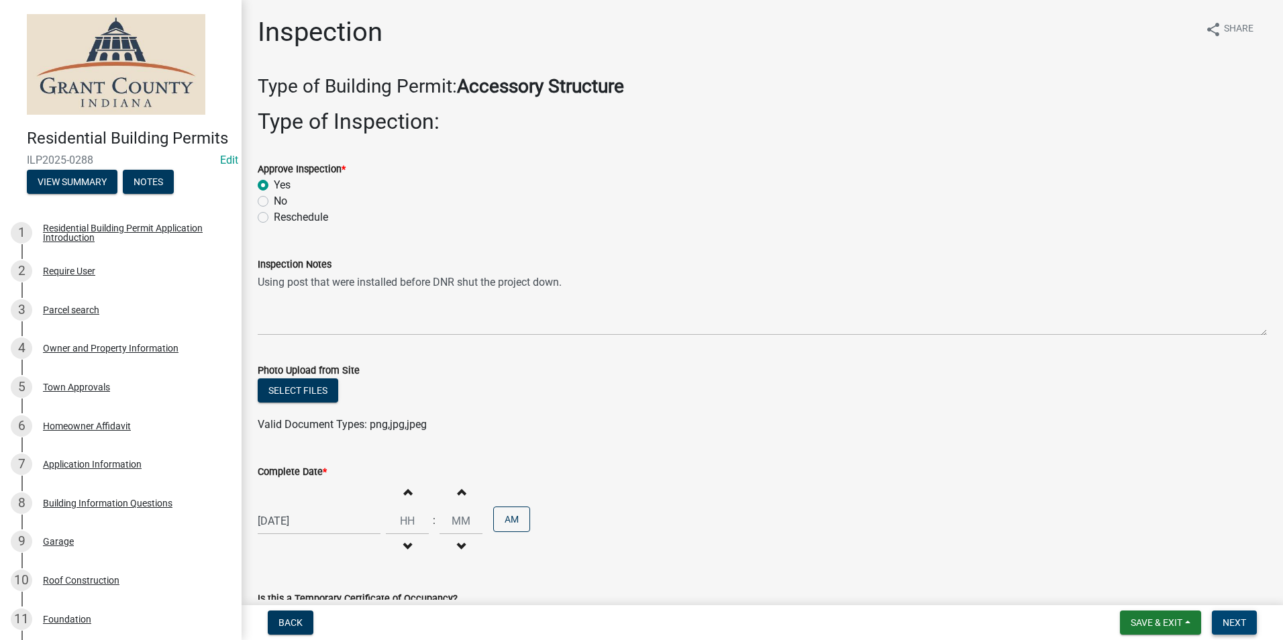
click at [1240, 624] on span "Next" at bounding box center [1233, 622] width 23 height 11
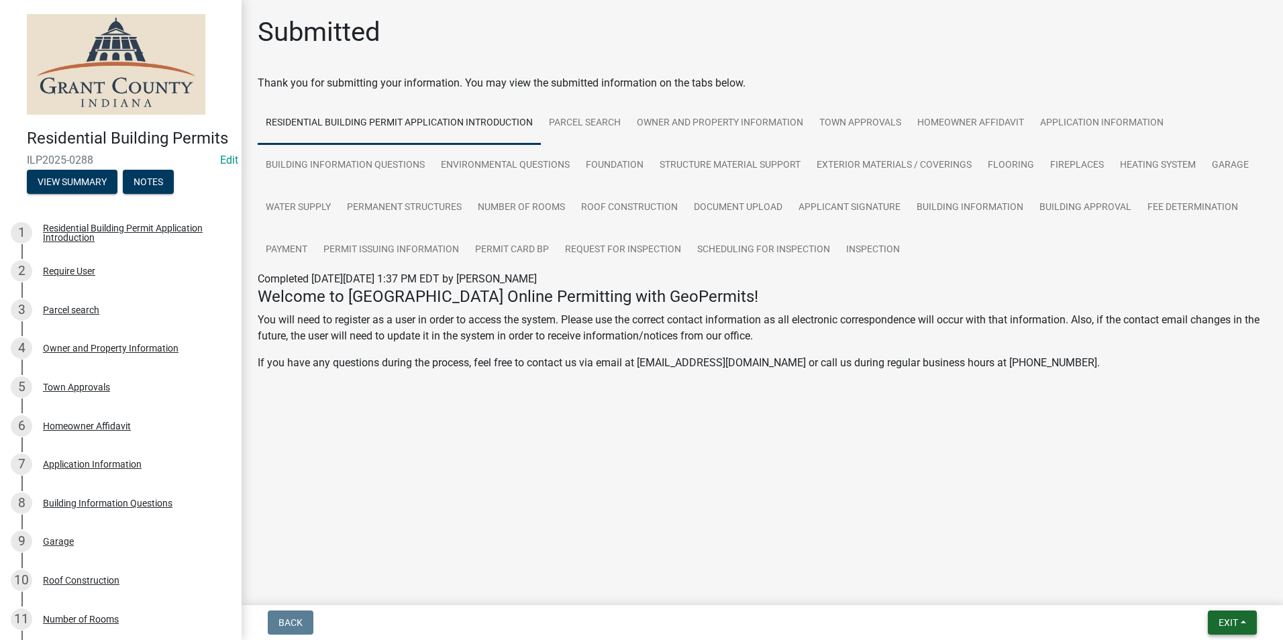
click at [1235, 623] on span "Exit" at bounding box center [1227, 622] width 19 height 11
click at [1209, 579] on button "Save & Exit" at bounding box center [1202, 588] width 107 height 32
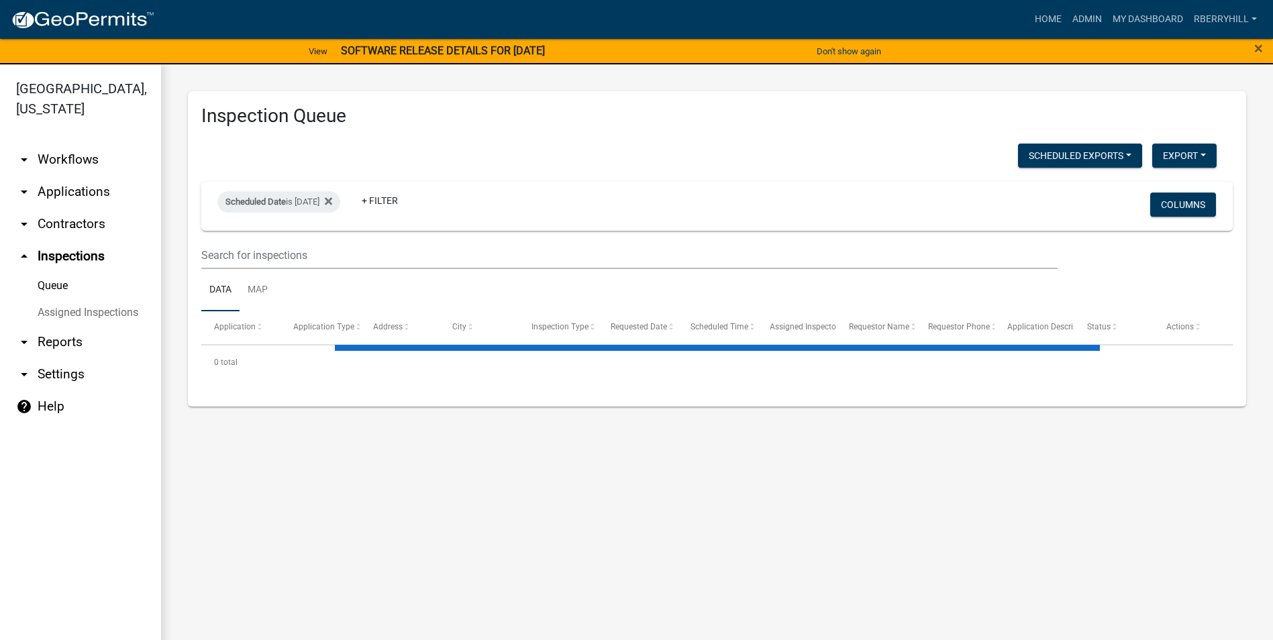
select select "1: 25"
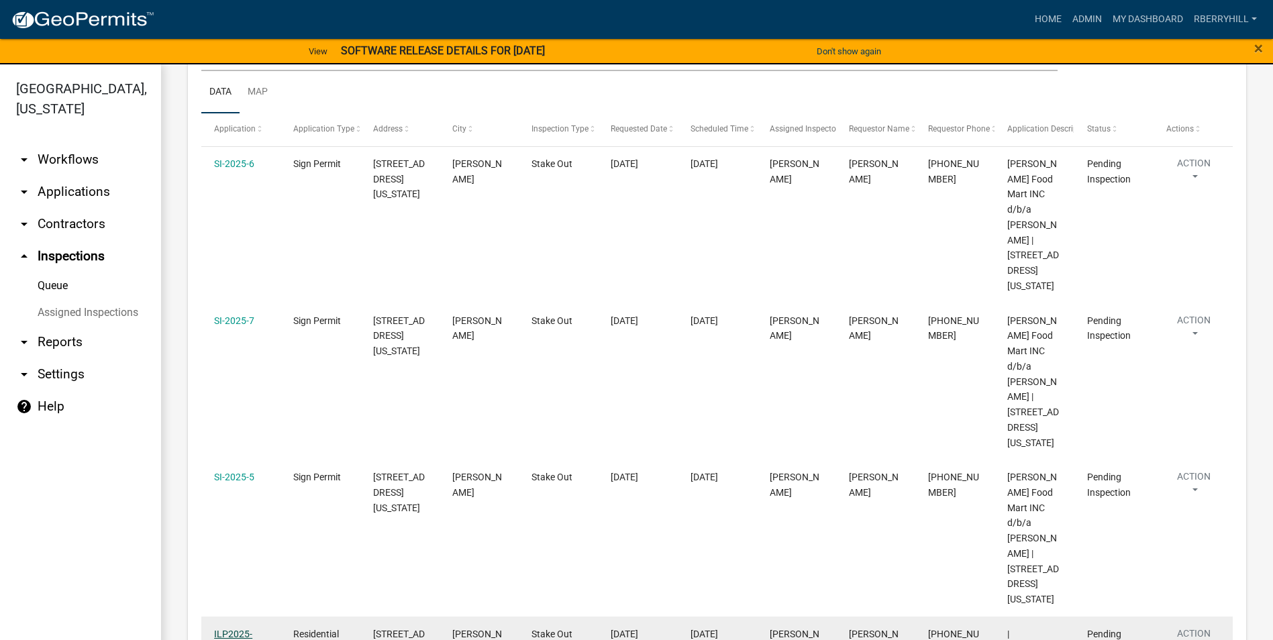
scroll to position [374, 0]
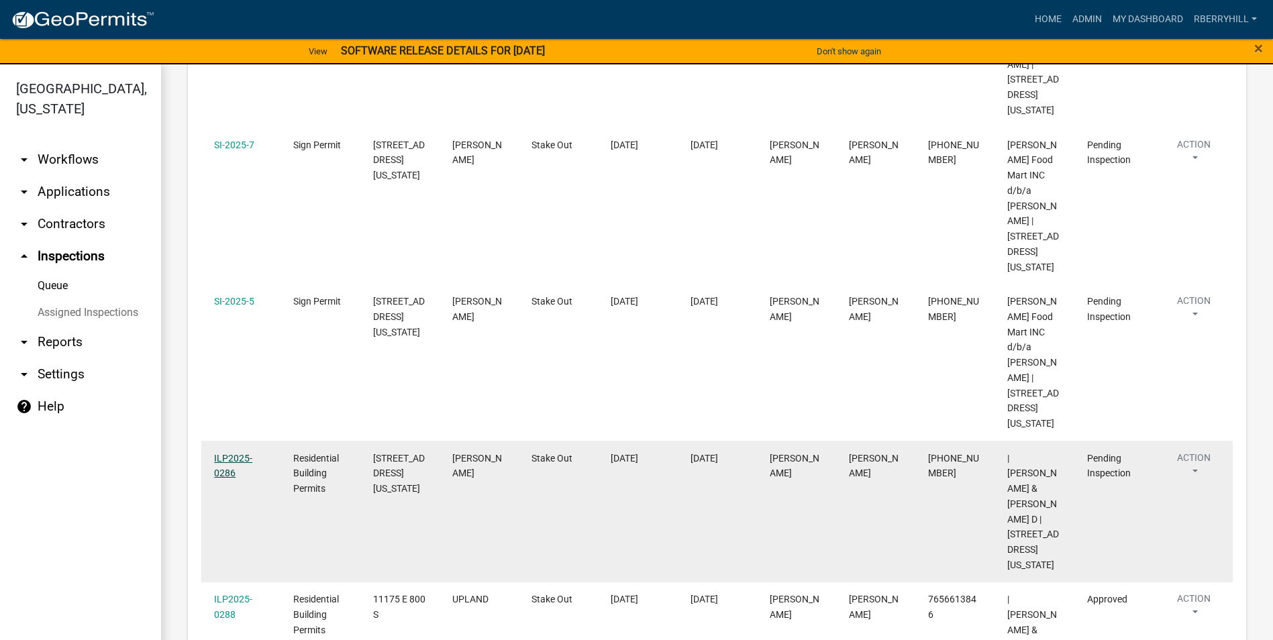
click at [232, 453] on link "ILP2025-0286" at bounding box center [233, 466] width 38 height 26
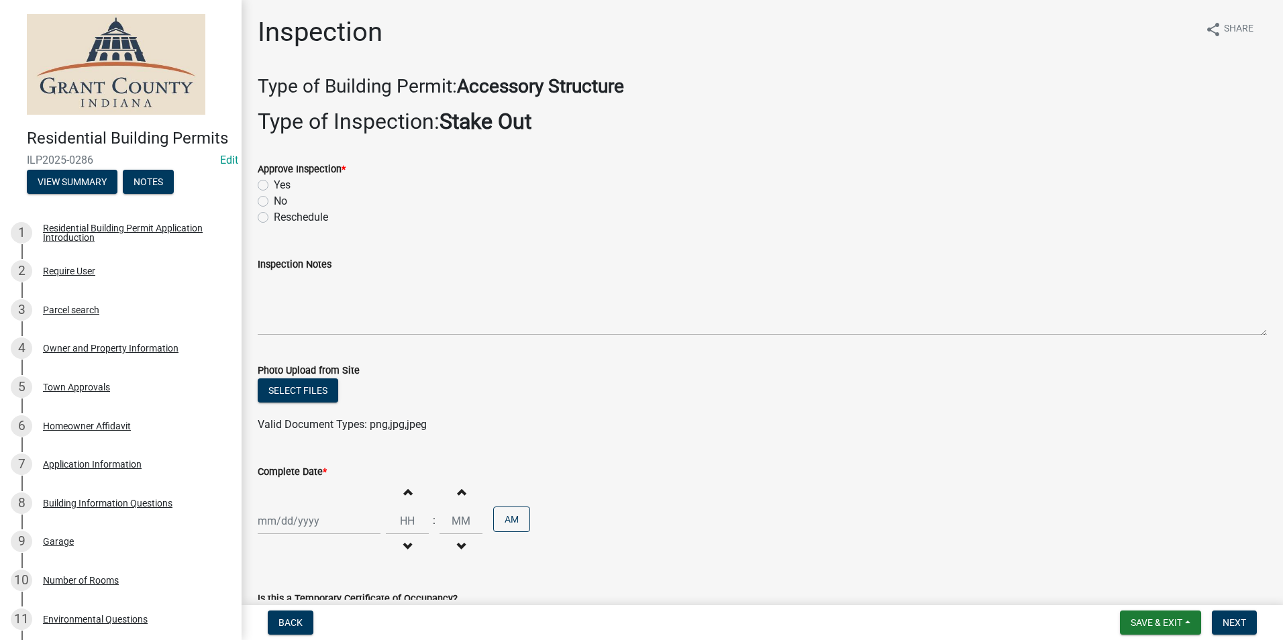
click at [274, 186] on label "Yes" at bounding box center [282, 185] width 17 height 16
click at [274, 186] on input "Yes" at bounding box center [278, 181] width 9 height 9
radio input "true"
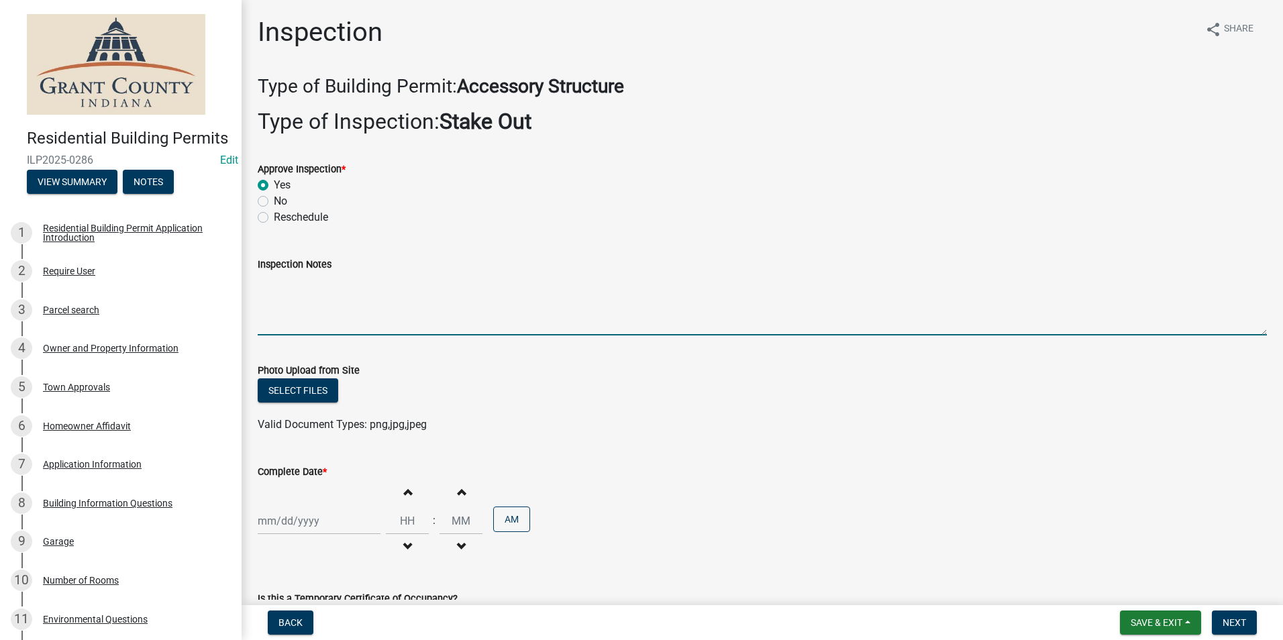
click at [280, 288] on textarea "Inspection Notes" at bounding box center [762, 303] width 1009 height 63
type textarea "Setbacks meet per stake out"
click at [278, 521] on div at bounding box center [319, 521] width 123 height 28
select select "10"
select select "2025"
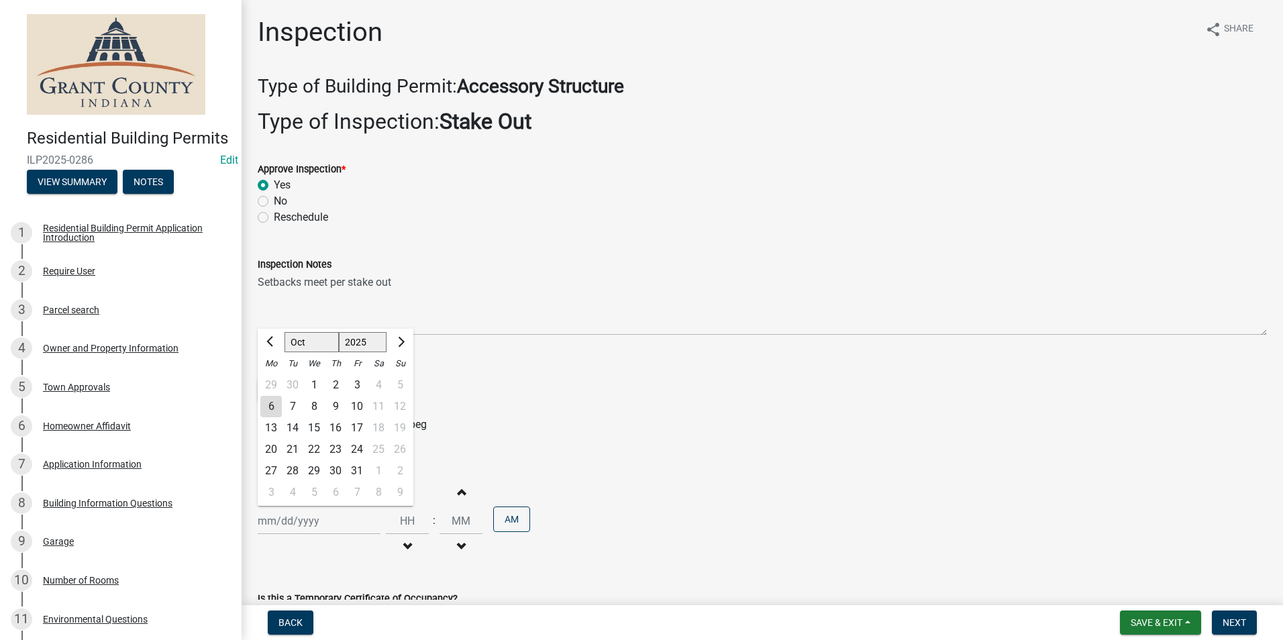
click at [270, 404] on div "6" at bounding box center [270, 406] width 21 height 21
type input "[DATE]"
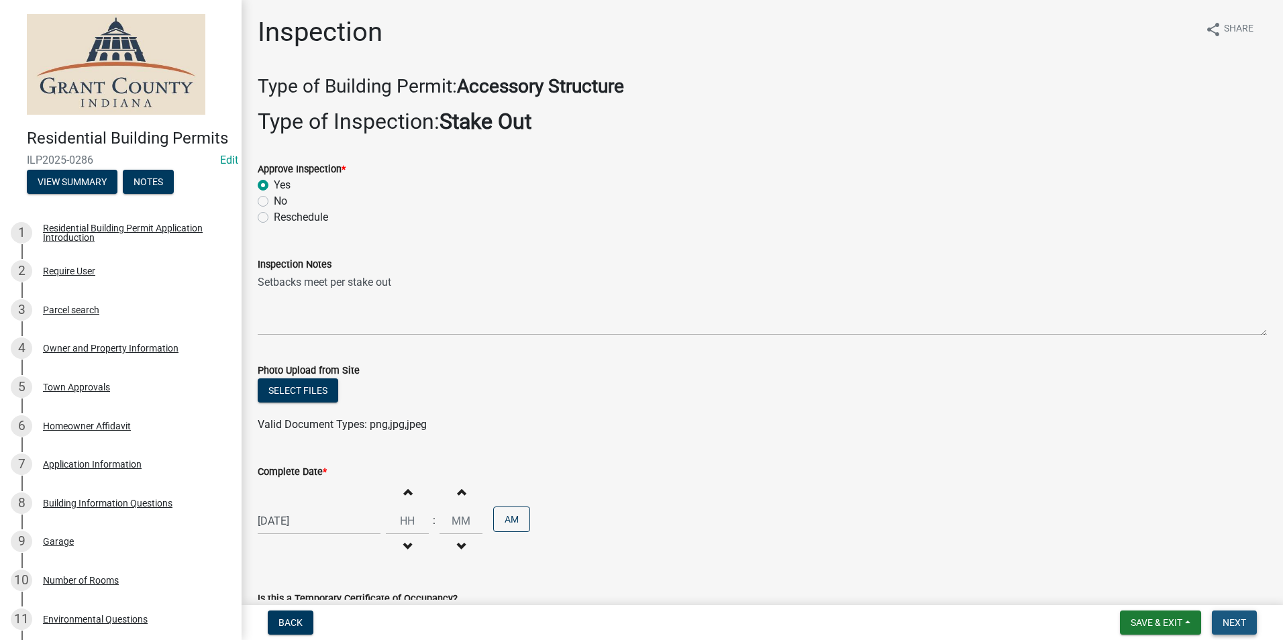
click at [1228, 622] on span "Next" at bounding box center [1233, 622] width 23 height 11
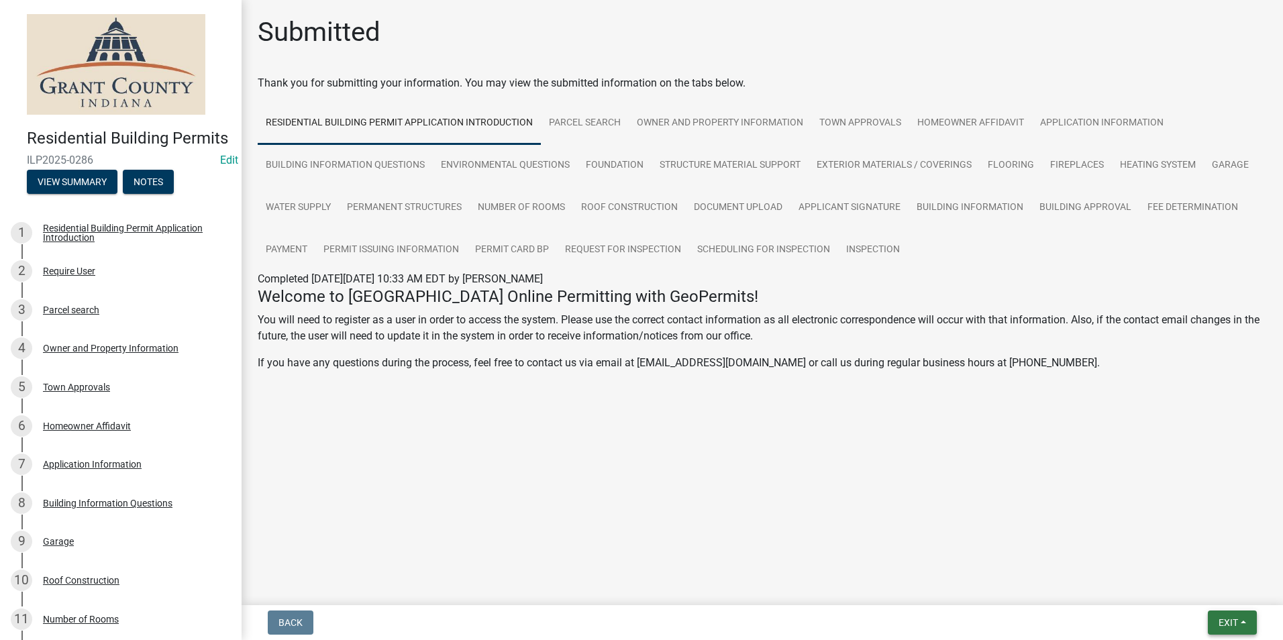
click at [1232, 623] on span "Exit" at bounding box center [1227, 622] width 19 height 11
click at [1194, 589] on button "Save & Exit" at bounding box center [1202, 588] width 107 height 32
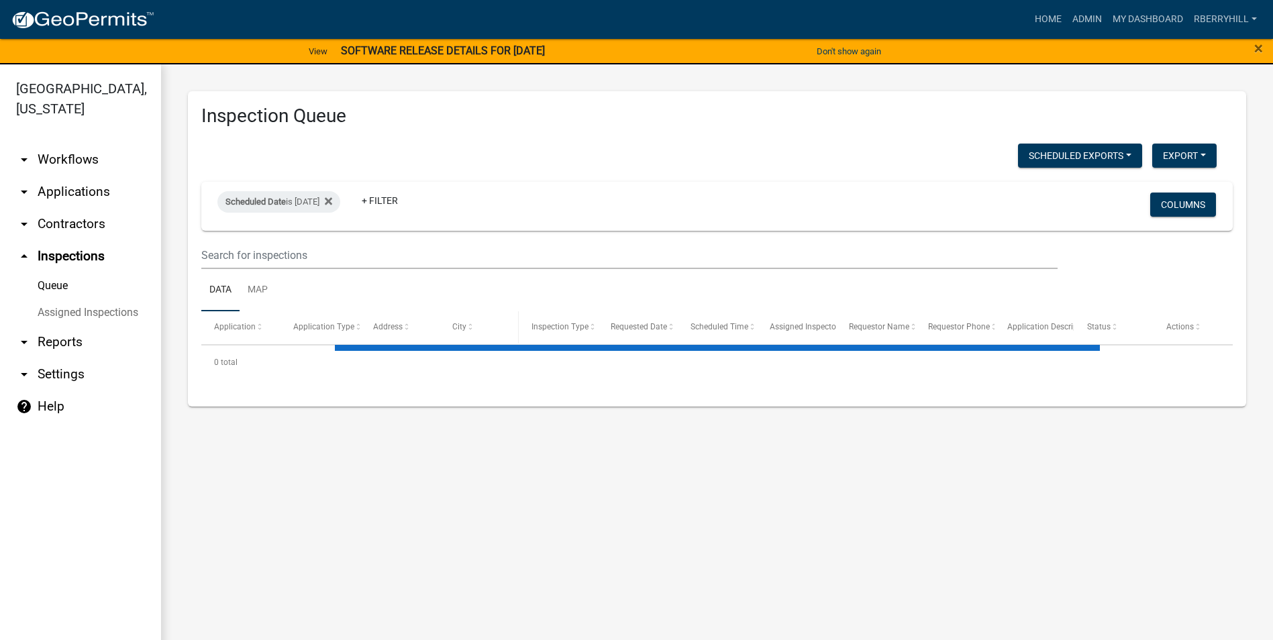
select select "1: 25"
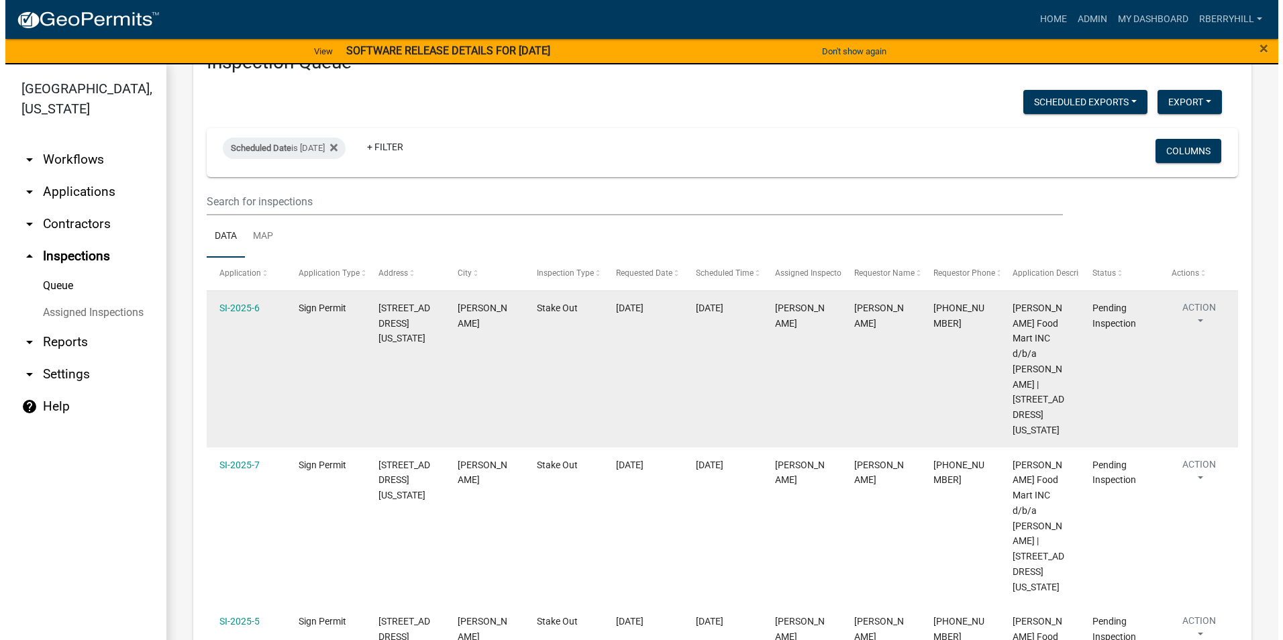
scroll to position [201, 0]
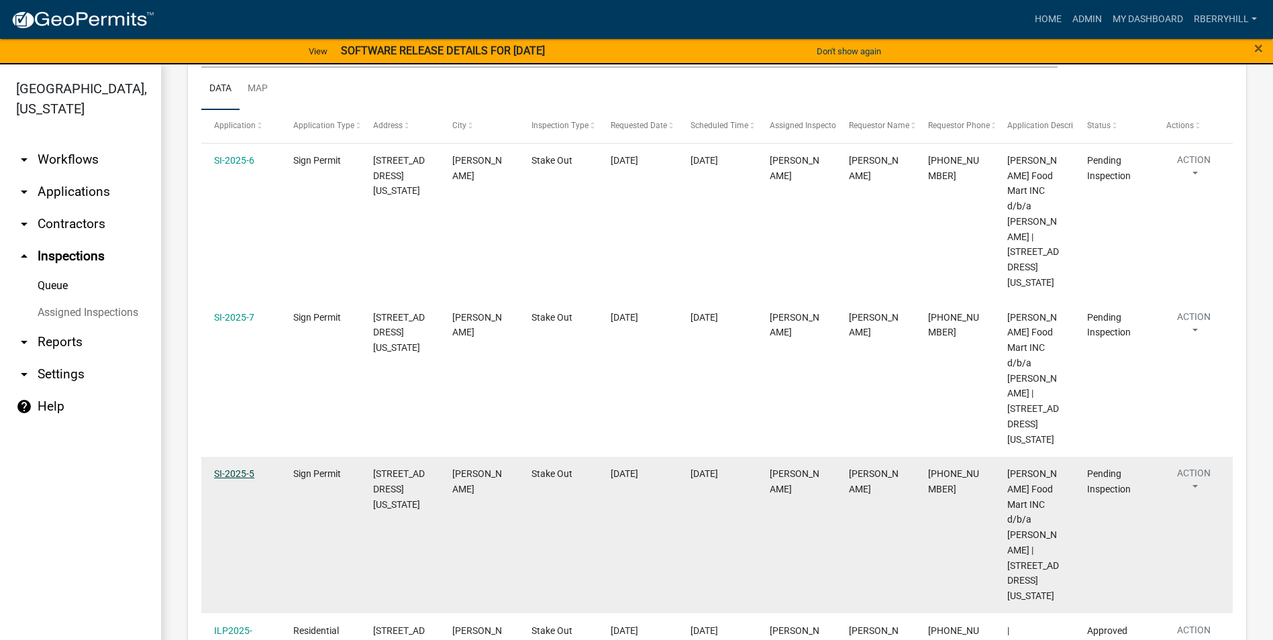
click at [238, 468] on link "SI-2025-5" at bounding box center [234, 473] width 40 height 11
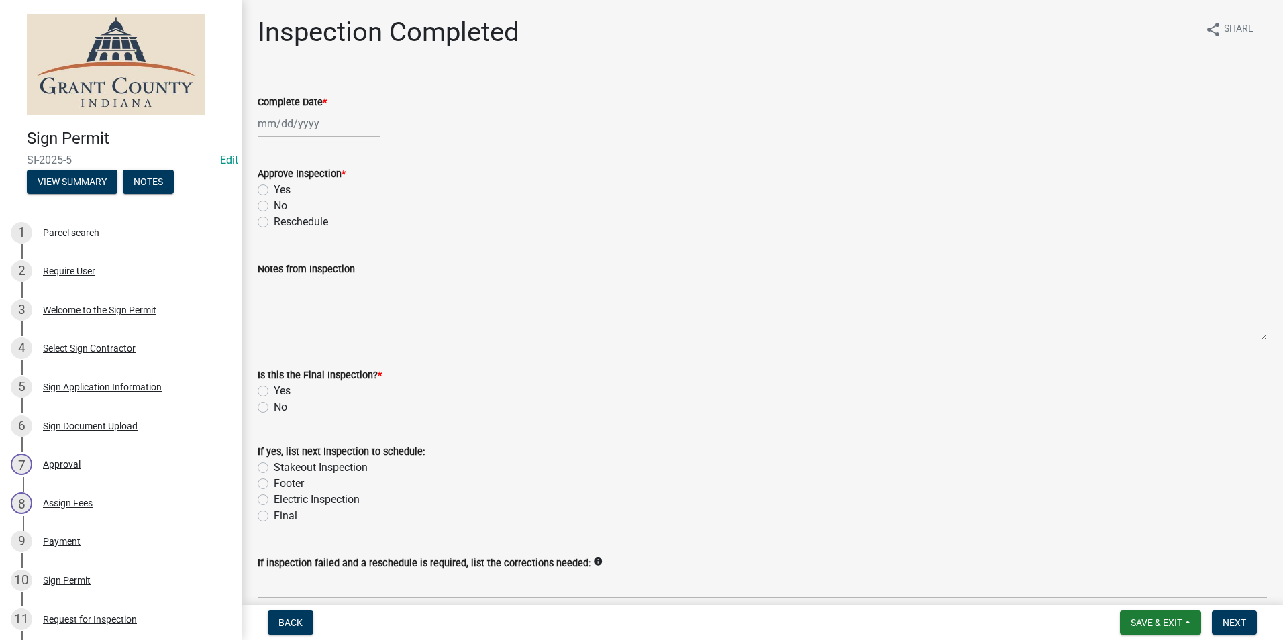
click at [279, 120] on div at bounding box center [319, 124] width 123 height 28
select select "10"
select select "2025"
click at [269, 213] on div "6" at bounding box center [270, 216] width 21 height 21
type input "[DATE]"
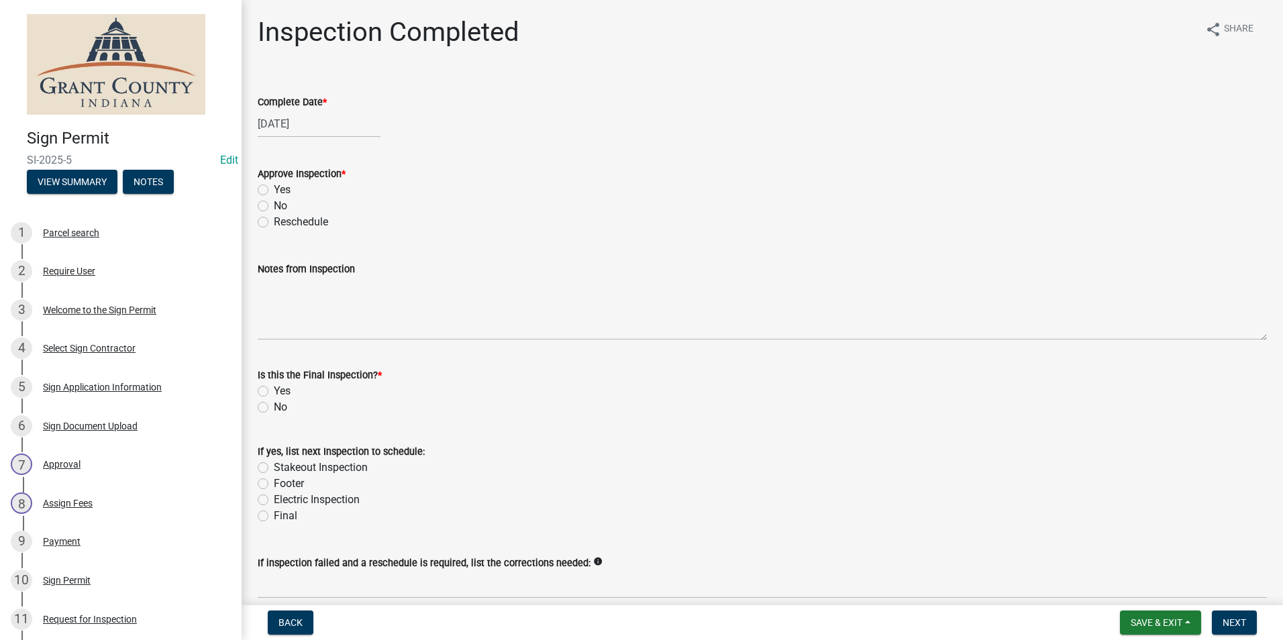
click at [274, 189] on label "Yes" at bounding box center [282, 190] width 17 height 16
click at [274, 189] on input "Yes" at bounding box center [278, 186] width 9 height 9
radio input "true"
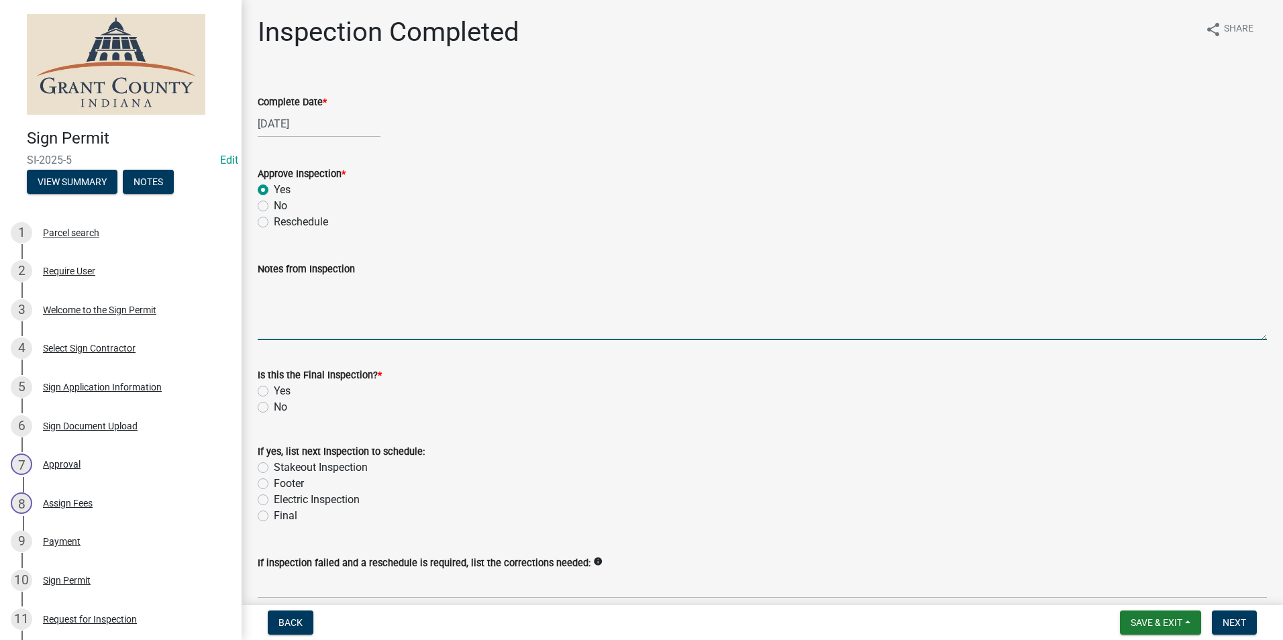
click at [276, 292] on textarea "Notes from Inspection" at bounding box center [762, 308] width 1009 height 63
type textarea "Posted permit"
click at [274, 406] on label "No" at bounding box center [280, 407] width 13 height 16
click at [274, 406] on input "No" at bounding box center [278, 403] width 9 height 9
radio input "true"
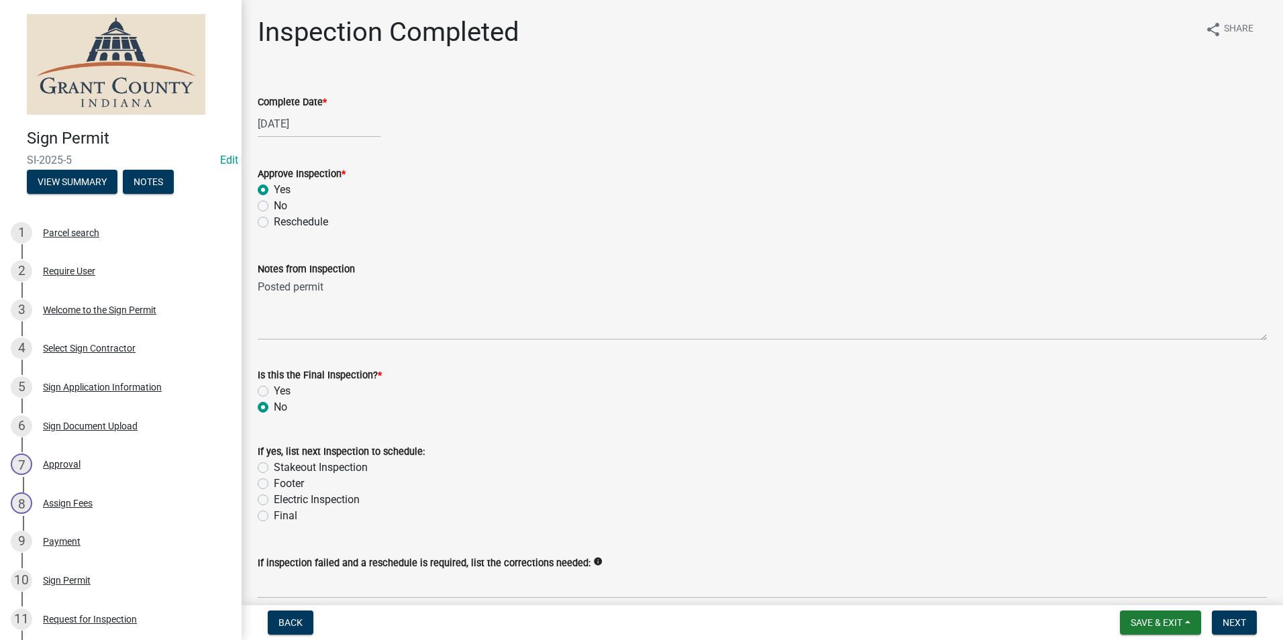
click at [274, 467] on label "Stakeout Inspection" at bounding box center [321, 468] width 94 height 16
click at [274, 467] on input "Stakeout Inspection" at bounding box center [278, 464] width 9 height 9
radio input "true"
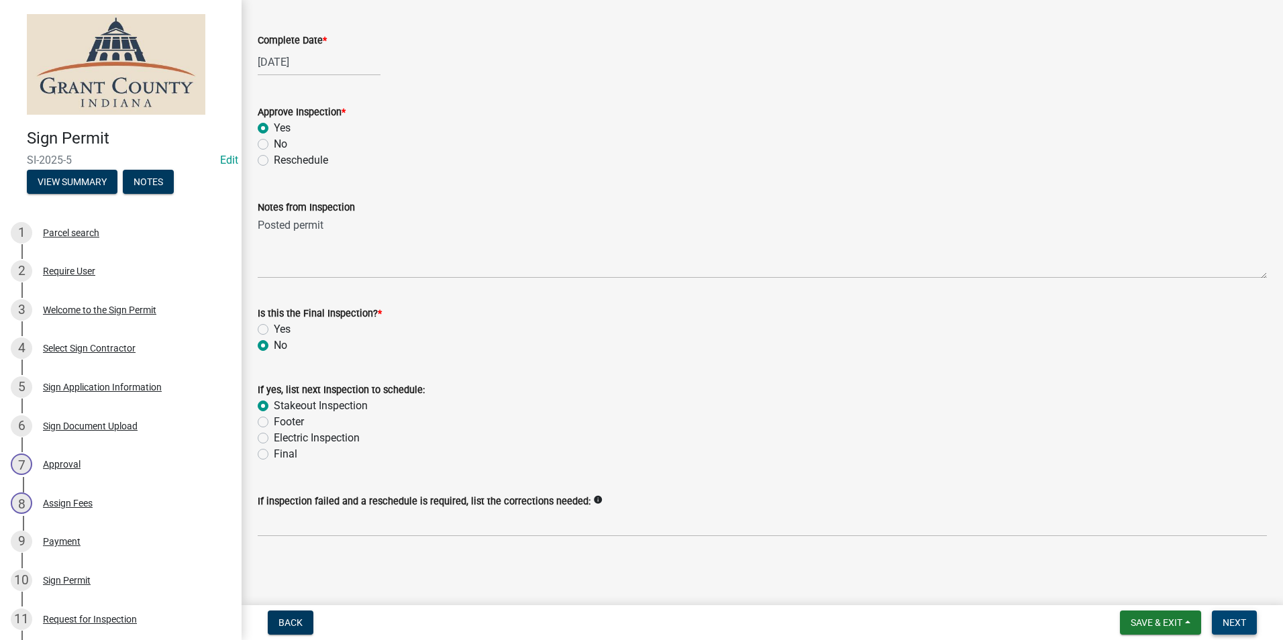
click at [1239, 624] on span "Next" at bounding box center [1233, 622] width 23 height 11
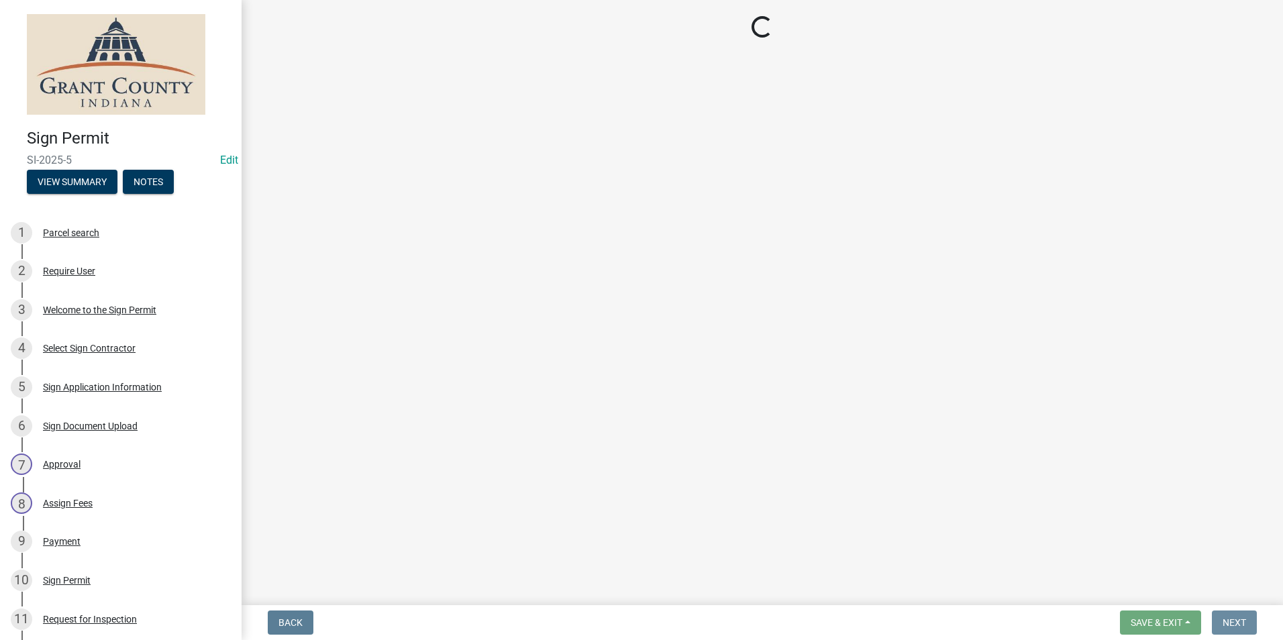
scroll to position [0, 0]
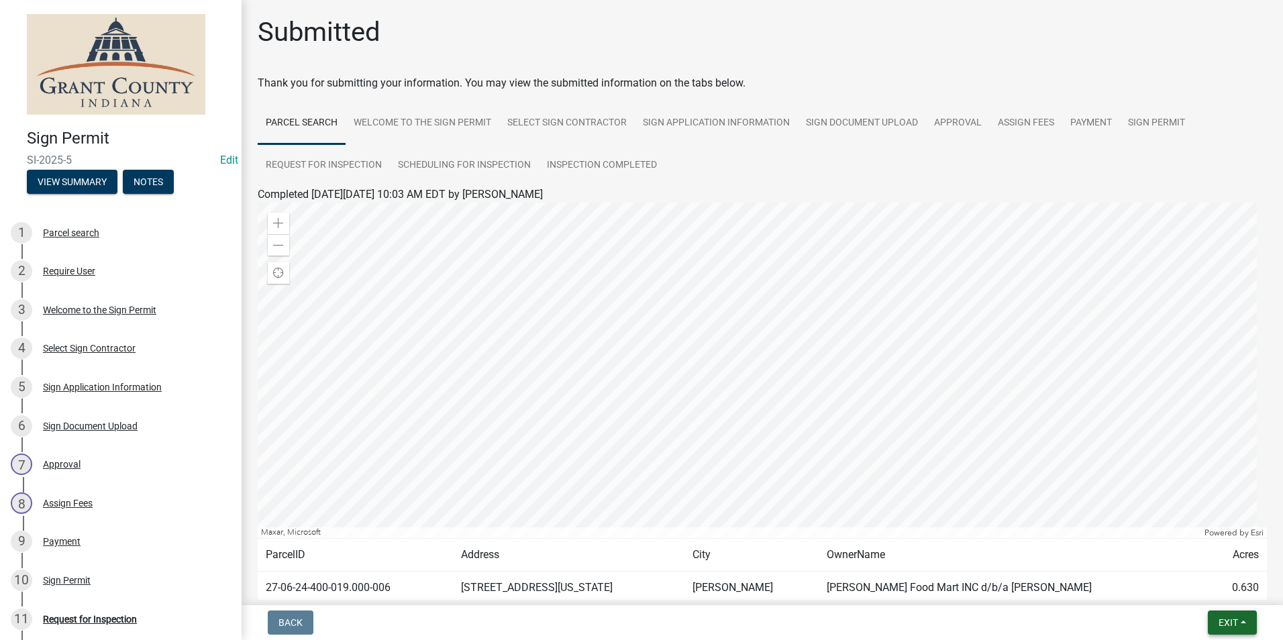
drag, startPoint x: 1228, startPoint y: 624, endPoint x: 1226, endPoint y: 614, distance: 10.3
click at [1229, 623] on span "Exit" at bounding box center [1227, 622] width 19 height 11
click at [1220, 589] on button "Save & Exit" at bounding box center [1202, 588] width 107 height 32
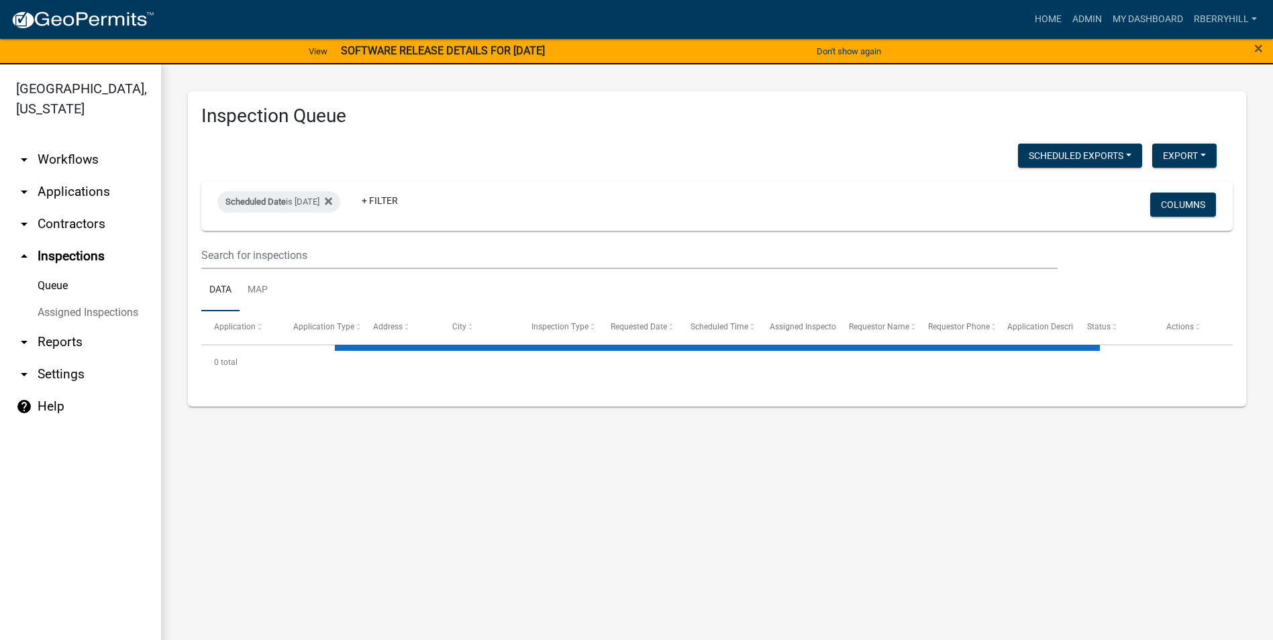
select select "1: 25"
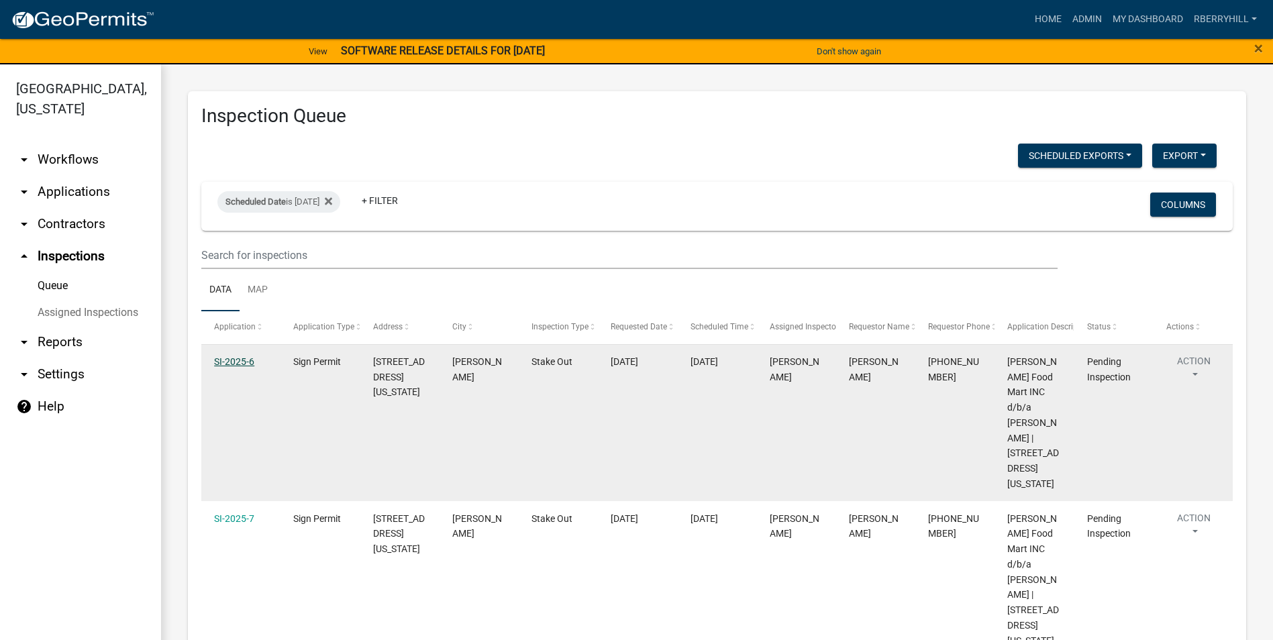
click at [235, 358] on link "SI-2025-6" at bounding box center [234, 361] width 40 height 11
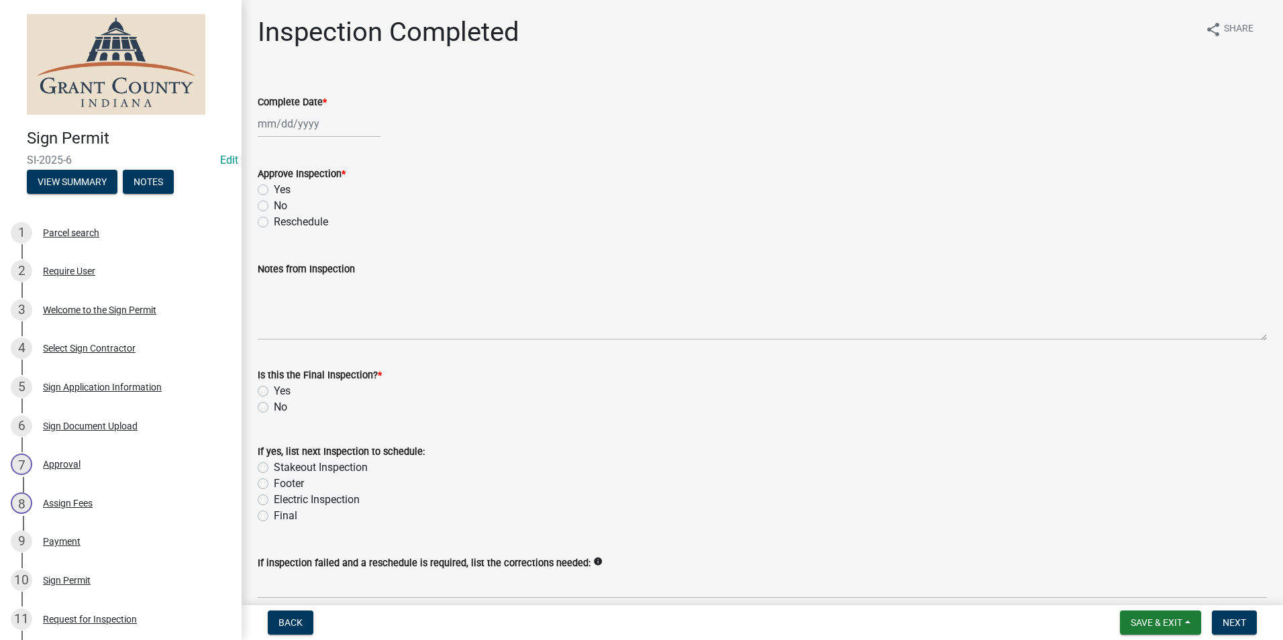
click at [271, 123] on div at bounding box center [319, 124] width 123 height 28
select select "10"
select select "2025"
click at [271, 216] on div "6" at bounding box center [270, 216] width 21 height 21
type input "[DATE]"
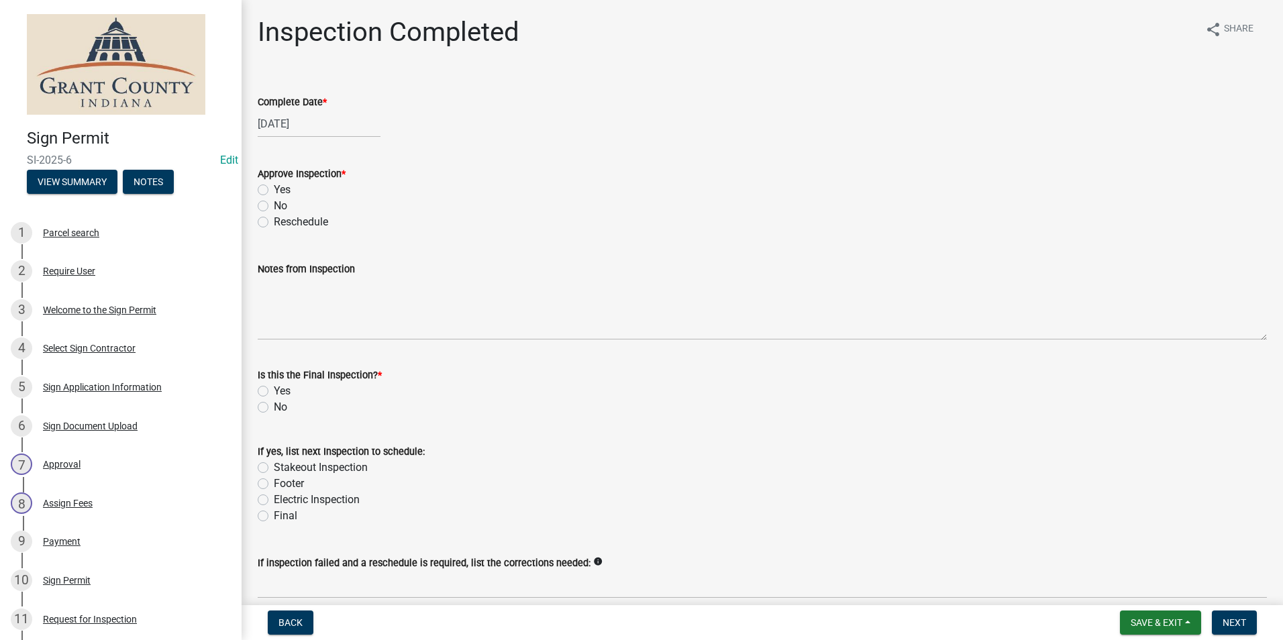
click at [274, 192] on label "Yes" at bounding box center [282, 190] width 17 height 16
click at [274, 191] on input "Yes" at bounding box center [278, 186] width 9 height 9
radio input "true"
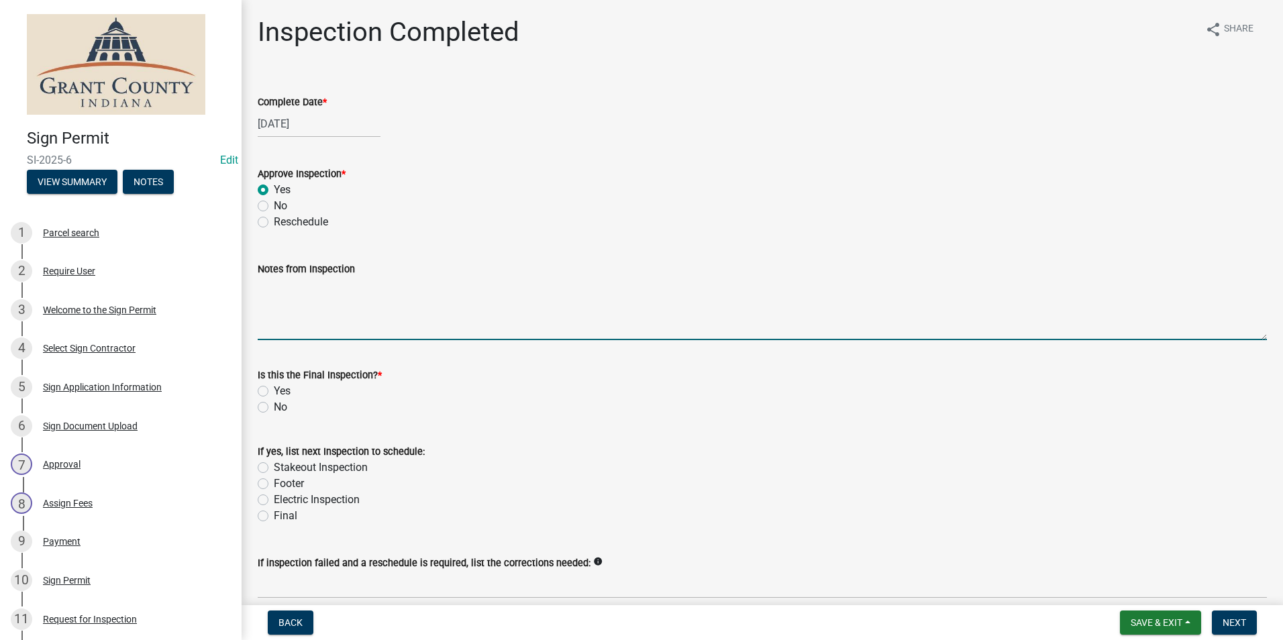
click at [265, 297] on textarea "Notes from Inspection" at bounding box center [762, 308] width 1009 height 63
type textarea "Posted permit."
click at [274, 409] on label "No" at bounding box center [280, 407] width 13 height 16
click at [274, 408] on input "No" at bounding box center [278, 403] width 9 height 9
radio input "true"
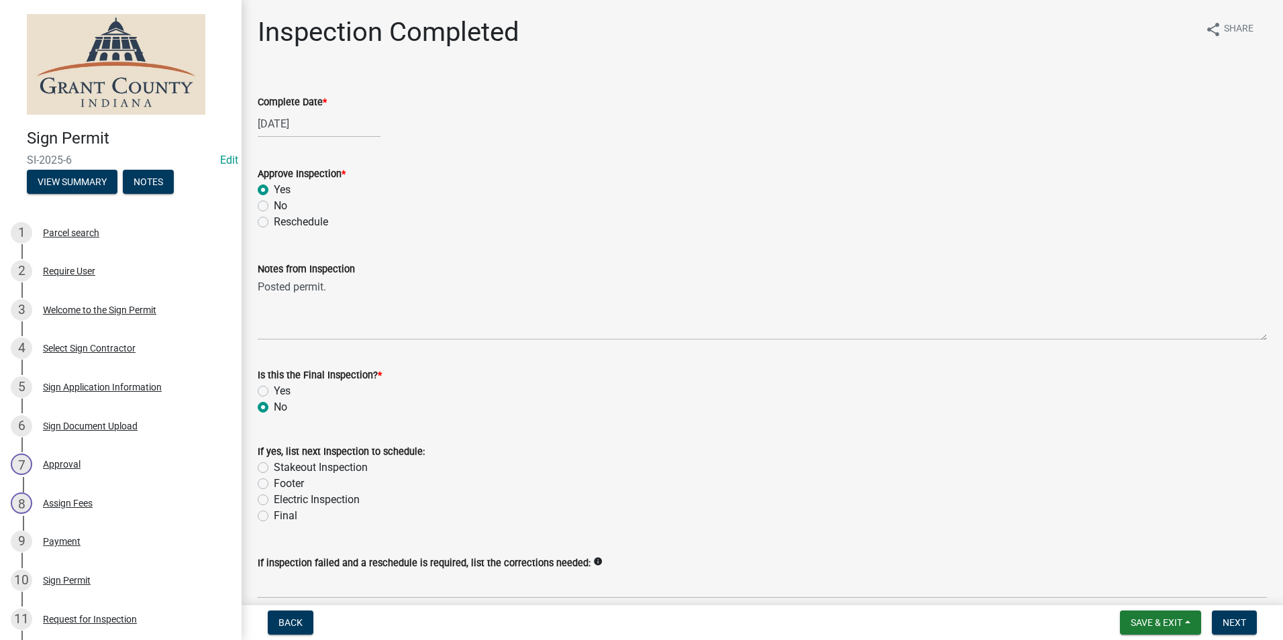
click at [274, 470] on label "Stakeout Inspection" at bounding box center [321, 468] width 94 height 16
click at [274, 468] on input "Stakeout Inspection" at bounding box center [278, 464] width 9 height 9
radio input "true"
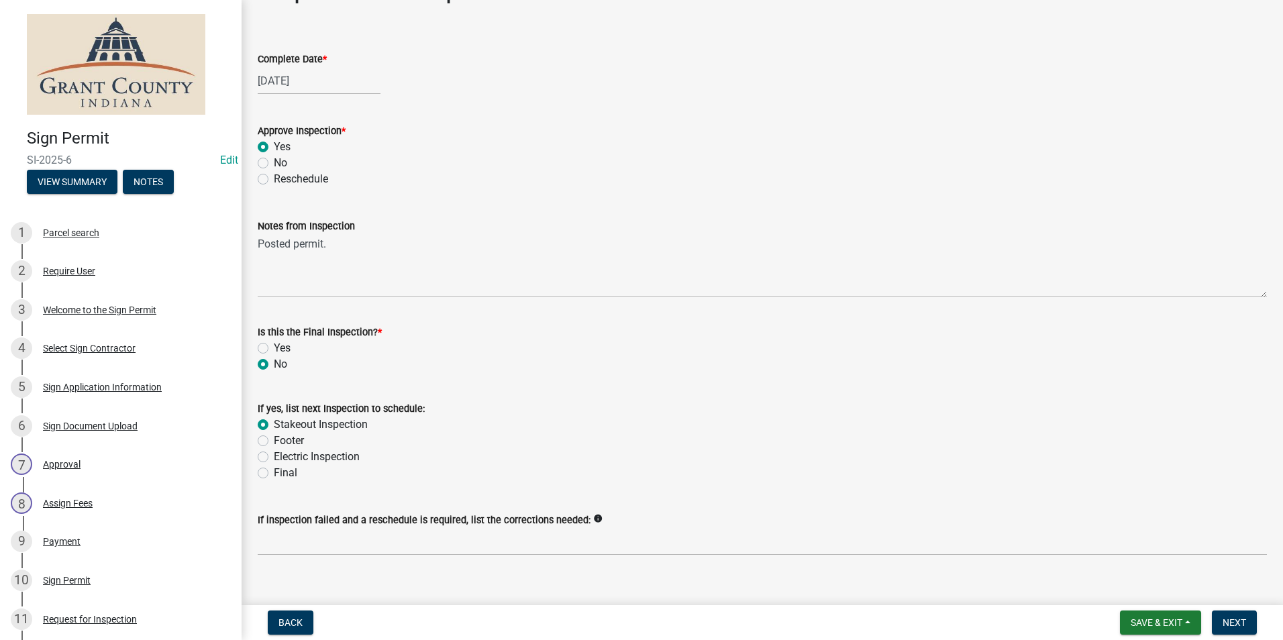
scroll to position [62, 0]
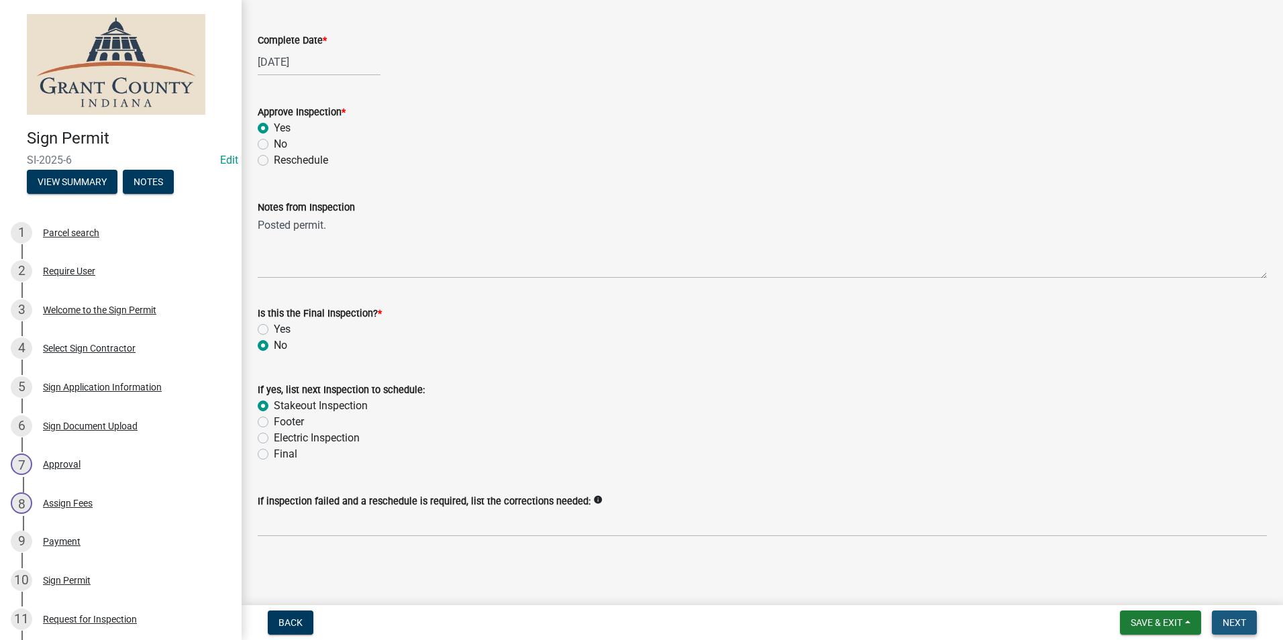
click at [1231, 617] on span "Next" at bounding box center [1233, 622] width 23 height 11
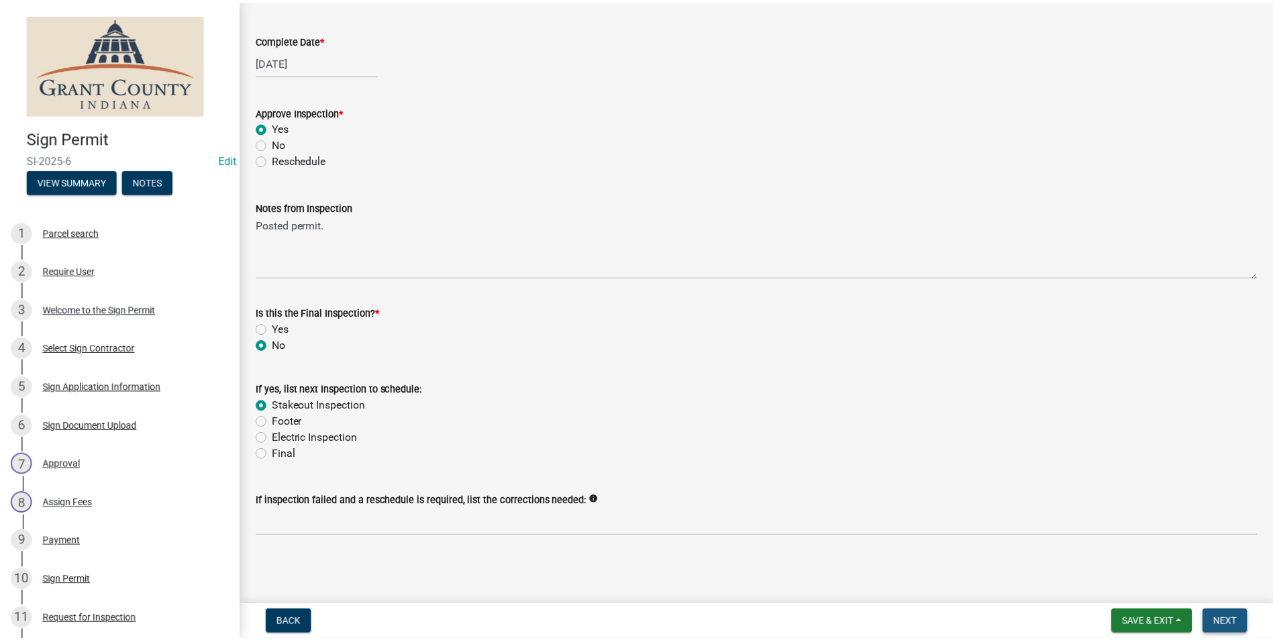
scroll to position [0, 0]
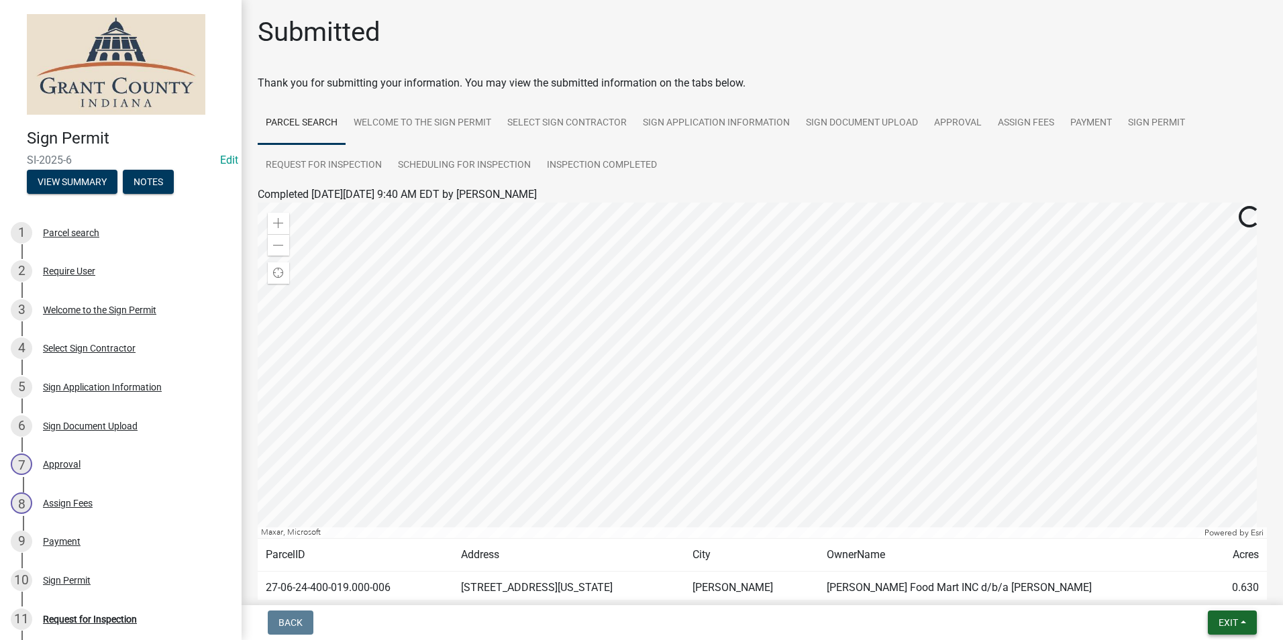
click at [1240, 625] on button "Exit" at bounding box center [1231, 622] width 49 height 24
click at [1212, 594] on button "Save & Exit" at bounding box center [1202, 588] width 107 height 32
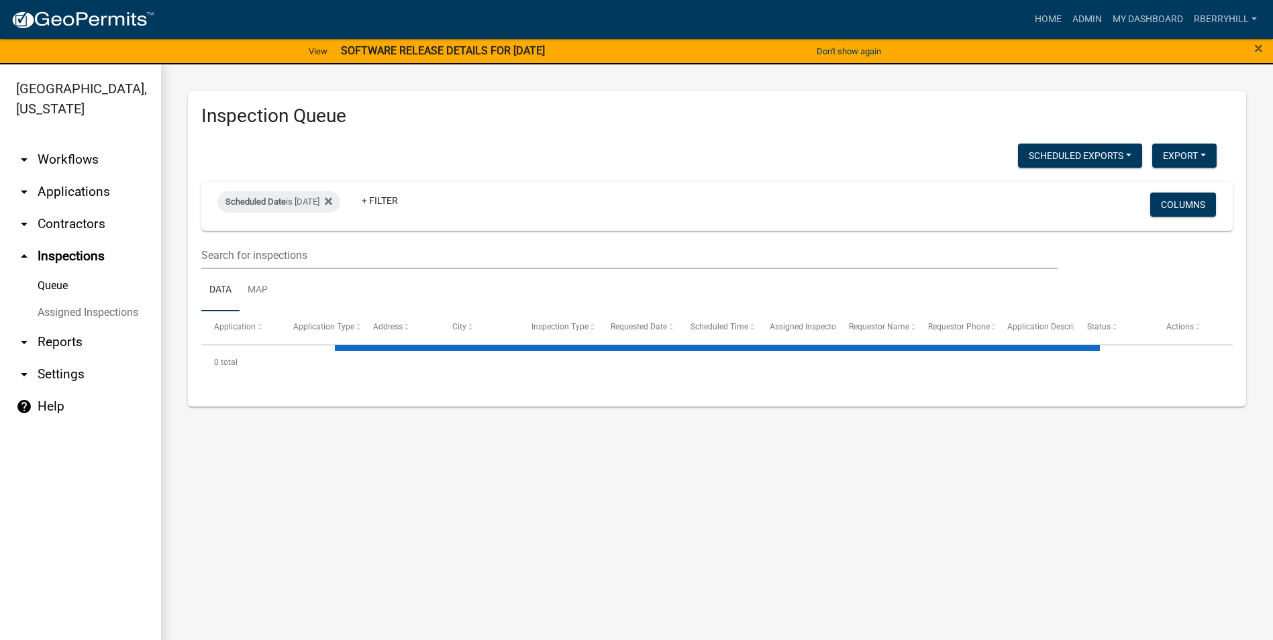
select select "1: 25"
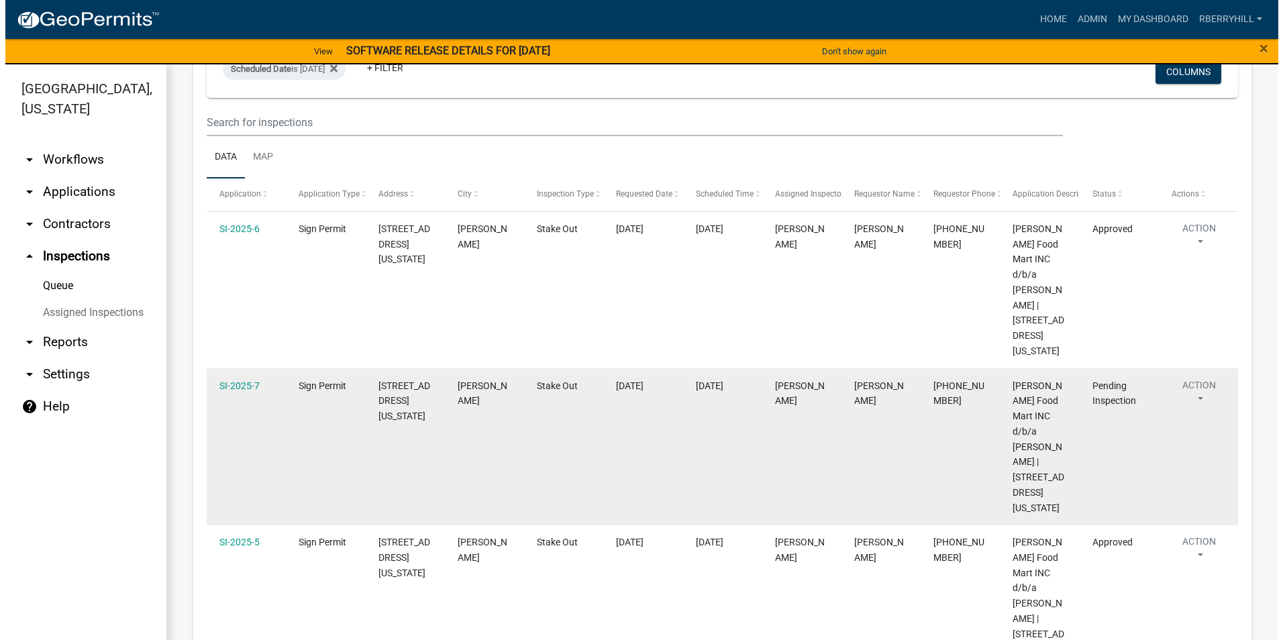
scroll to position [134, 0]
click at [229, 379] on link "SI-2025-7" at bounding box center [234, 384] width 40 height 11
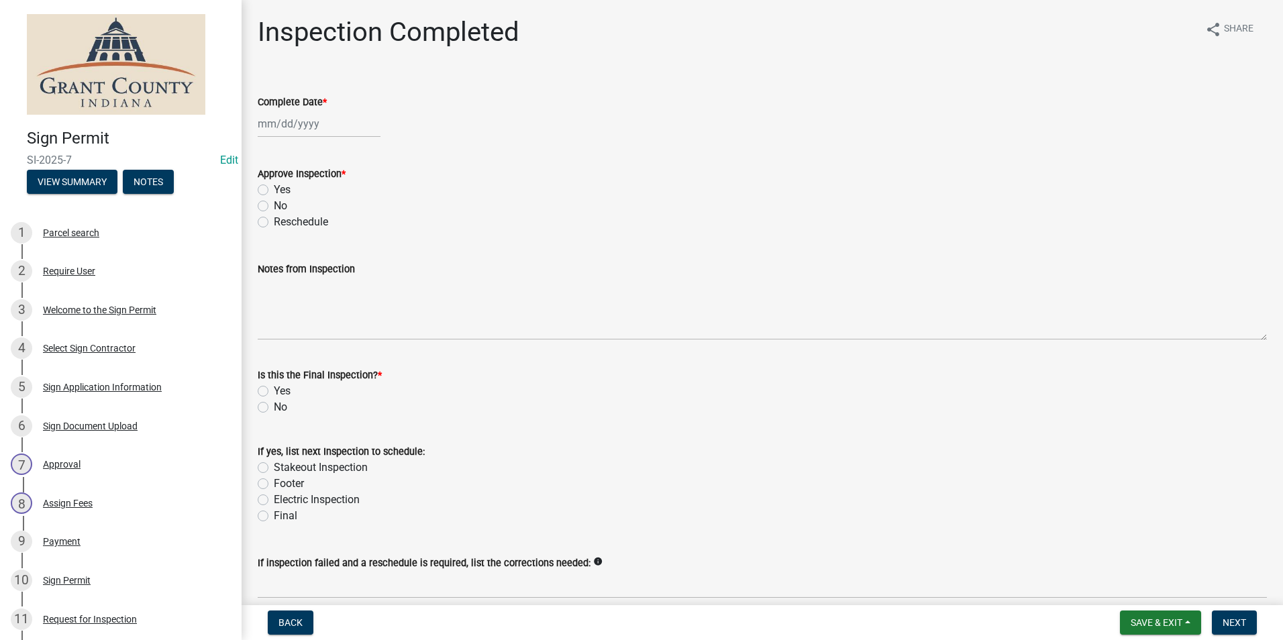
select select "10"
select select "2025"
click at [286, 124] on div "[PERSON_NAME] Feb Mar Apr [PERSON_NAME][DATE] Oct Nov [DATE] 1526 1527 1528 152…" at bounding box center [319, 124] width 123 height 28
click at [270, 219] on div "6" at bounding box center [270, 216] width 21 height 21
type input "[DATE]"
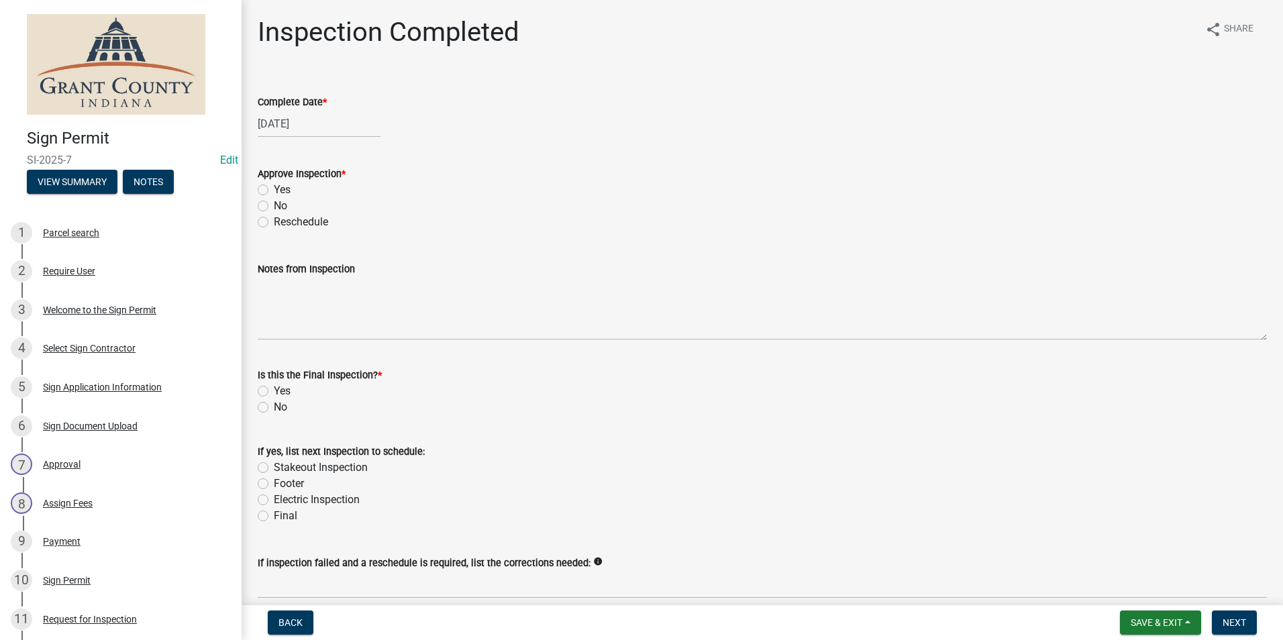
click at [262, 184] on div "Yes" at bounding box center [762, 190] width 1009 height 16
click at [274, 193] on label "Yes" at bounding box center [282, 190] width 17 height 16
click at [274, 191] on input "Yes" at bounding box center [278, 186] width 9 height 9
radio input "true"
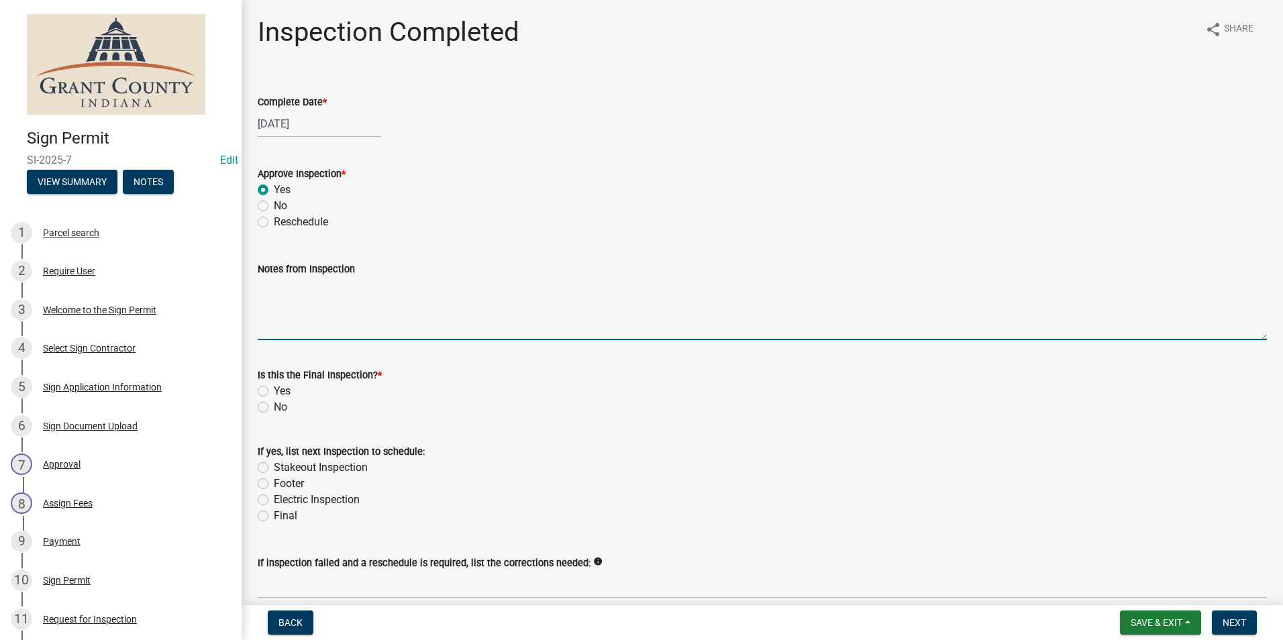
click at [282, 312] on textarea "Notes from Inspection" at bounding box center [762, 308] width 1009 height 63
type textarea "Posted permit."
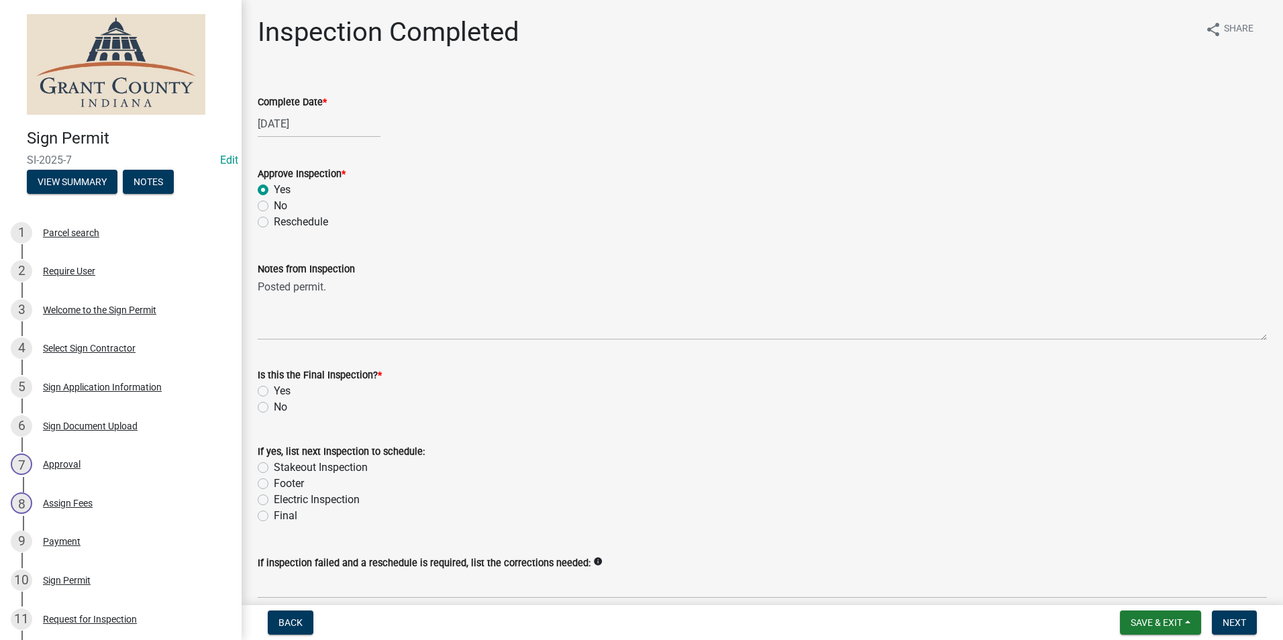
click at [274, 405] on label "No" at bounding box center [280, 407] width 13 height 16
click at [274, 405] on input "No" at bounding box center [278, 403] width 9 height 9
radio input "true"
click at [274, 469] on label "Stakeout Inspection" at bounding box center [321, 468] width 94 height 16
click at [274, 468] on input "Stakeout Inspection" at bounding box center [278, 464] width 9 height 9
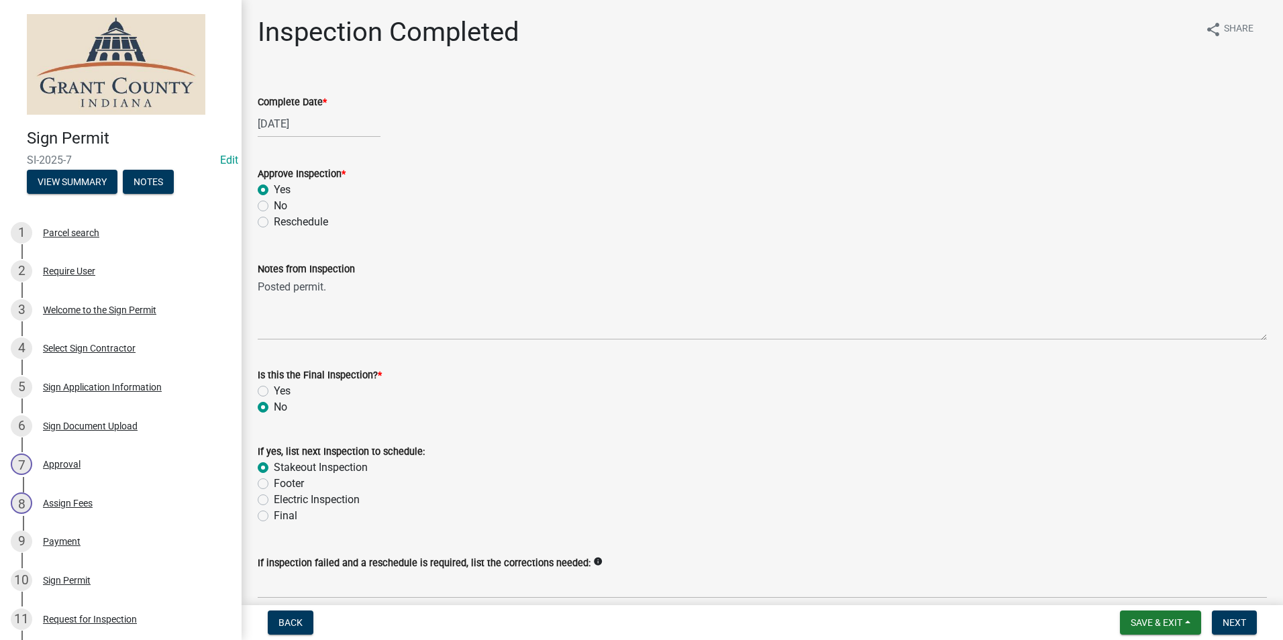
radio input "true"
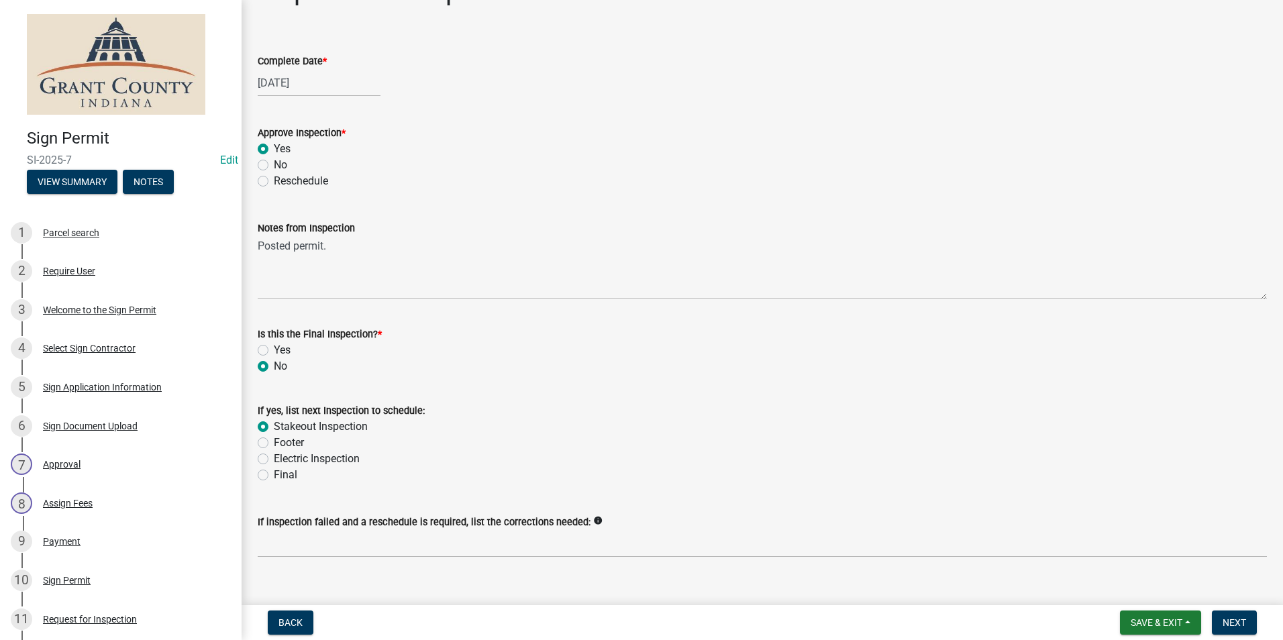
scroll to position [62, 0]
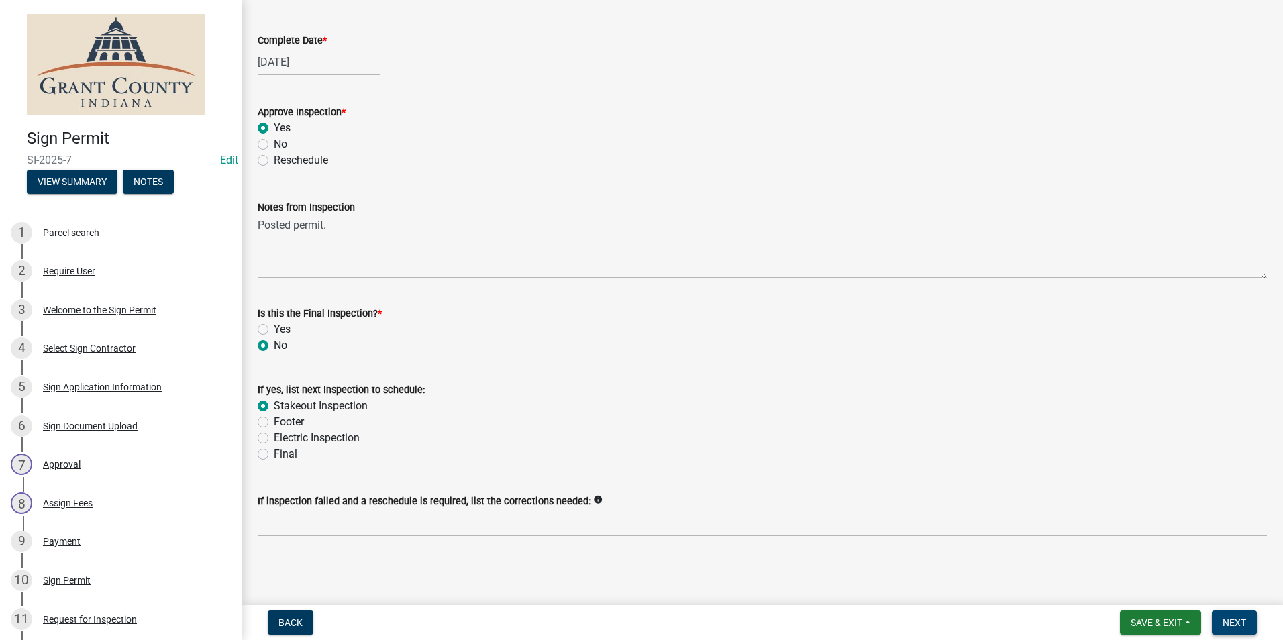
click at [1240, 620] on span "Next" at bounding box center [1233, 622] width 23 height 11
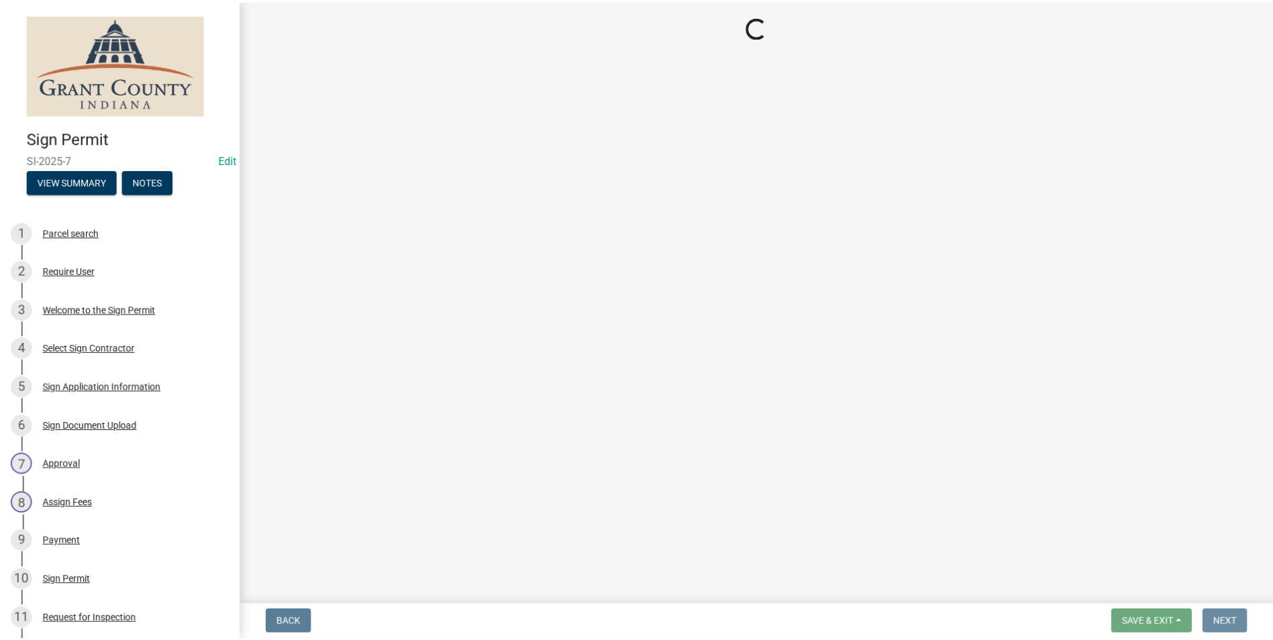
scroll to position [0, 0]
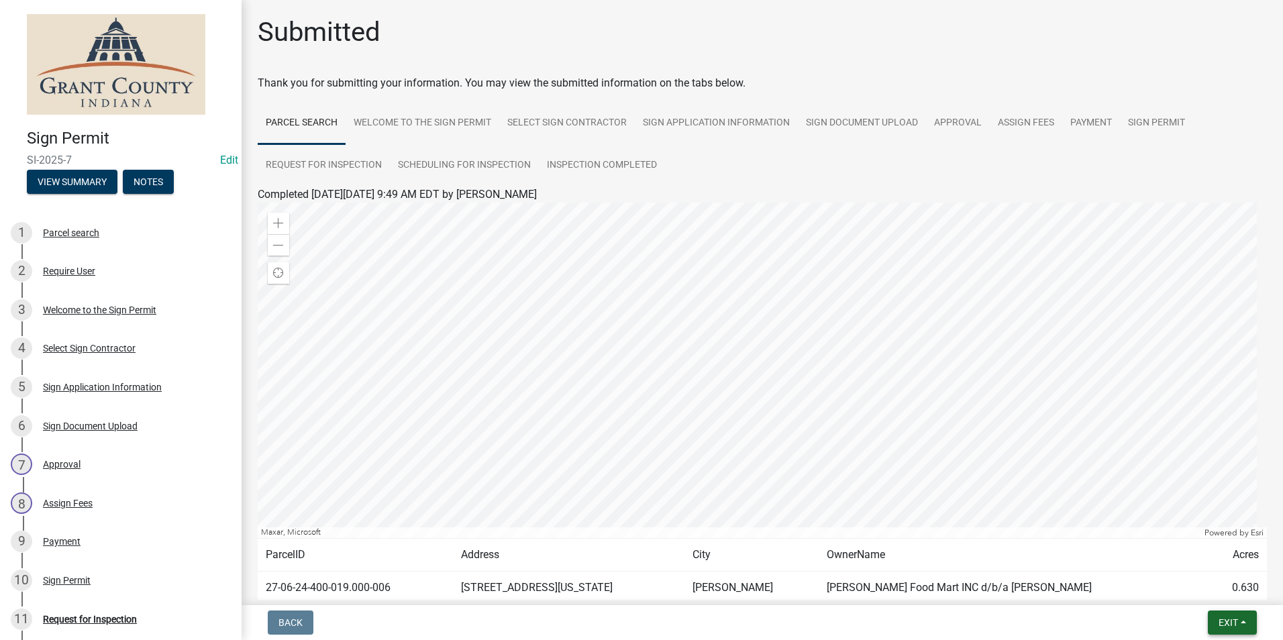
click at [1232, 623] on span "Exit" at bounding box center [1227, 622] width 19 height 11
click at [1210, 589] on button "Save & Exit" at bounding box center [1202, 588] width 107 height 32
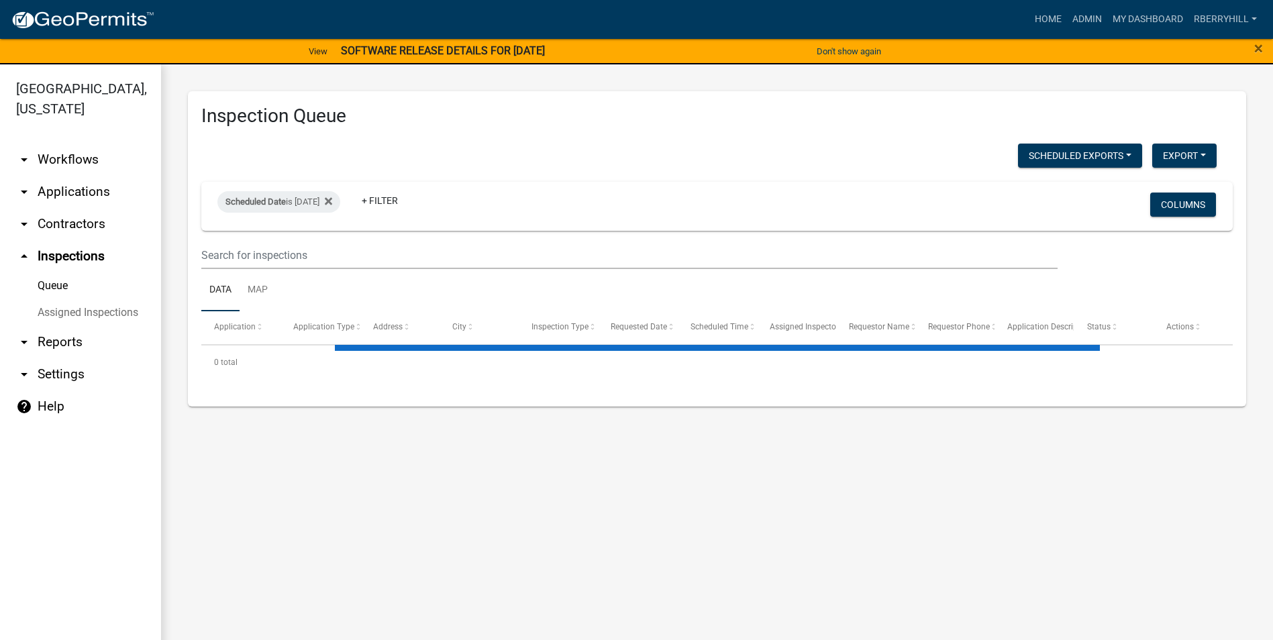
select select "1: 25"
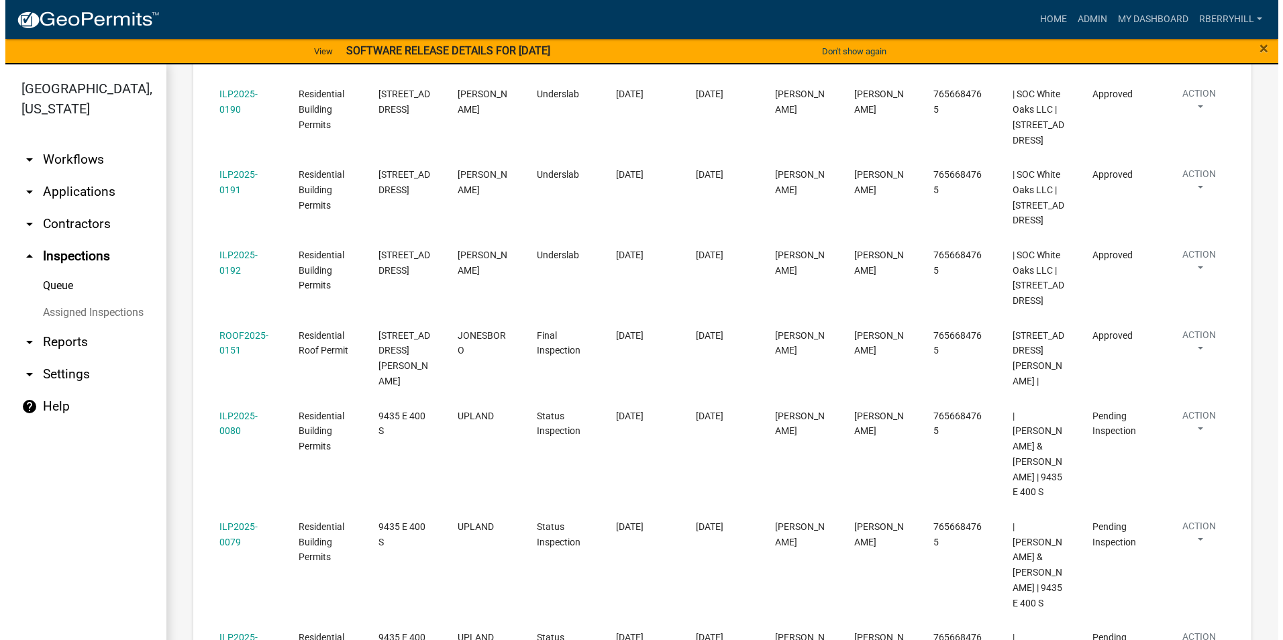
scroll to position [1006, 0]
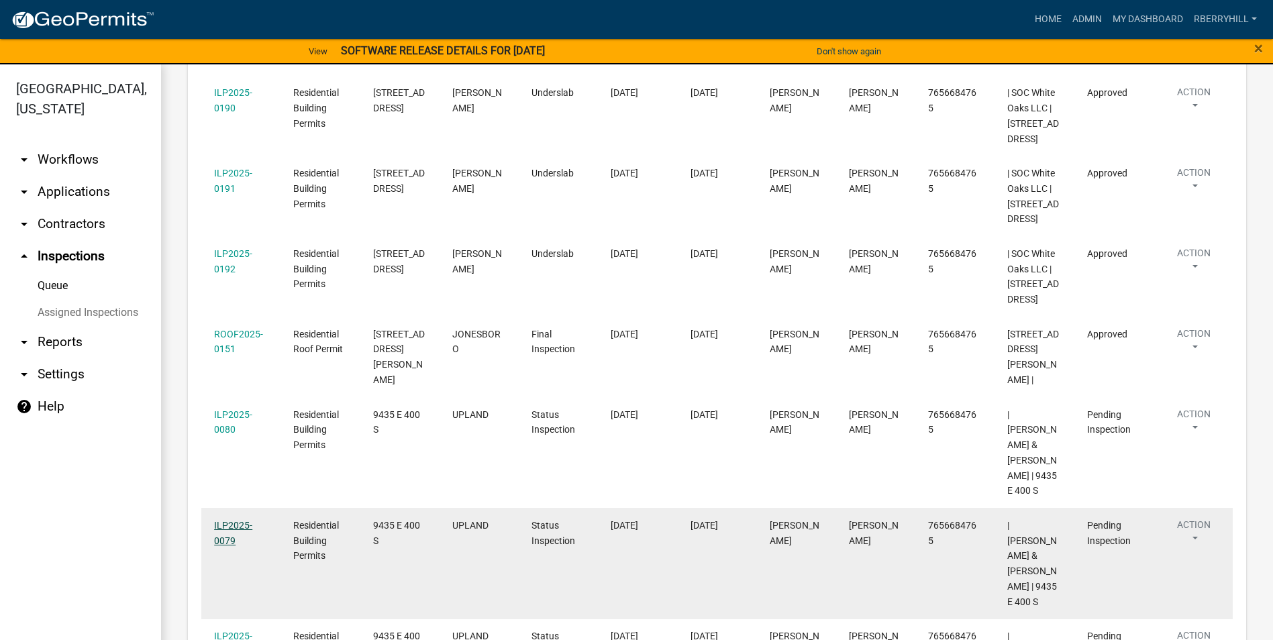
click at [230, 520] on link "ILP2025-0079" at bounding box center [233, 533] width 38 height 26
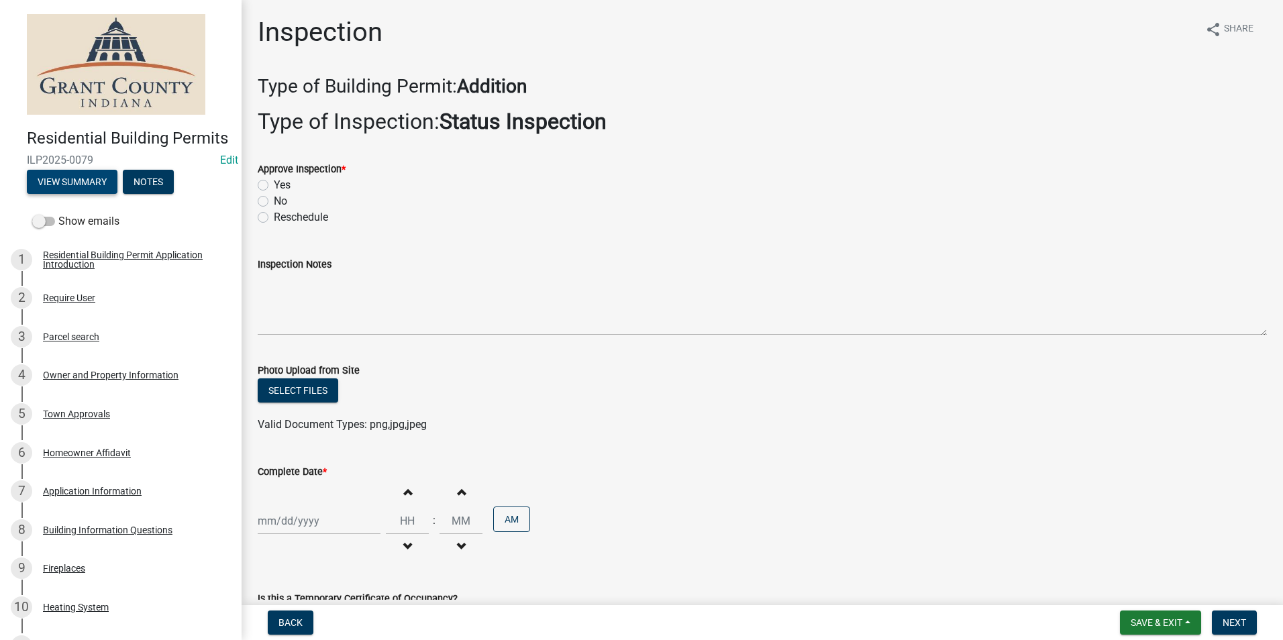
click at [93, 194] on button "View Summary" at bounding box center [72, 182] width 91 height 24
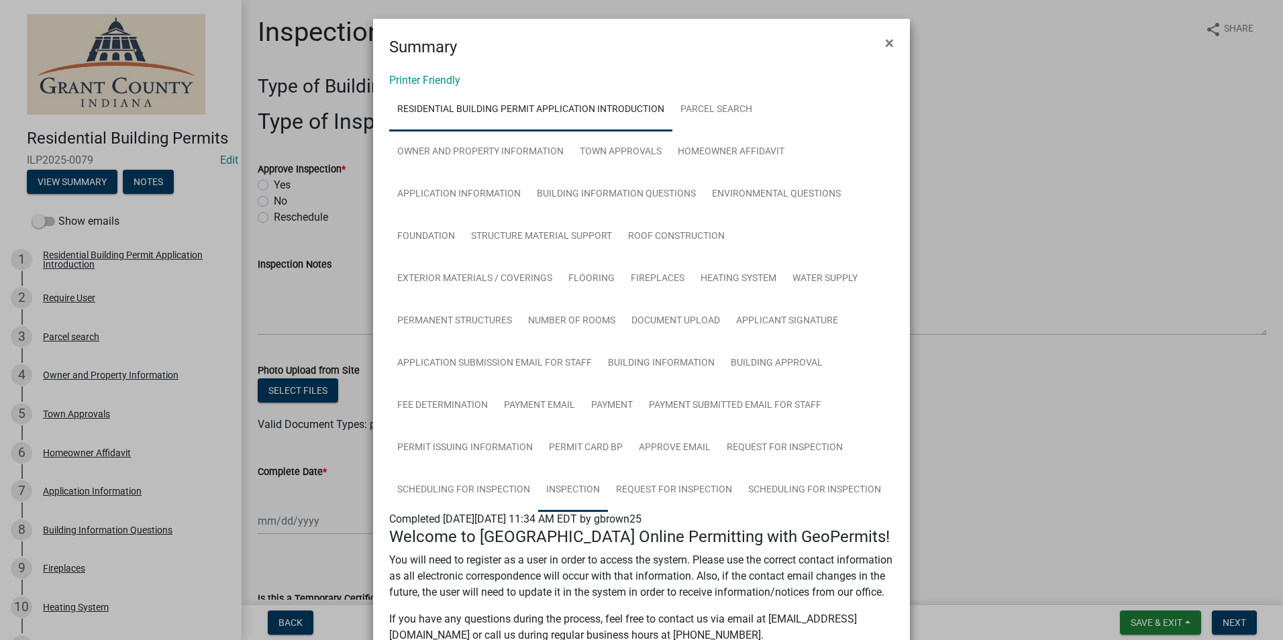
click at [563, 490] on link "Inspection" at bounding box center [573, 490] width 70 height 43
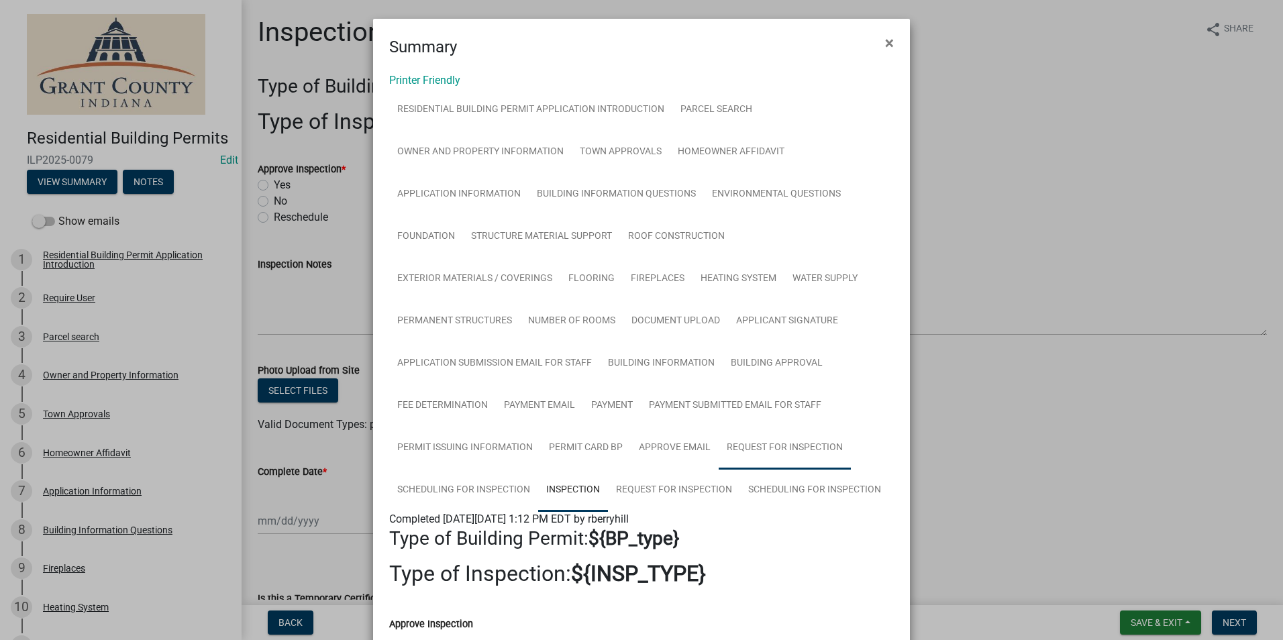
click at [764, 446] on link "Request for Inspection" at bounding box center [784, 448] width 132 height 43
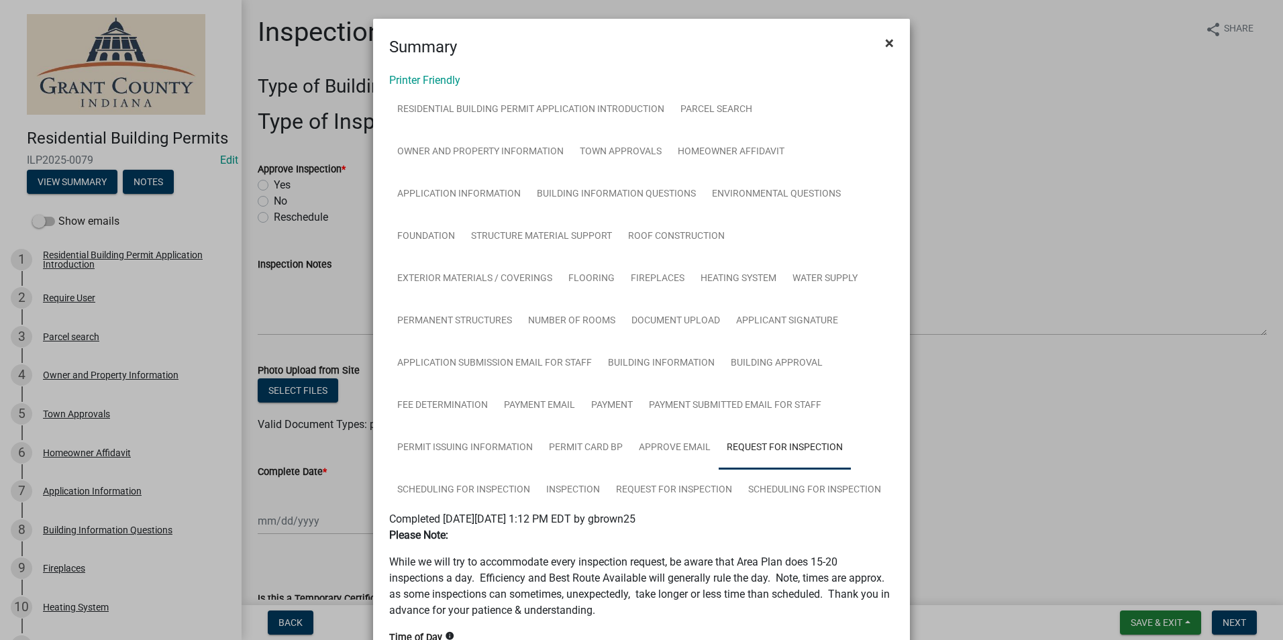
click at [887, 44] on span "×" at bounding box center [889, 43] width 9 height 19
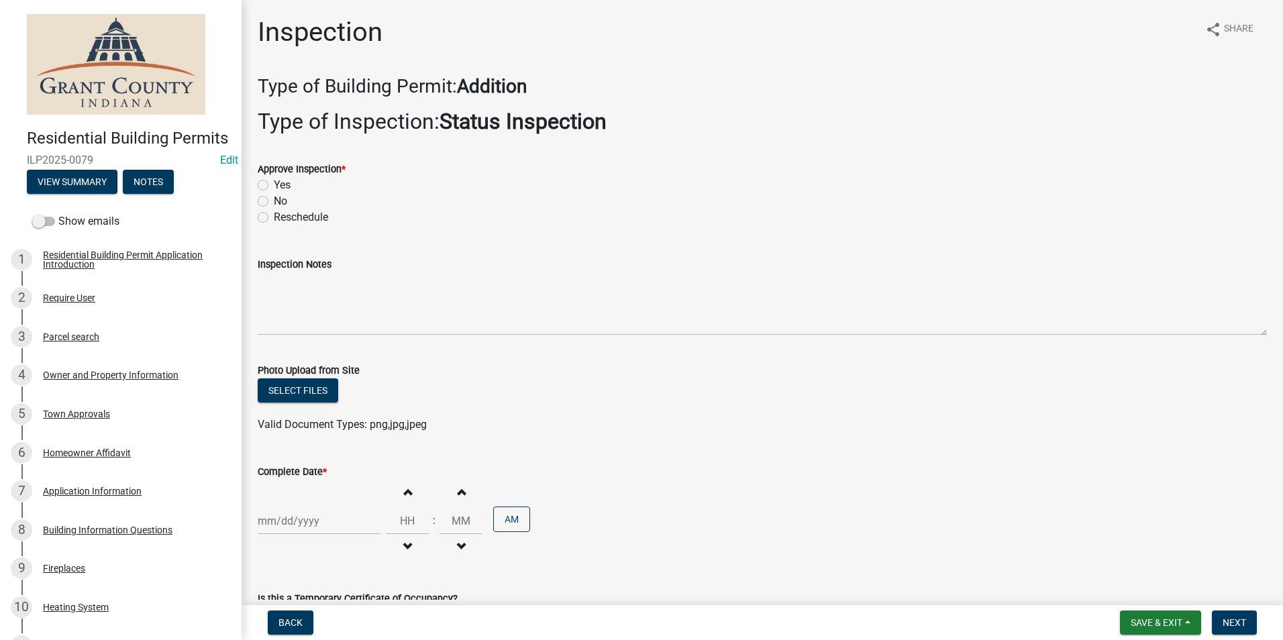
click at [274, 186] on label "Yes" at bounding box center [282, 185] width 17 height 16
click at [274, 186] on input "Yes" at bounding box center [278, 181] width 9 height 9
radio input "true"
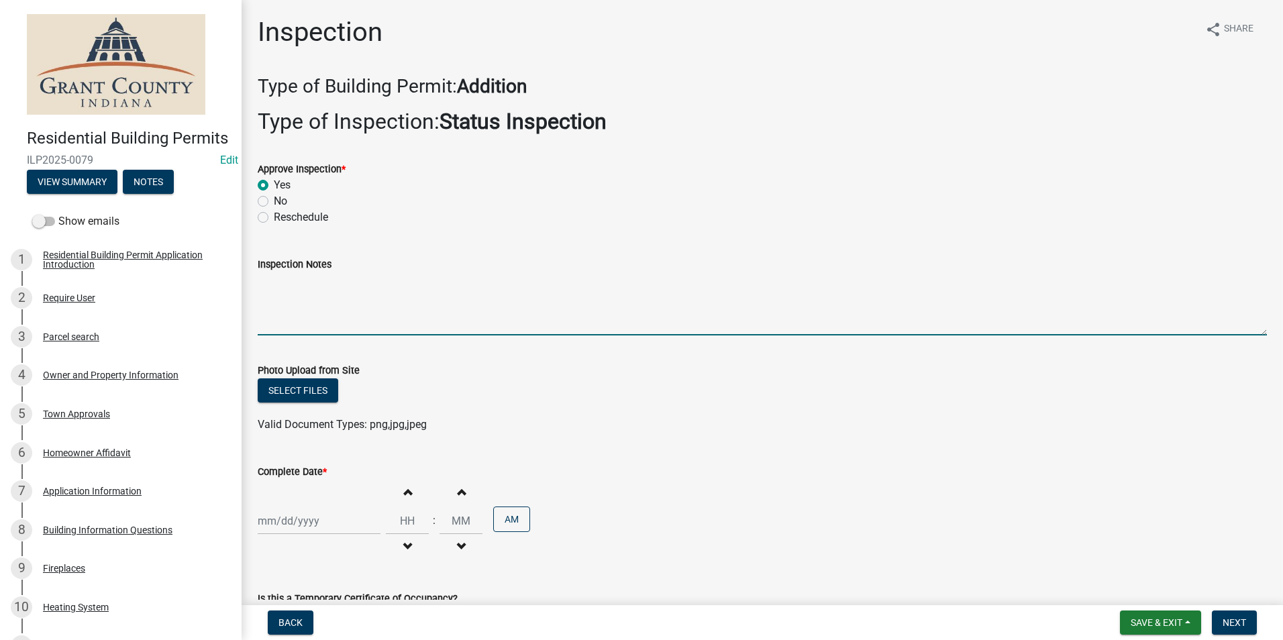
click at [265, 280] on textarea "Inspection Notes" at bounding box center [762, 303] width 1009 height 63
type textarea "Homeowner said they are still working on it. Progress is being made."
select select "10"
select select "2025"
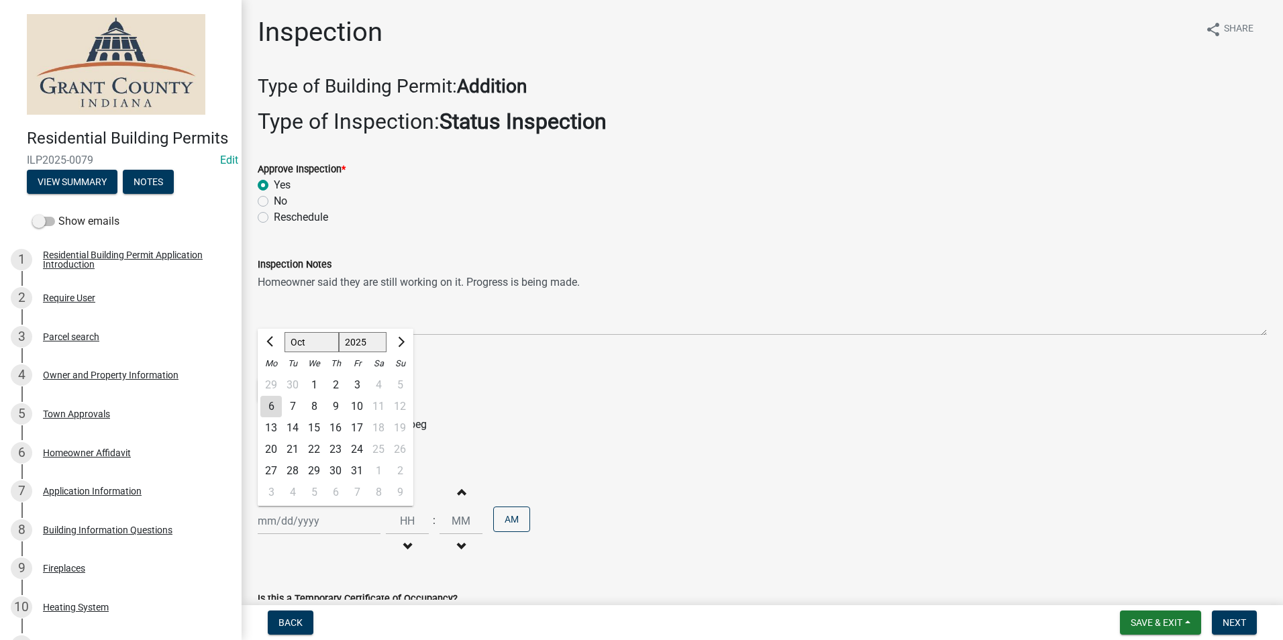
click at [297, 519] on div "[PERSON_NAME] Feb Mar Apr [PERSON_NAME][DATE] Oct Nov [DATE] 1526 1527 1528 152…" at bounding box center [319, 521] width 123 height 28
click at [270, 409] on div "6" at bounding box center [270, 406] width 21 height 21
type input "[DATE]"
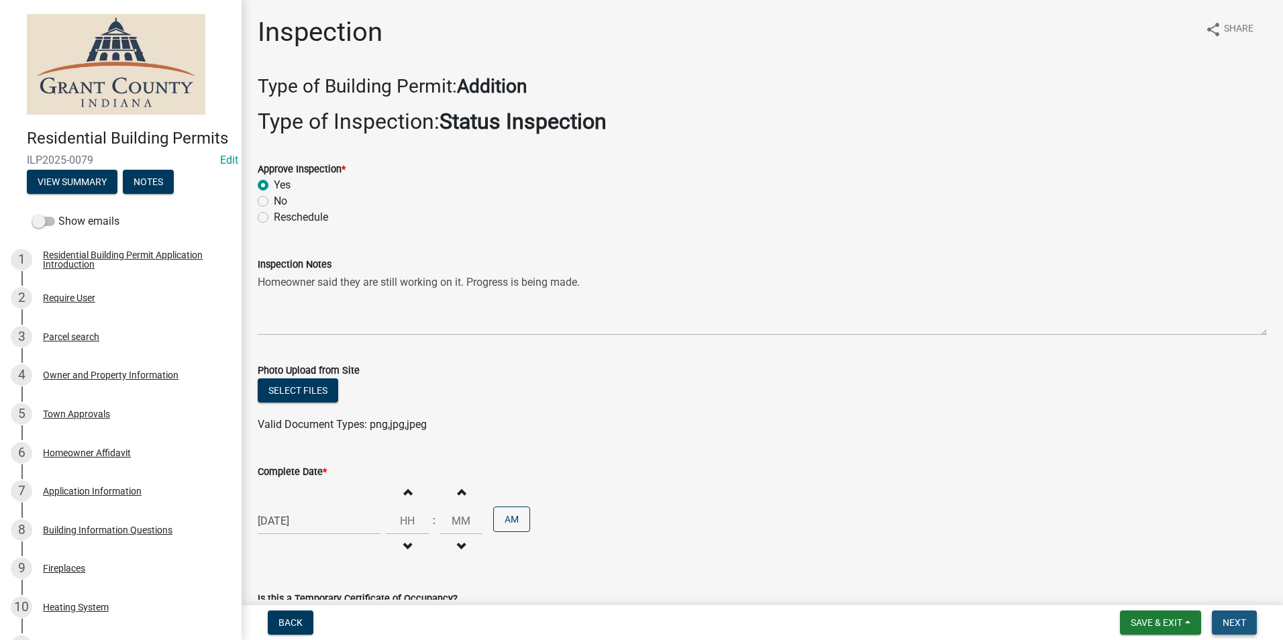
click at [1232, 618] on span "Next" at bounding box center [1233, 622] width 23 height 11
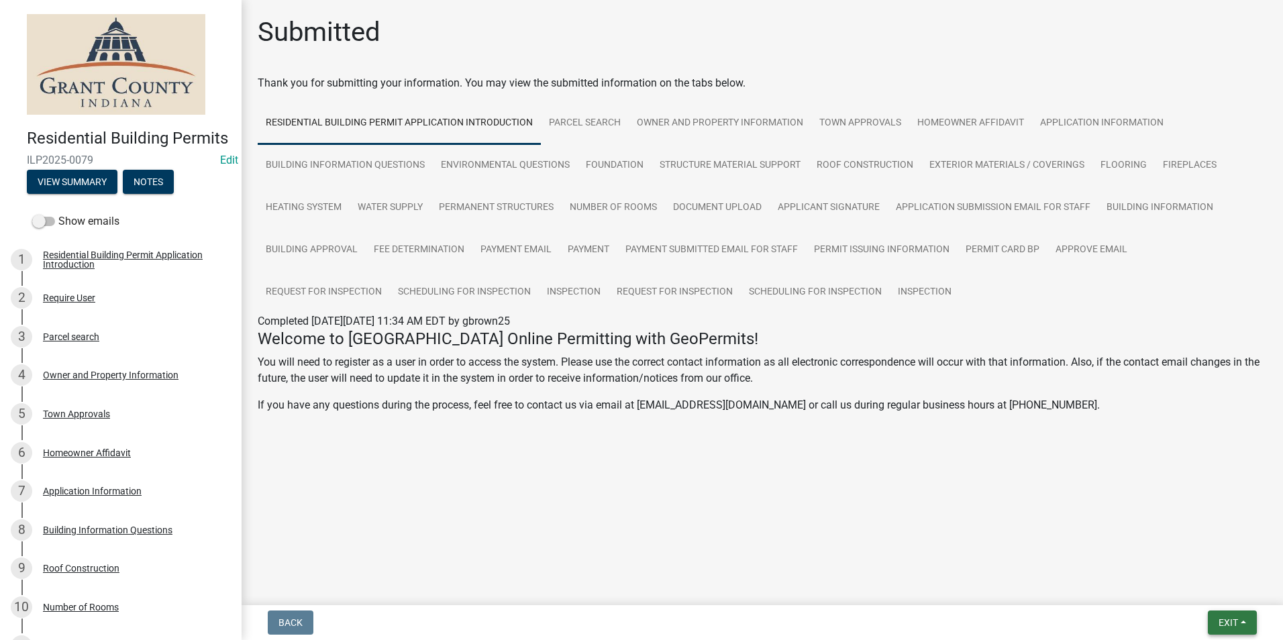
click at [1229, 618] on span "Exit" at bounding box center [1227, 622] width 19 height 11
click at [1205, 584] on button "Save & Exit" at bounding box center [1202, 588] width 107 height 32
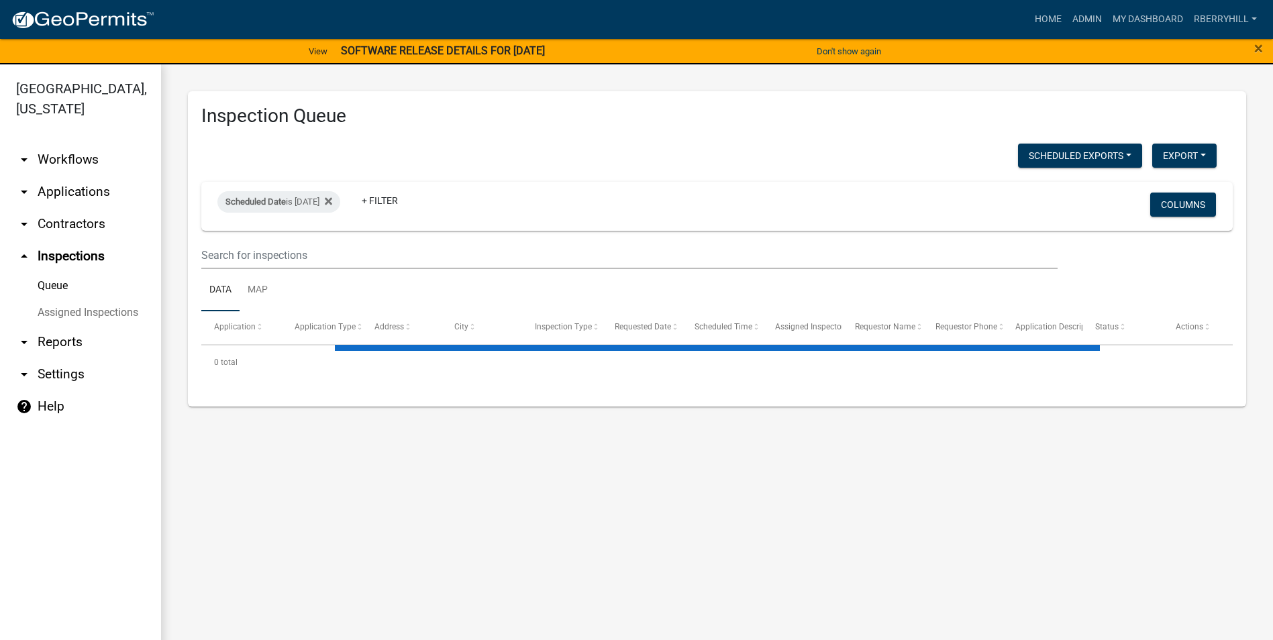
select select "1: 25"
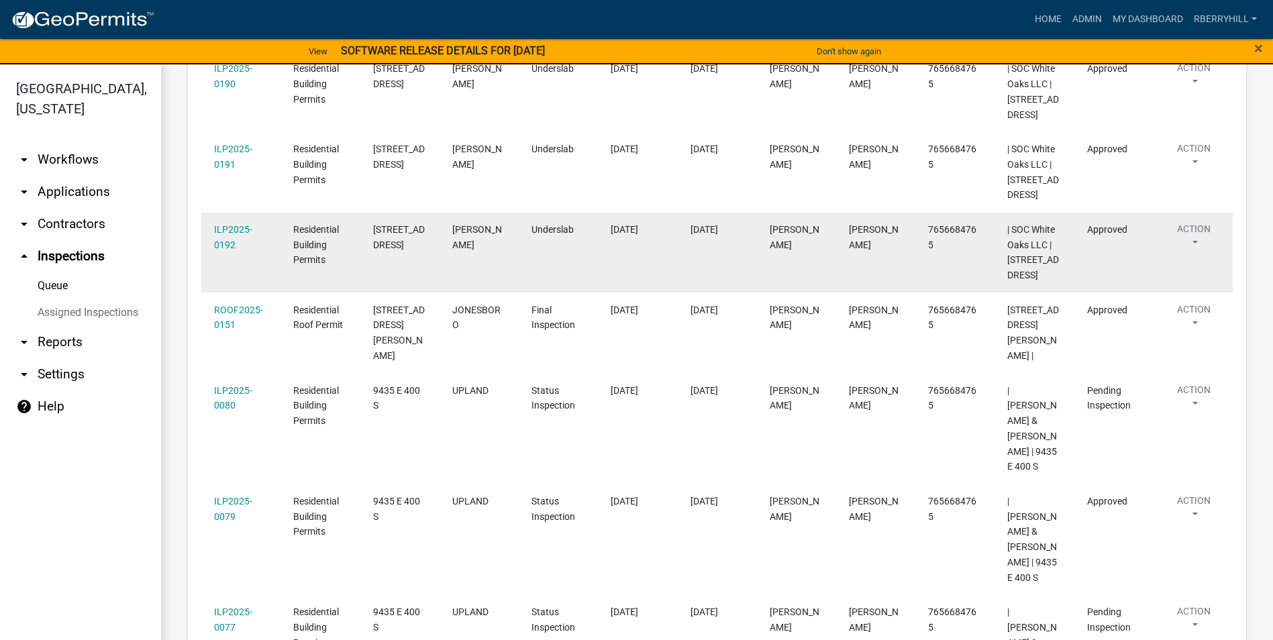
scroll to position [1073, 0]
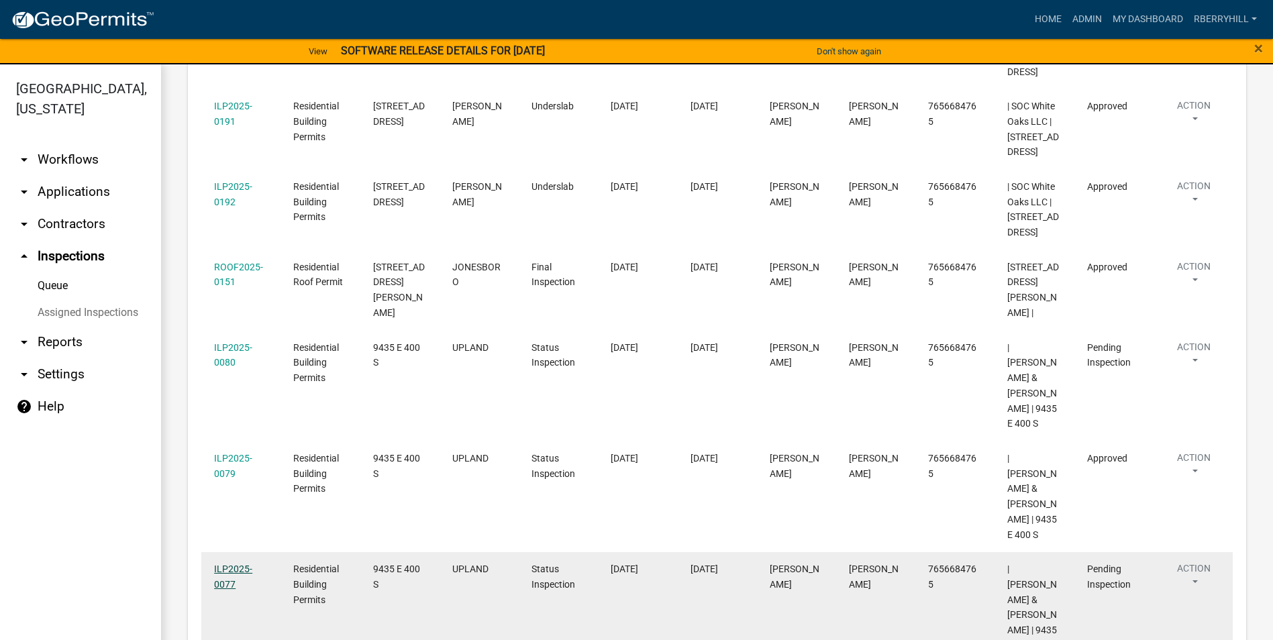
click at [236, 563] on link "ILP2025-0077" at bounding box center [233, 576] width 38 height 26
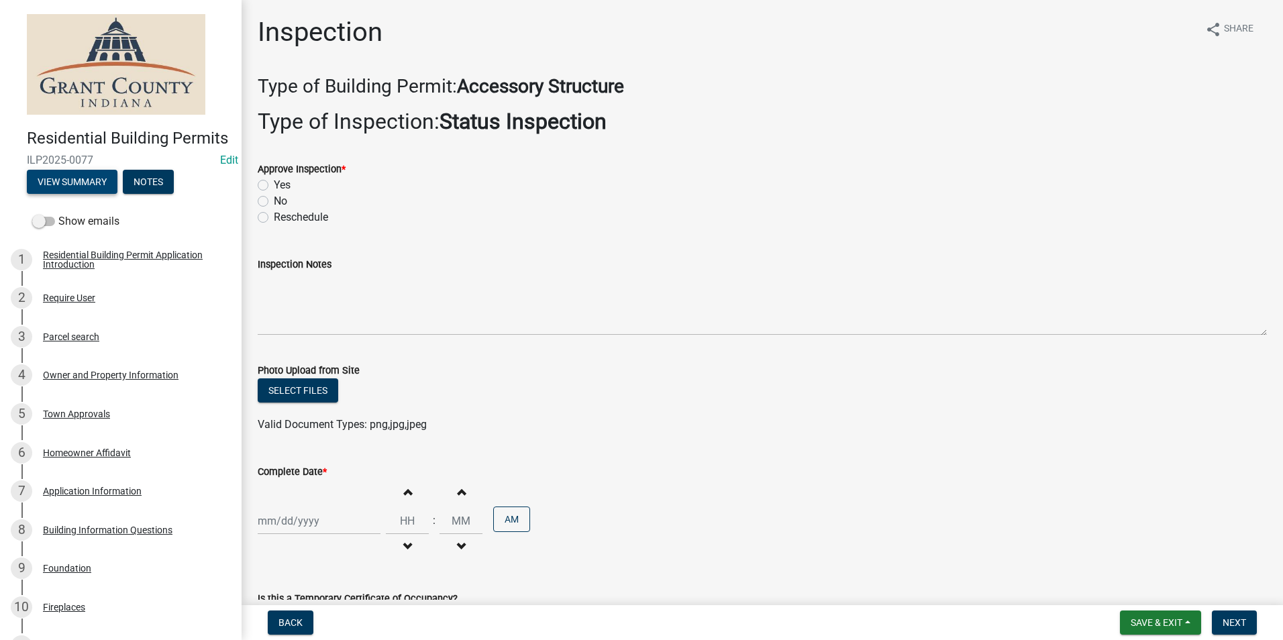
click at [60, 194] on button "View Summary" at bounding box center [72, 182] width 91 height 24
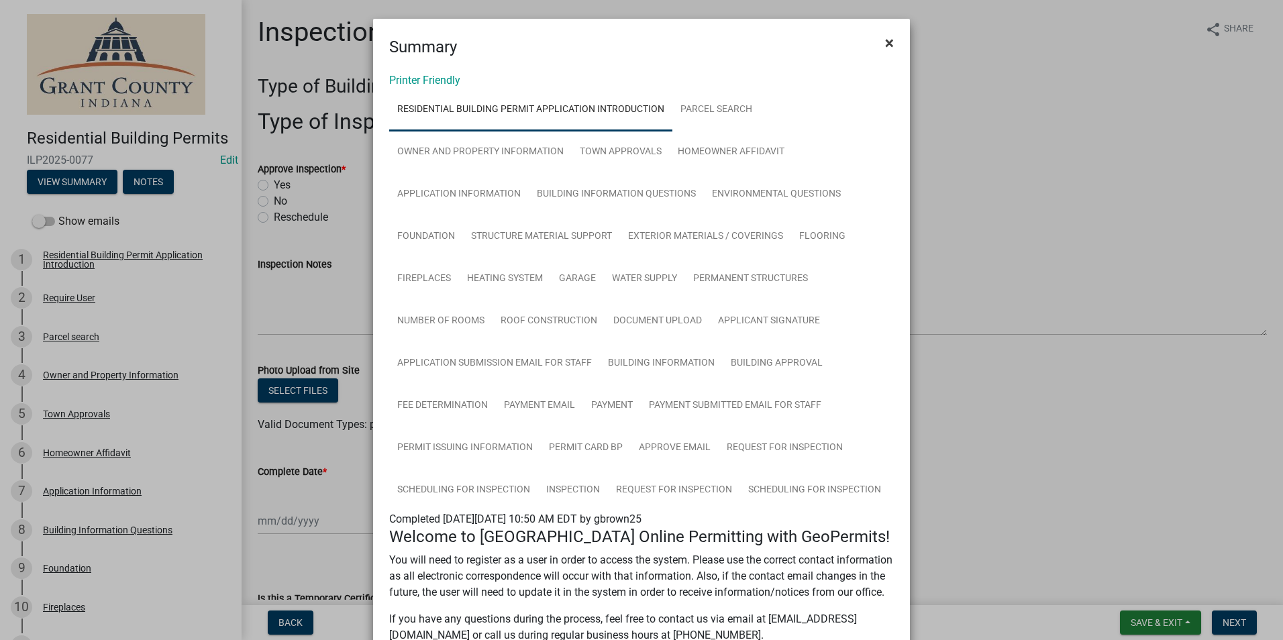
click at [885, 44] on span "×" at bounding box center [889, 43] width 9 height 19
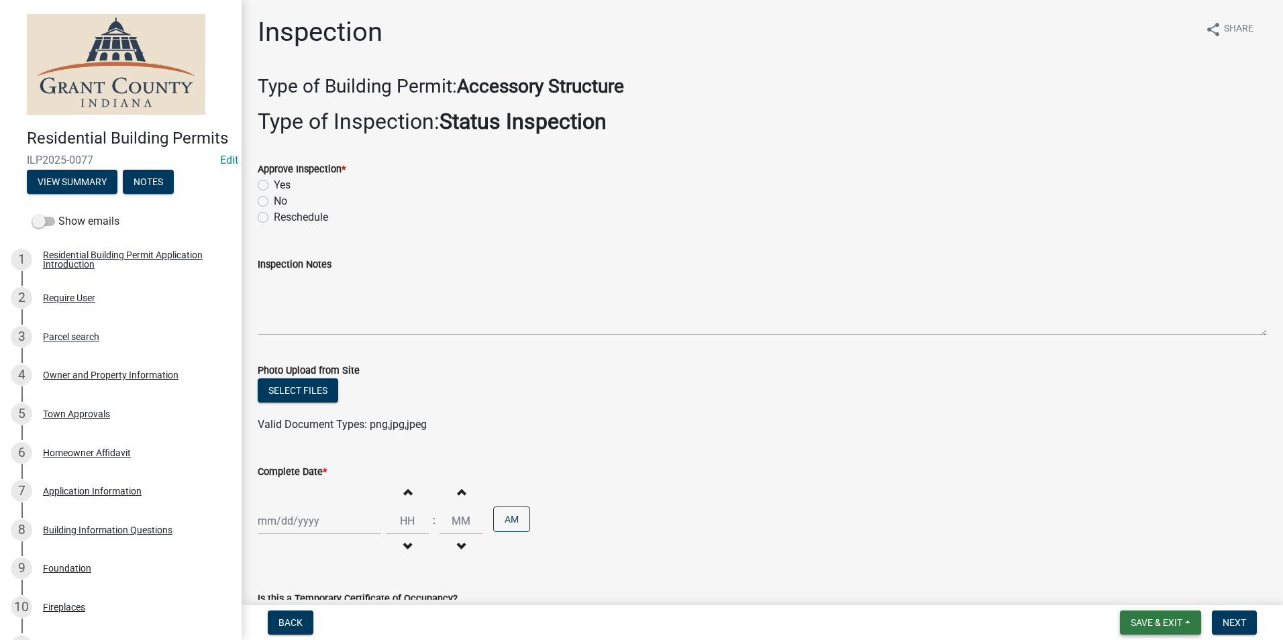
click at [1138, 621] on span "Save & Exit" at bounding box center [1156, 622] width 52 height 11
click at [1129, 588] on button "Save & Exit" at bounding box center [1146, 588] width 107 height 32
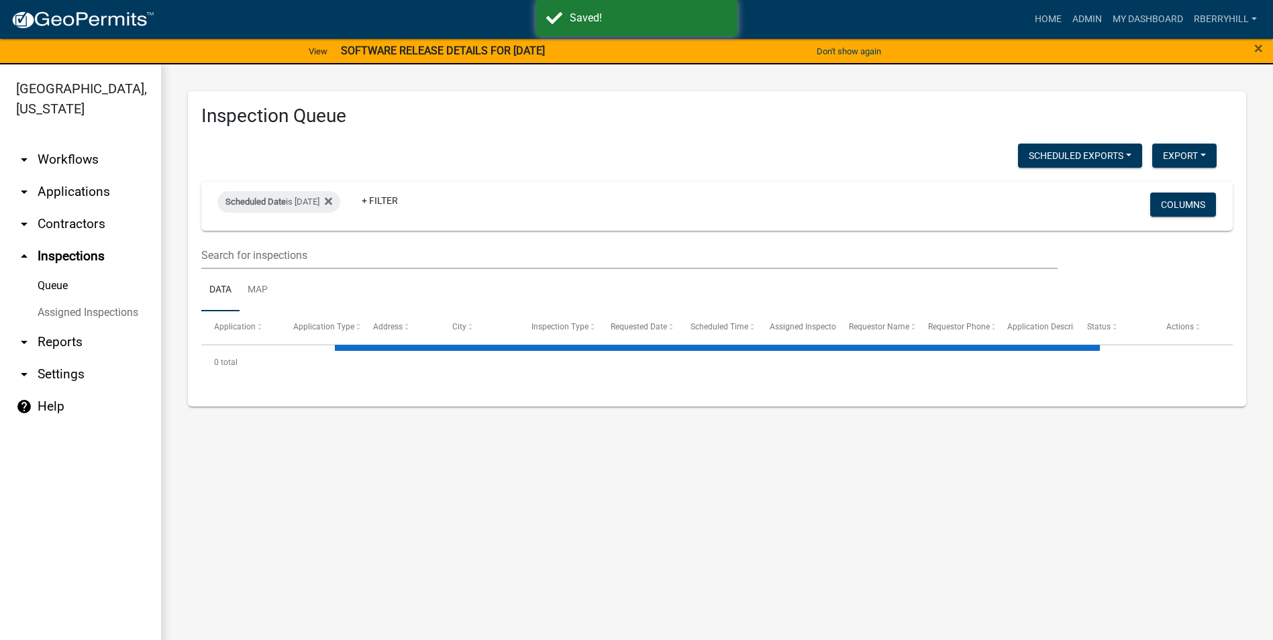
select select "1: 25"
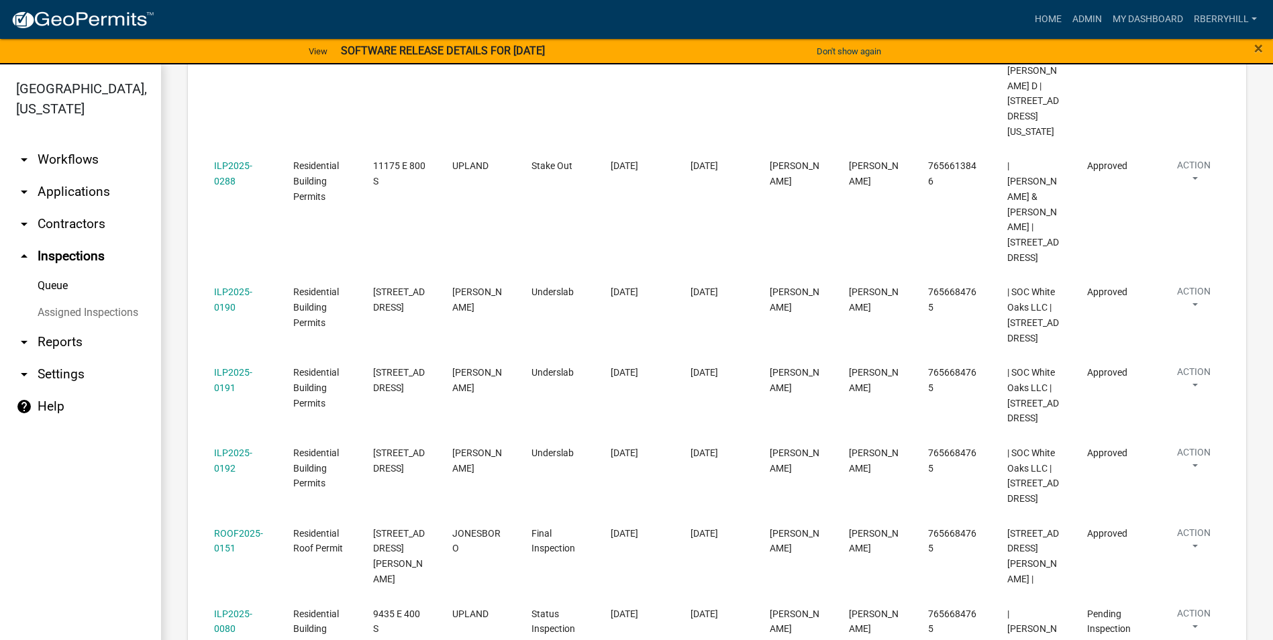
scroll to position [805, 0]
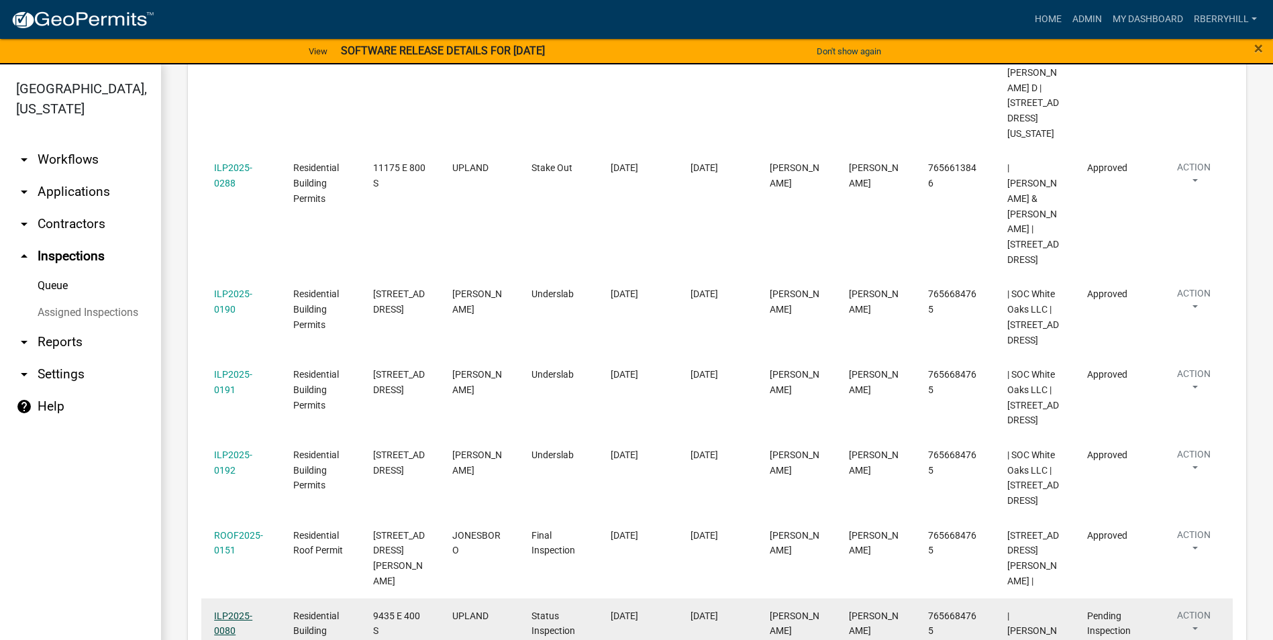
click at [239, 610] on link "ILP2025-0080" at bounding box center [233, 623] width 38 height 26
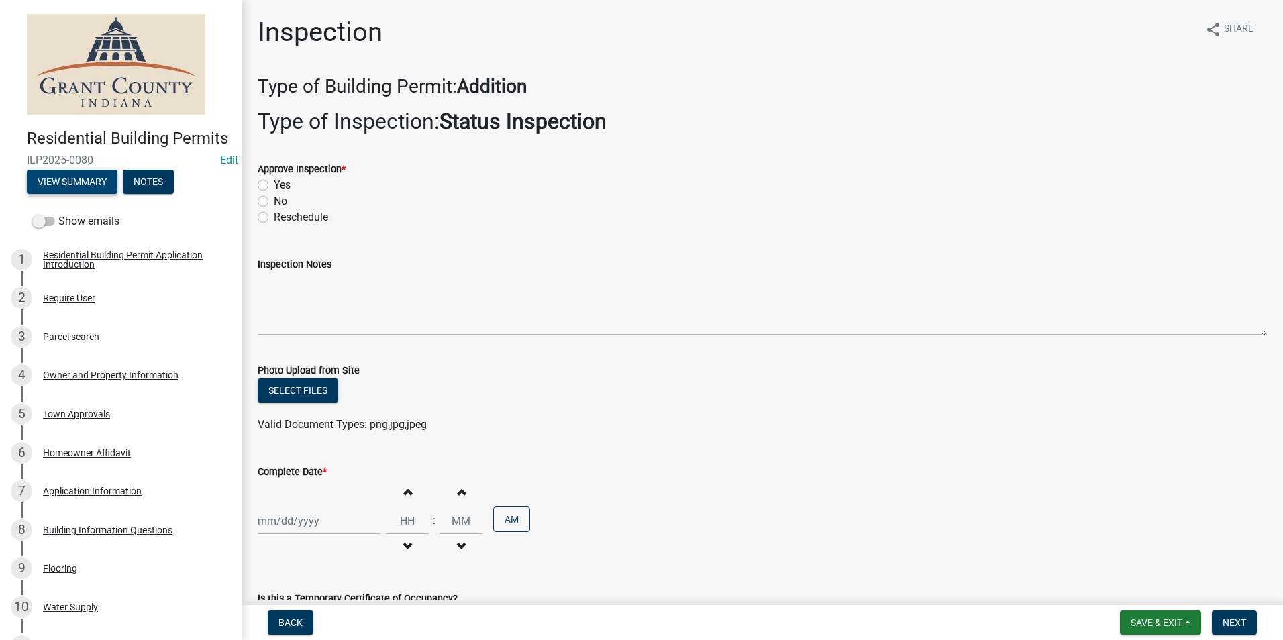
click at [85, 194] on button "View Summary" at bounding box center [72, 182] width 91 height 24
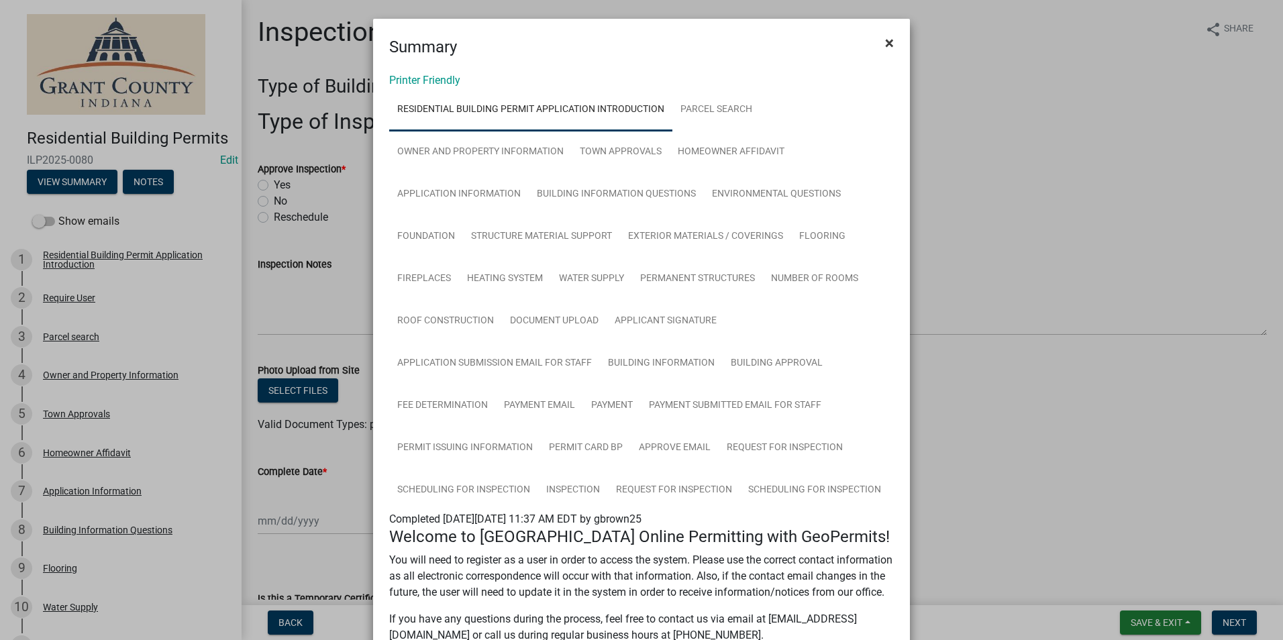
click at [885, 44] on span "×" at bounding box center [889, 43] width 9 height 19
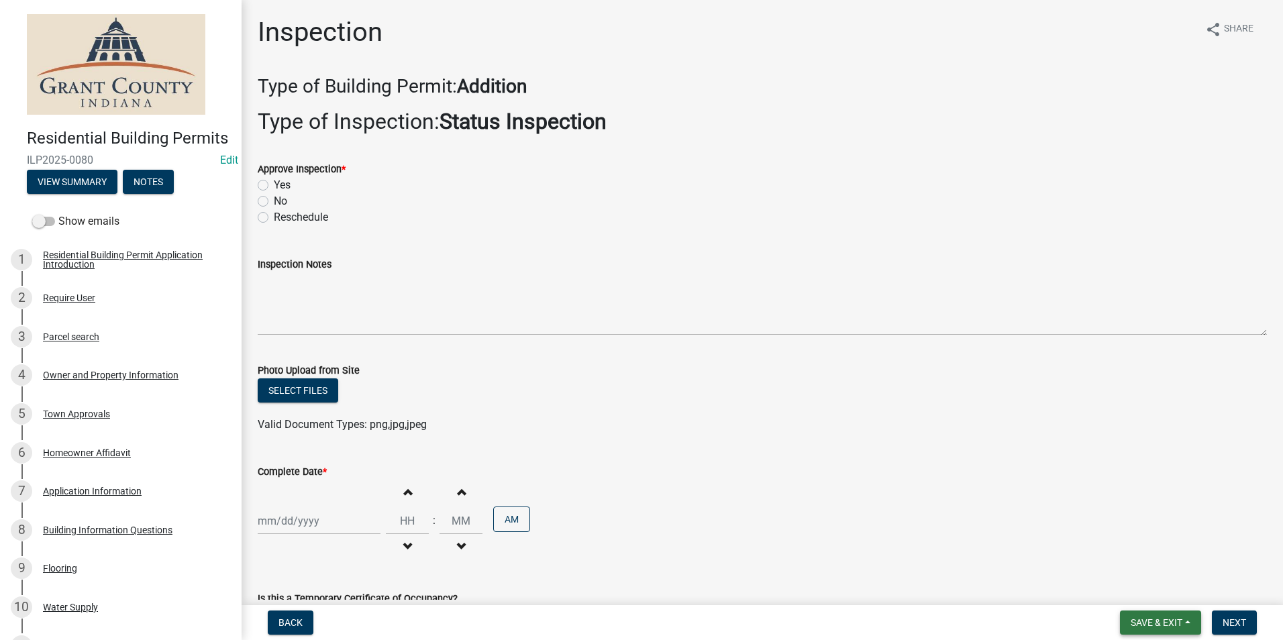
click at [1177, 622] on span "Save & Exit" at bounding box center [1156, 622] width 52 height 11
click at [1152, 588] on button "Save & Exit" at bounding box center [1146, 588] width 107 height 32
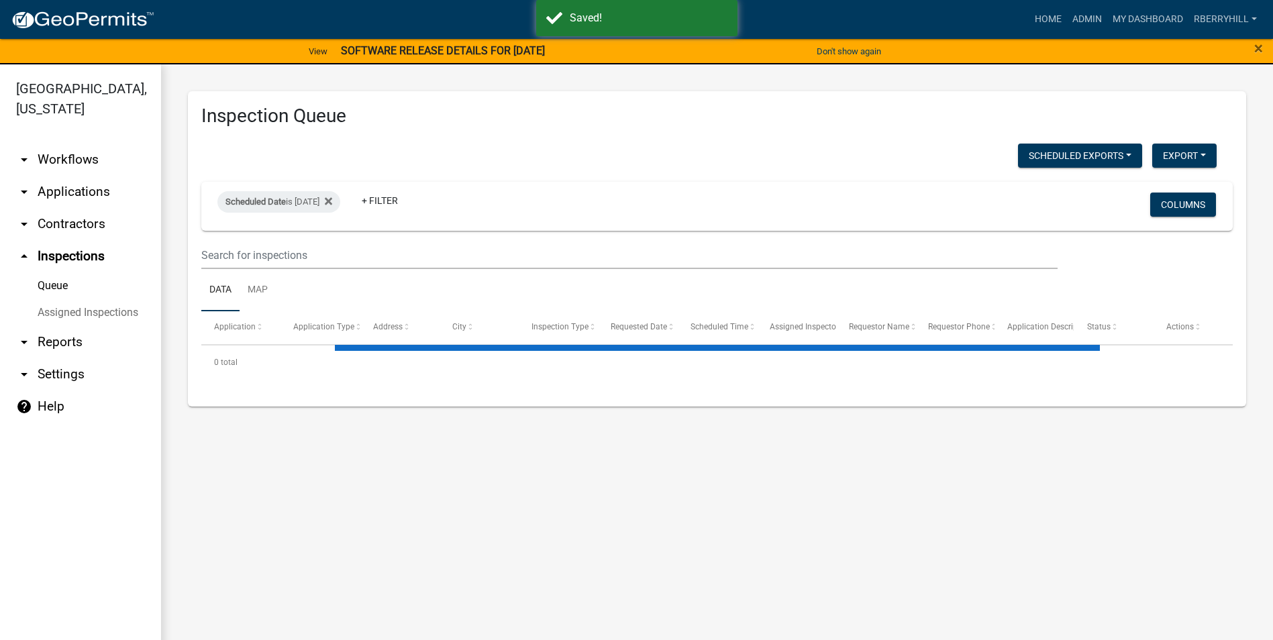
select select "1: 25"
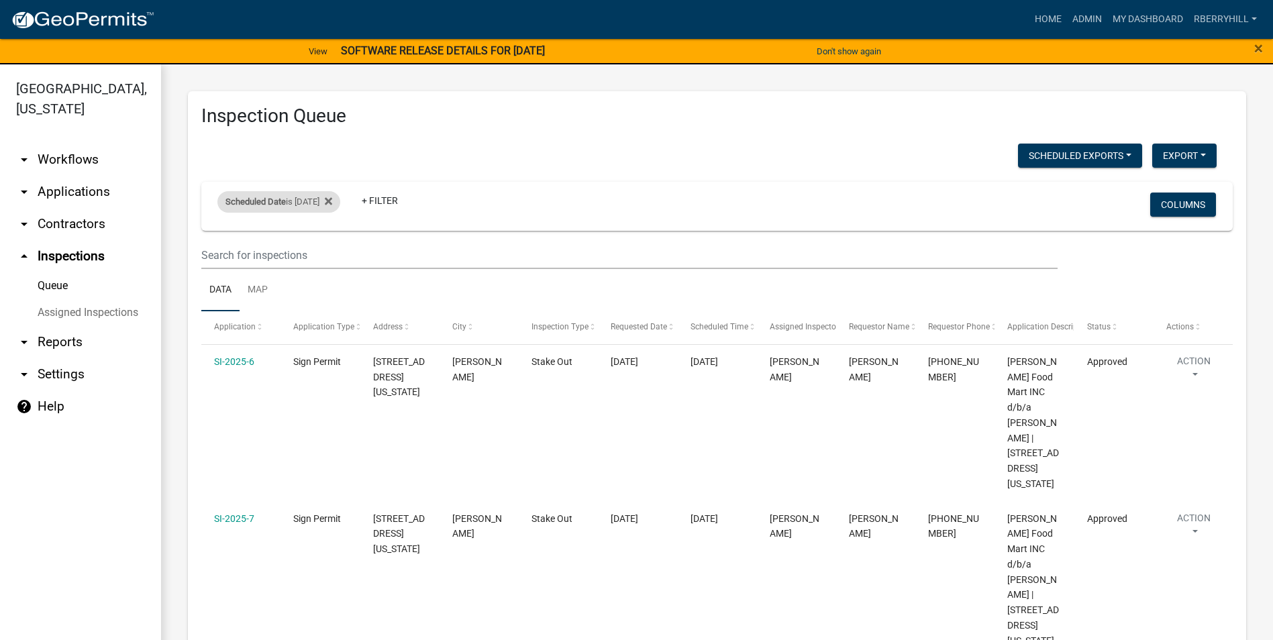
click at [335, 199] on div "Scheduled Date is [DATE]" at bounding box center [278, 201] width 123 height 21
click at [330, 251] on input "[DATE]" at bounding box center [291, 252] width 94 height 28
type input "[DATE]"
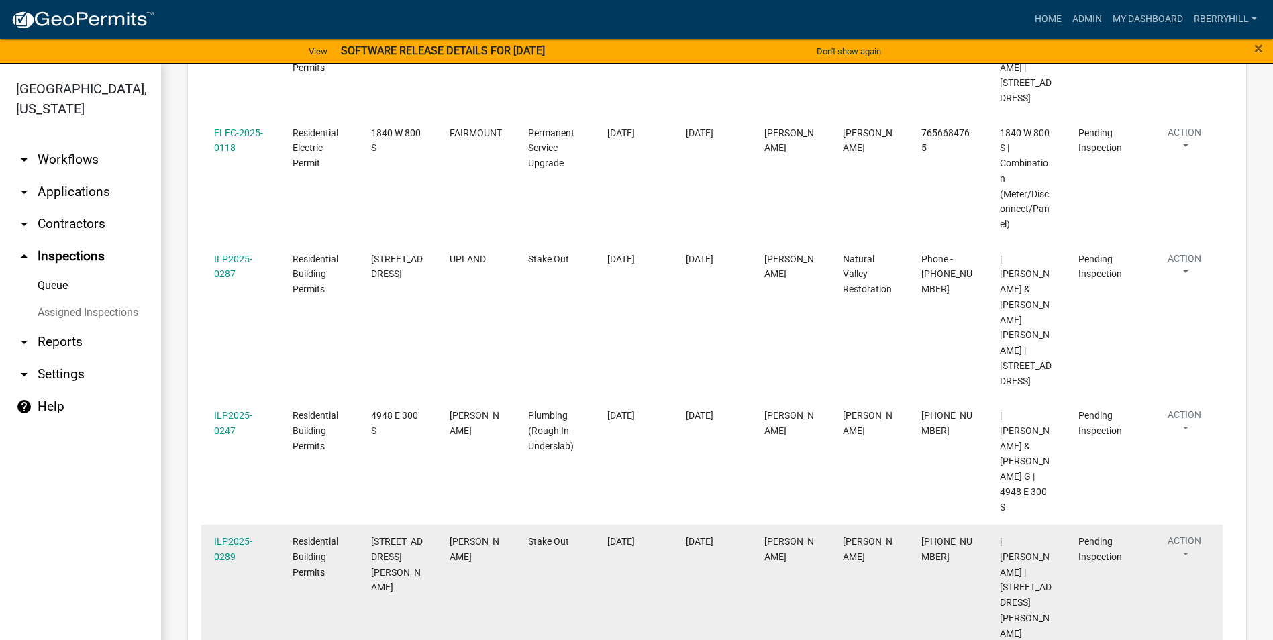
scroll to position [546, 0]
